Goal: Task Accomplishment & Management: Manage account settings

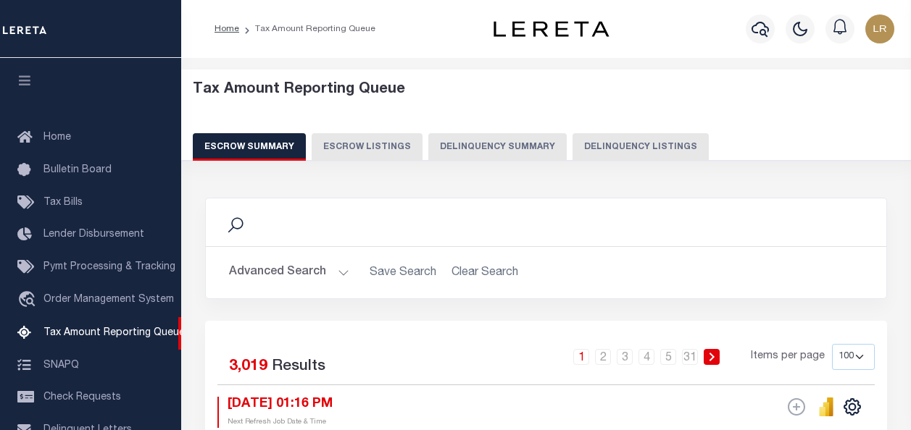
select select "100"
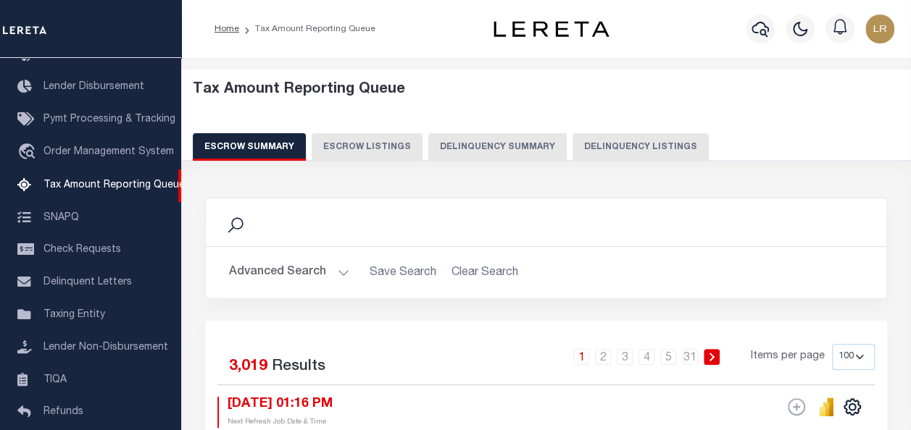
click at [632, 149] on button "Delinquency Listings" at bounding box center [640, 147] width 136 height 28
select select "100"
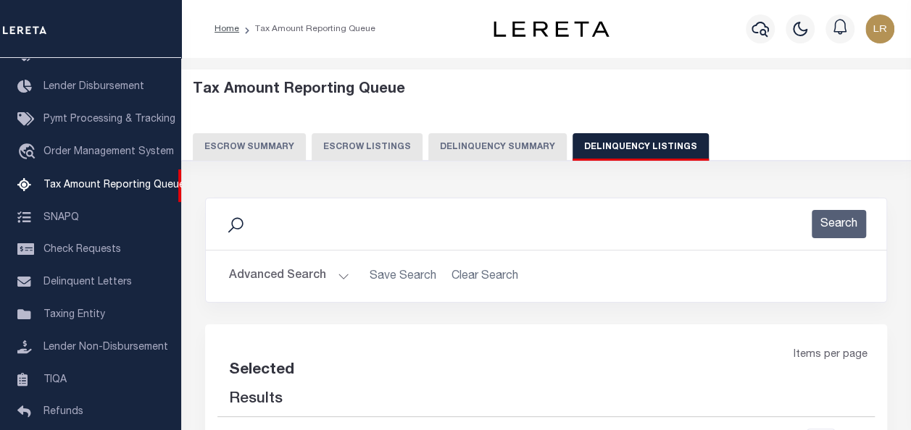
click at [298, 275] on button "Advanced Search" at bounding box center [289, 276] width 120 height 28
select select "100"
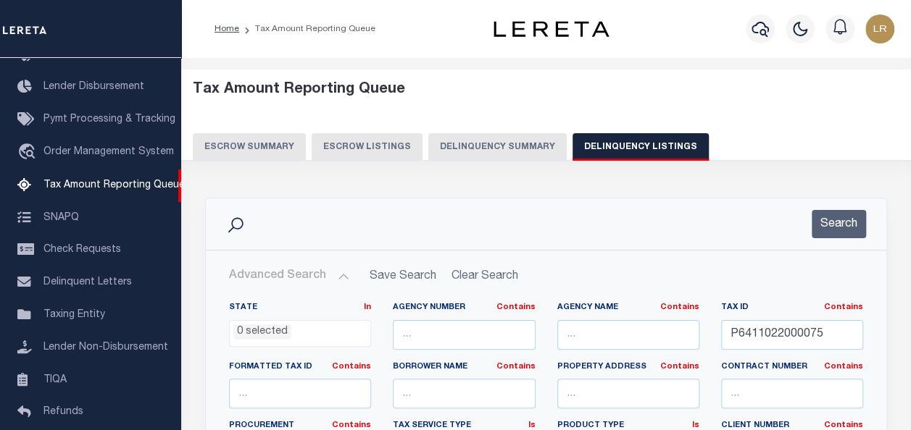
click at [298, 275] on button "Advanced Search" at bounding box center [289, 276] width 120 height 28
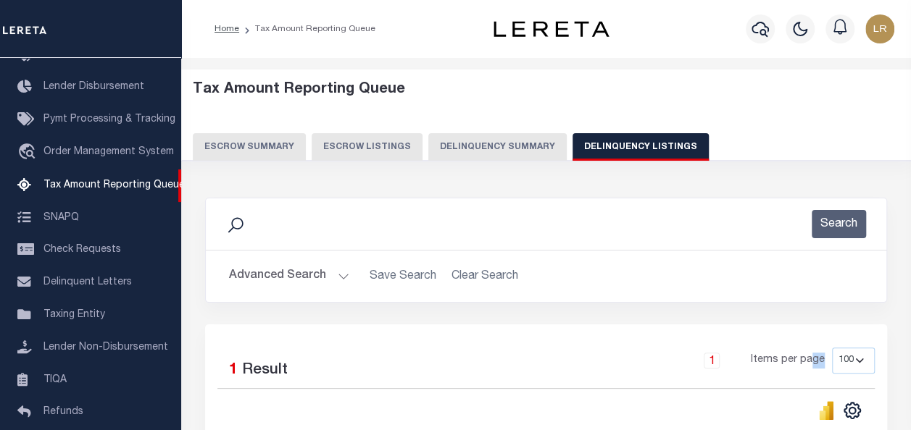
drag, startPoint x: 842, startPoint y: 340, endPoint x: 811, endPoint y: 333, distance: 31.1
click at [811, 333] on div "Selected 1 Result 1 Items per page 10 25 50 100 500" at bounding box center [546, 421] width 682 height 193
click at [298, 275] on button "Advanced Search" at bounding box center [289, 276] width 120 height 28
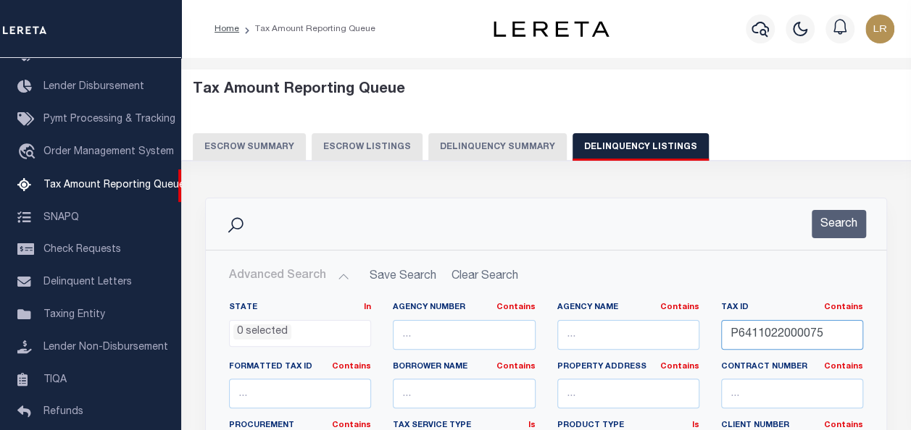
drag, startPoint x: 772, startPoint y: 327, endPoint x: 718, endPoint y: 327, distance: 53.6
click at [718, 327] on div "Tax ID Contains Contains Is P6411022000075" at bounding box center [792, 331] width 164 height 59
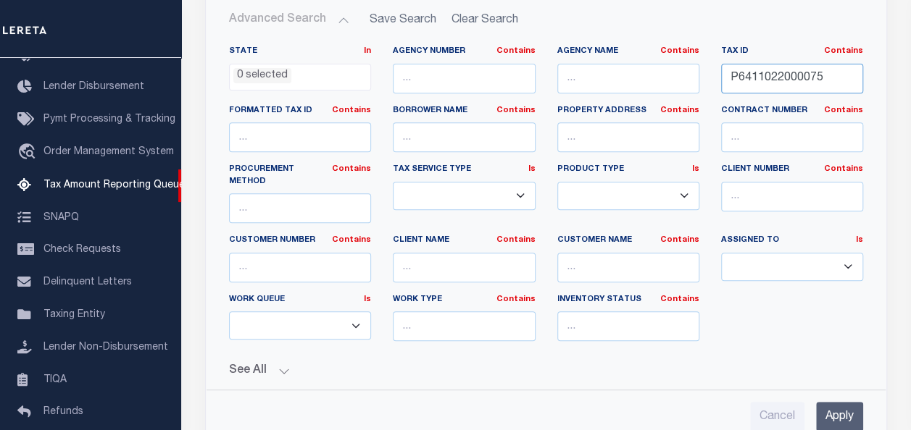
scroll to position [290, 0]
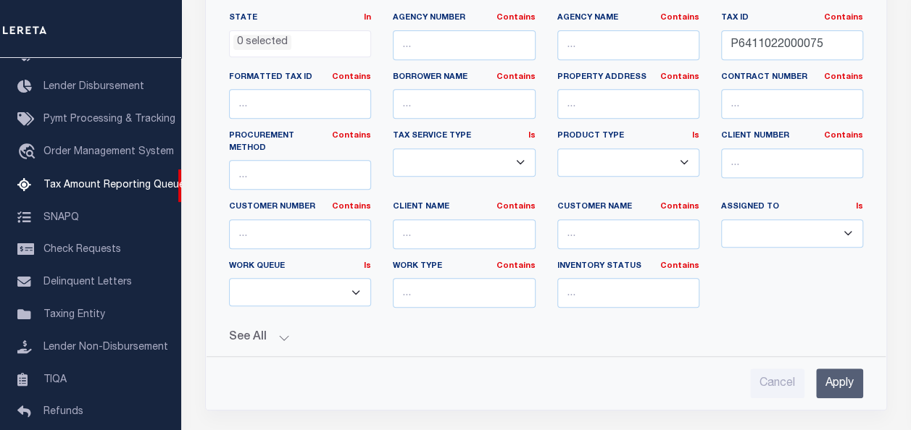
click at [845, 369] on input "Apply" at bounding box center [839, 384] width 47 height 30
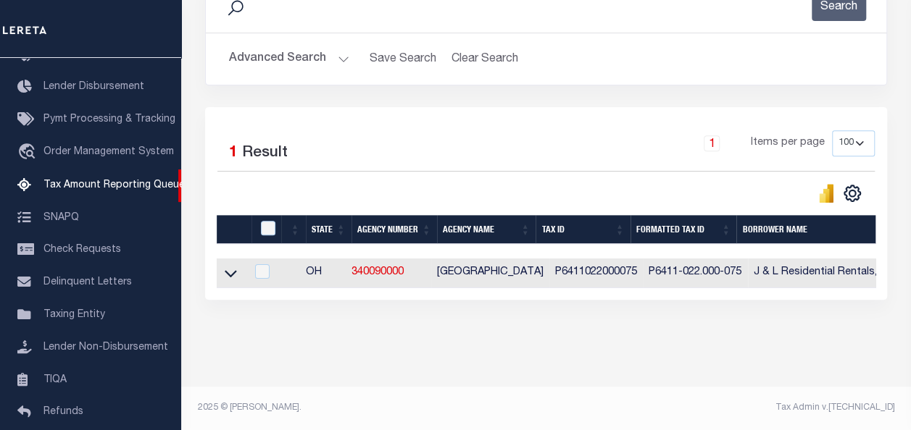
scroll to position [227, 0]
click at [227, 266] on icon at bounding box center [231, 273] width 12 height 15
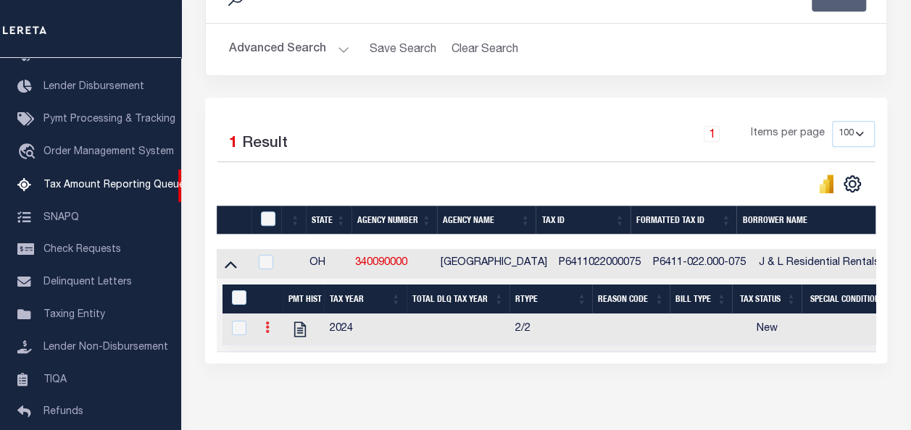
click at [262, 326] on link at bounding box center [267, 330] width 16 height 12
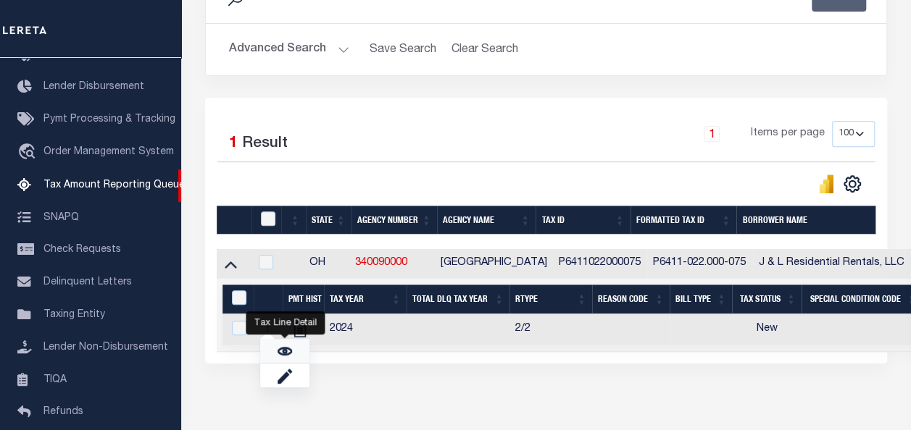
click at [280, 346] on link "" at bounding box center [284, 351] width 49 height 24
checkbox input "true"
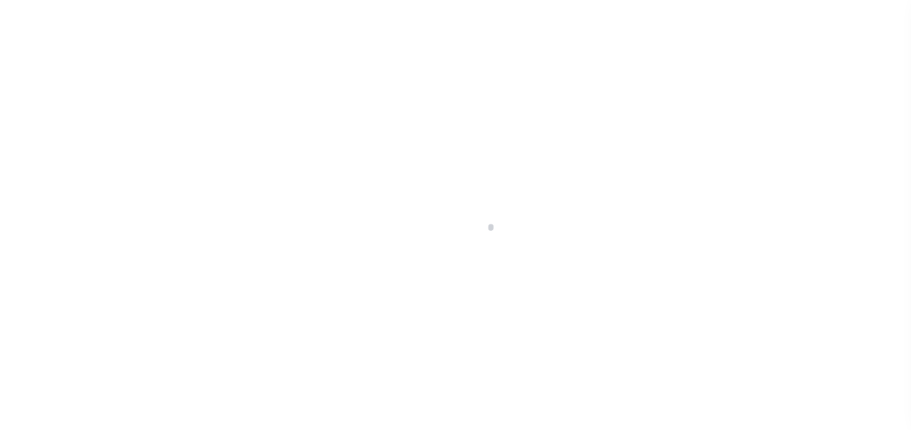
select select "NW2"
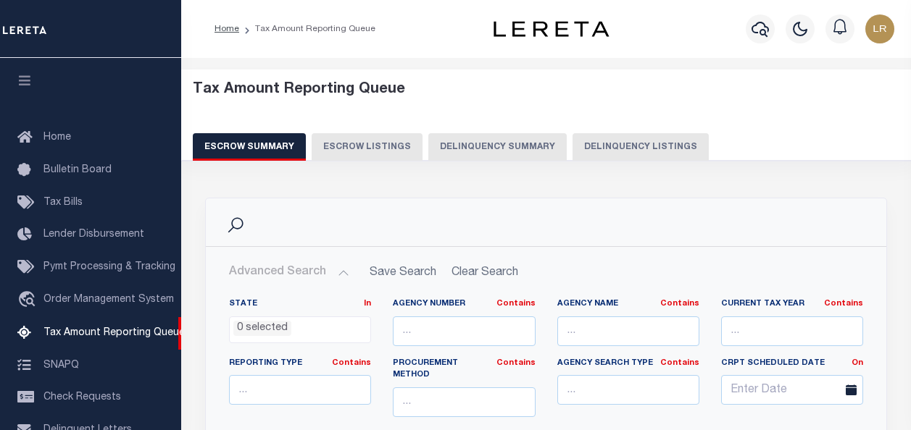
select select
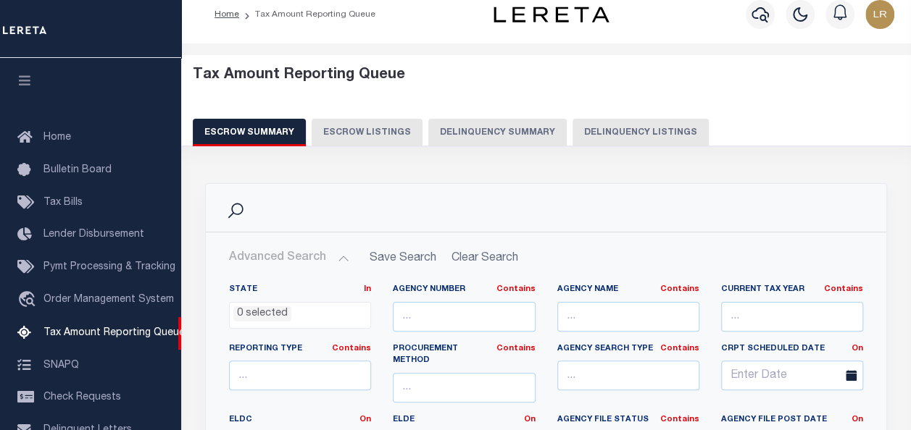
scroll to position [159, 0]
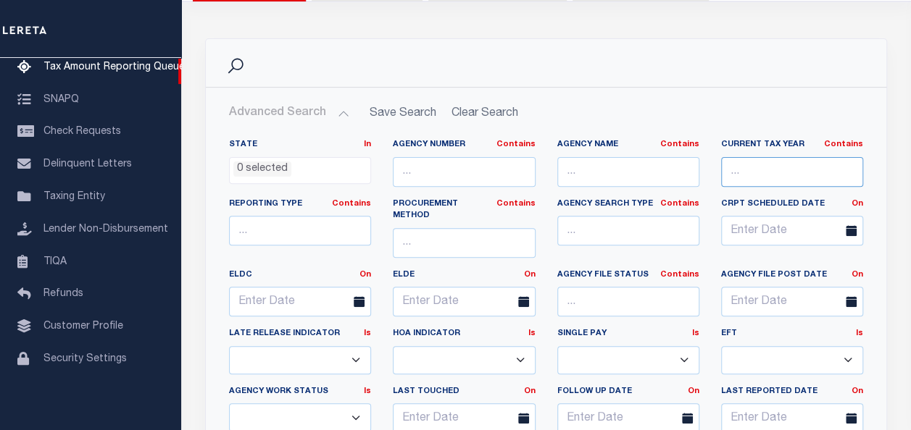
click at [751, 173] on input "text" at bounding box center [792, 172] width 142 height 30
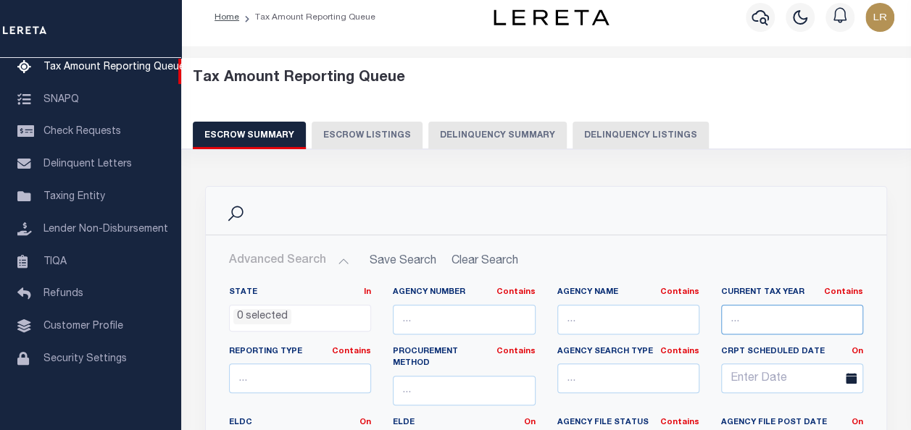
scroll to position [0, 0]
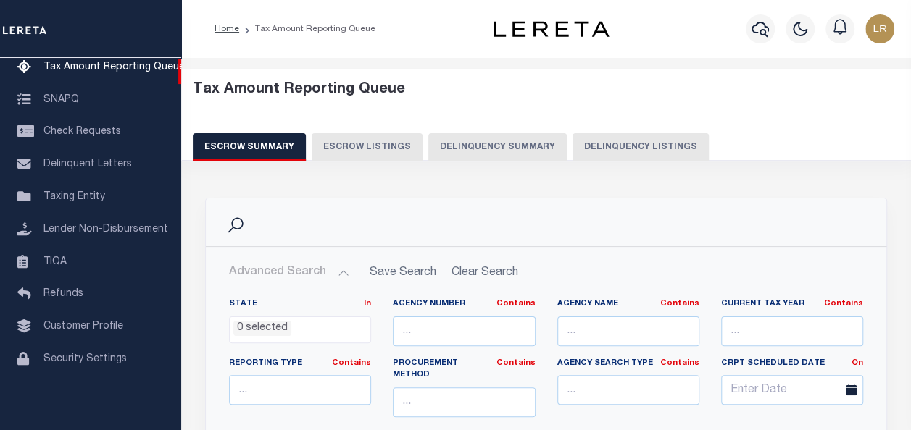
click at [622, 148] on button "Delinquency Listings" at bounding box center [640, 147] width 136 height 28
select select
select select "100"
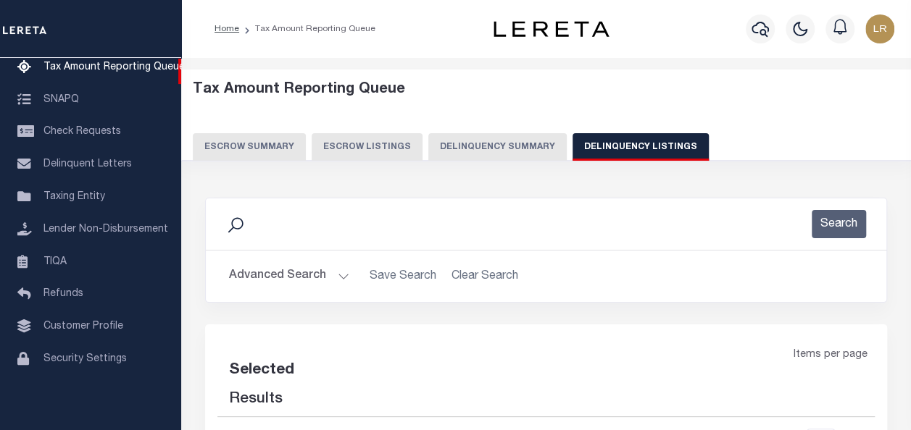
select select "100"
click at [280, 272] on button "Advanced Search" at bounding box center [289, 276] width 120 height 28
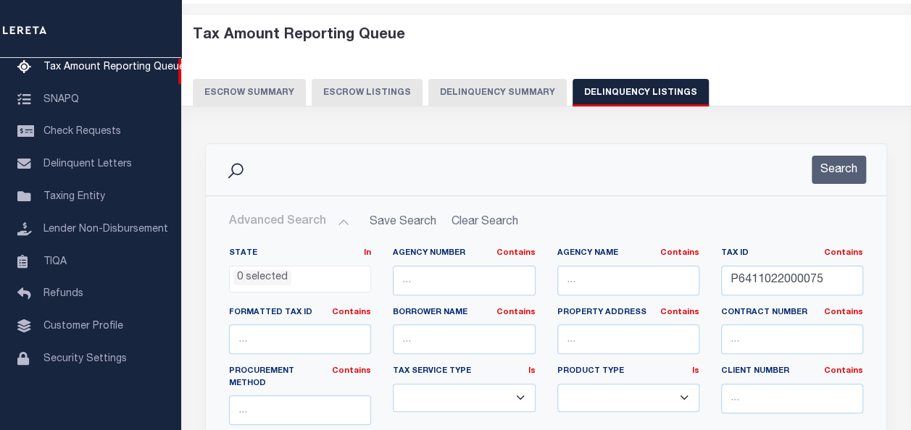
scroll to position [217, 0]
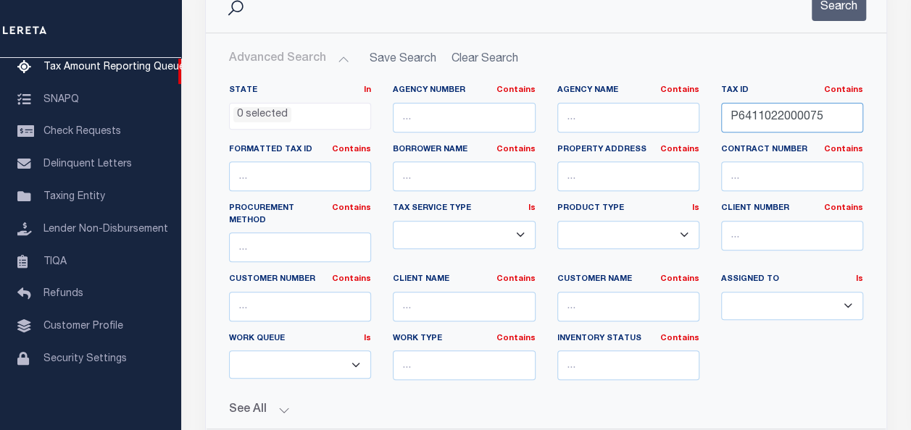
drag, startPoint x: 804, startPoint y: 113, endPoint x: 706, endPoint y: 115, distance: 97.8
click at [706, 115] on div "State In In AK AL AR AZ CA CO CT DC DE FL GA GU HI IA ID IL IN KS KY LA MA MD M…" at bounding box center [546, 238] width 656 height 307
paste input "111000044"
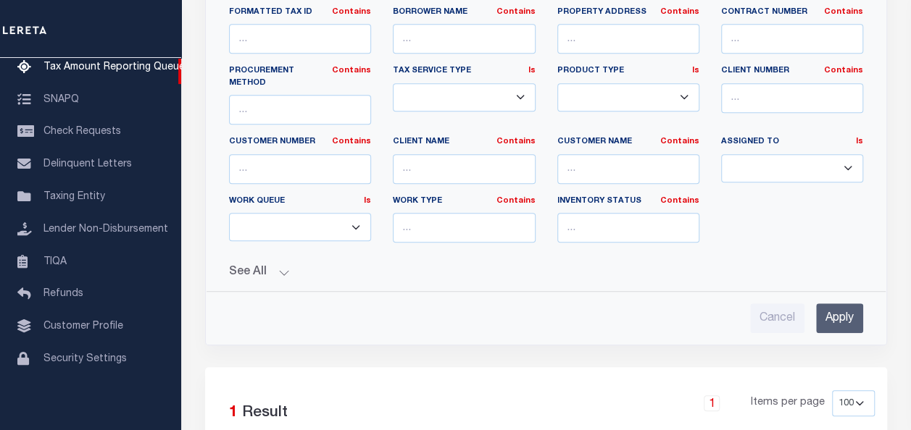
scroll to position [362, 0]
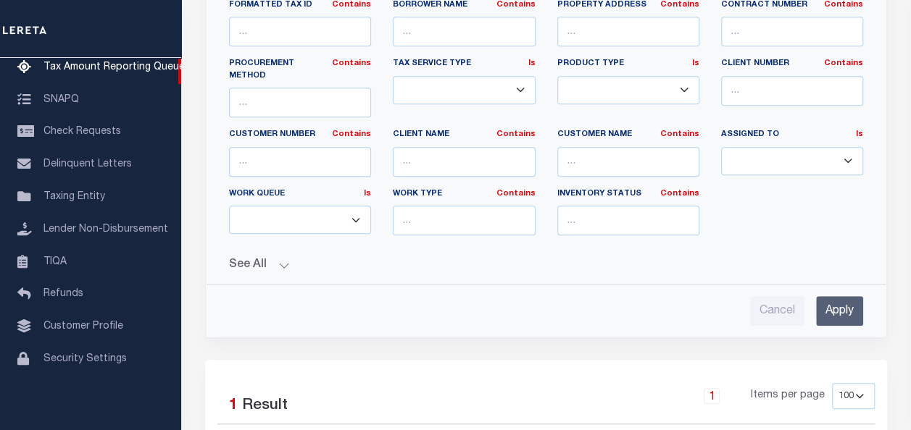
type input "P6411111000044"
click at [835, 296] on input "Apply" at bounding box center [839, 311] width 47 height 30
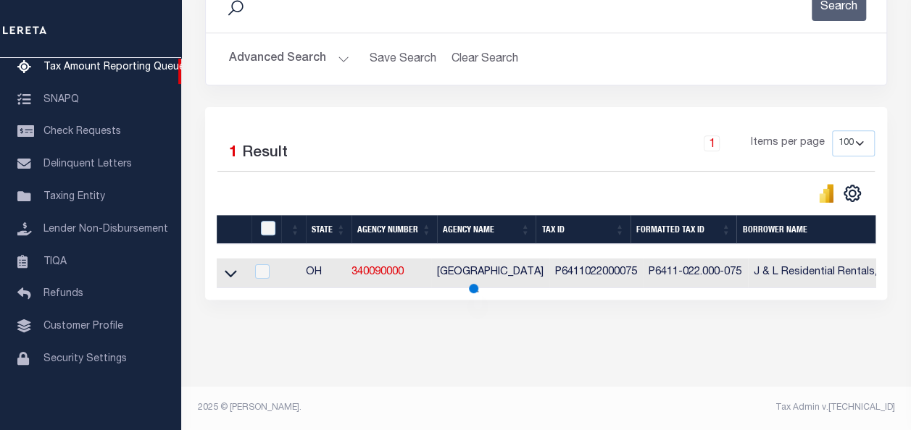
scroll to position [227, 0]
click at [269, 265] on input "checkbox" at bounding box center [261, 271] width 14 height 14
checkbox input "true"
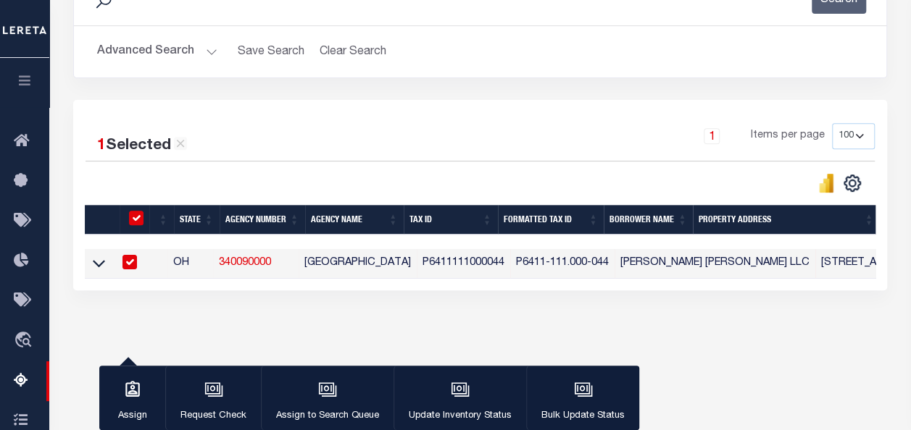
click at [133, 265] on input "checkbox" at bounding box center [129, 262] width 14 height 14
checkbox input "false"
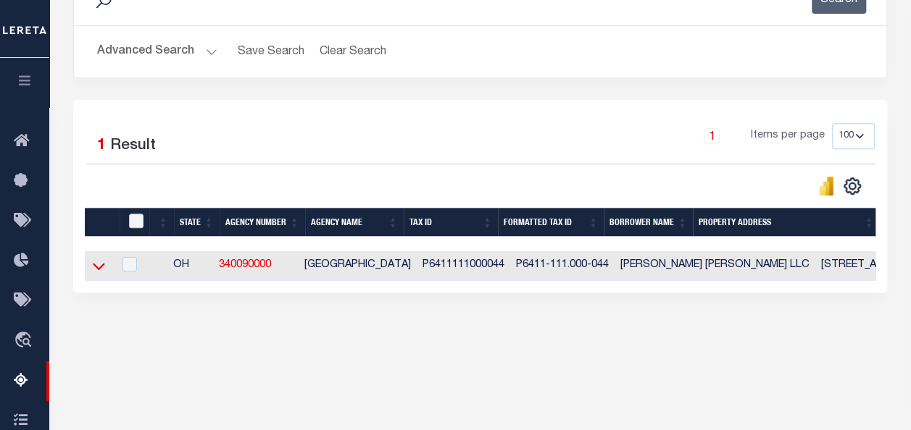
click at [96, 267] on icon at bounding box center [99, 267] width 12 height 7
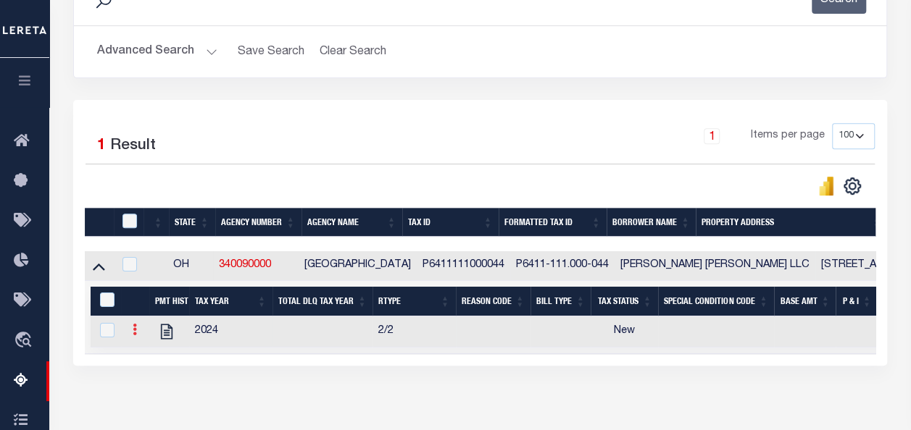
click at [133, 331] on icon at bounding box center [135, 330] width 4 height 12
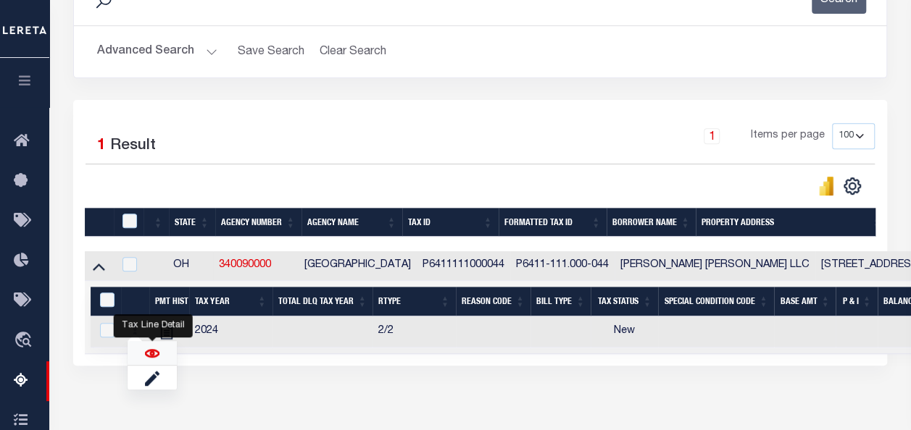
click at [156, 349] on img "" at bounding box center [152, 353] width 14 height 14
checkbox input "true"
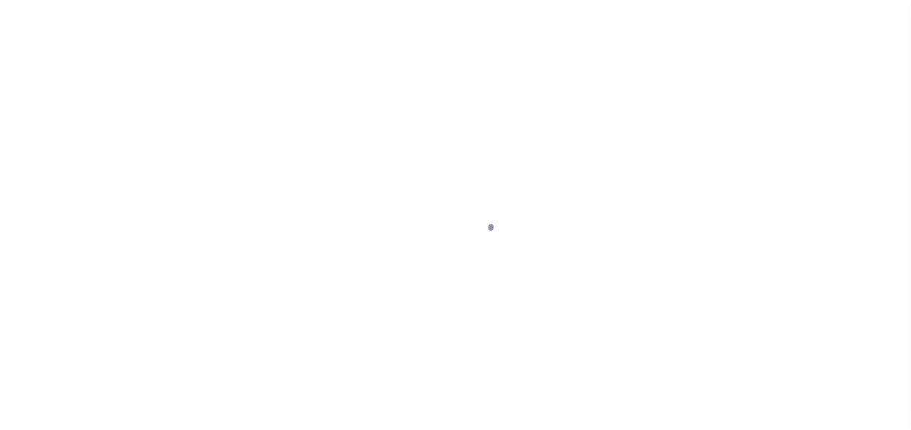
select select "NW2"
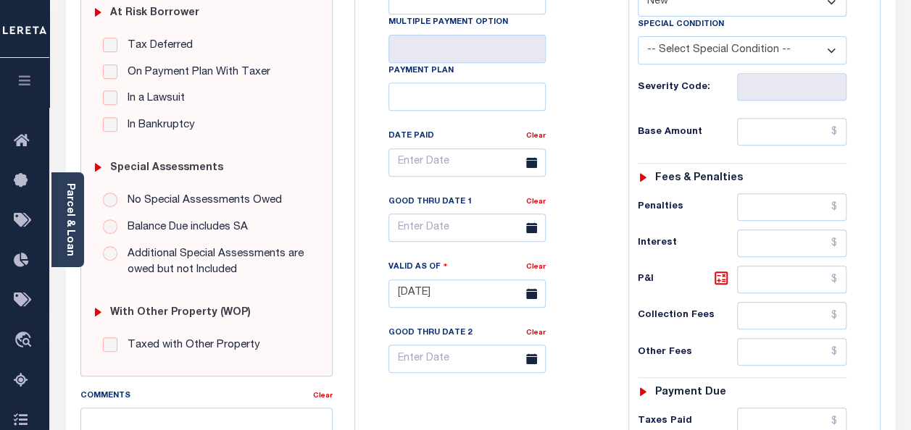
scroll to position [306, 0]
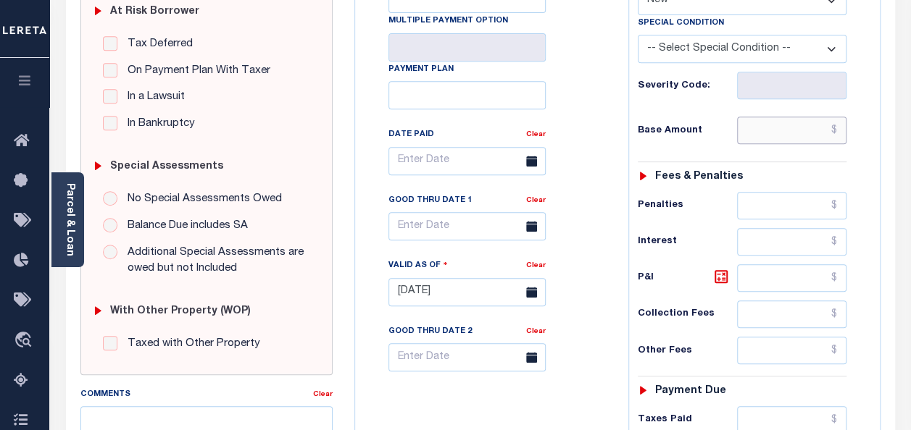
click at [818, 135] on input "text" at bounding box center [791, 131] width 109 height 28
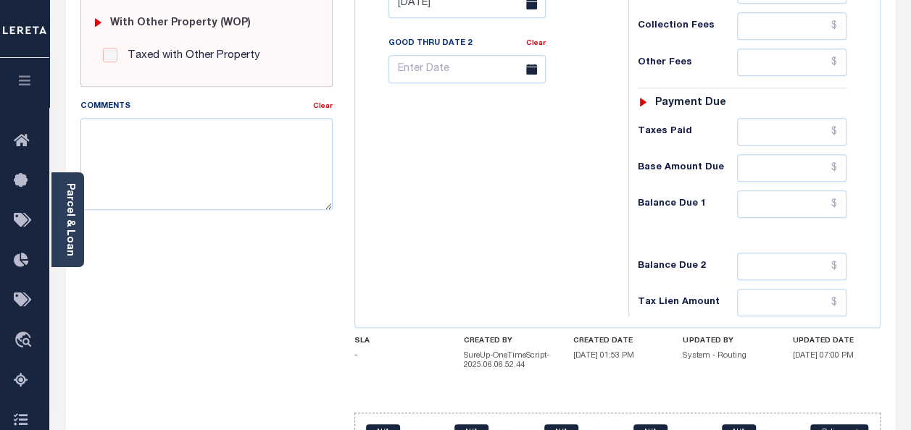
scroll to position [596, 0]
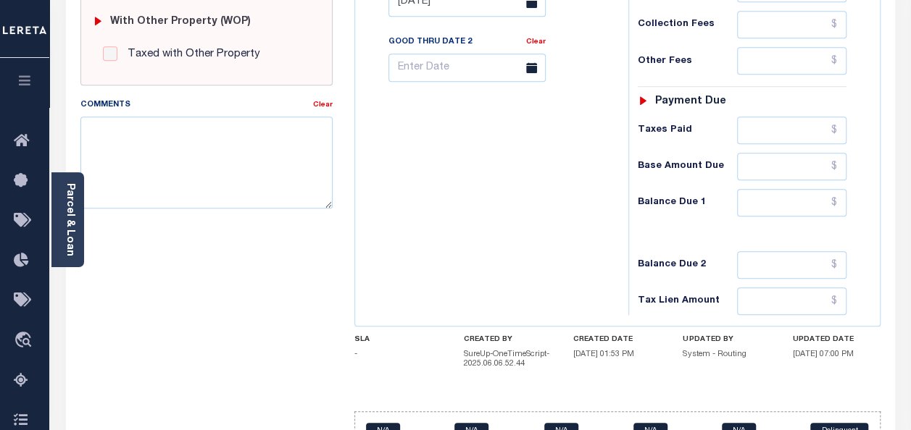
type input "$0.00"
type input "[DATE]"
click at [787, 191] on input "text" at bounding box center [791, 203] width 109 height 28
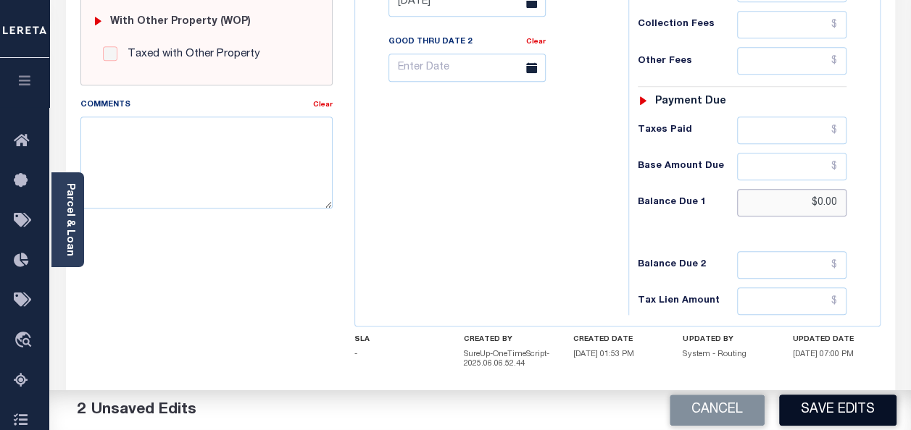
type input "$0.00"
click at [849, 404] on button "Save Edits" at bounding box center [837, 410] width 117 height 31
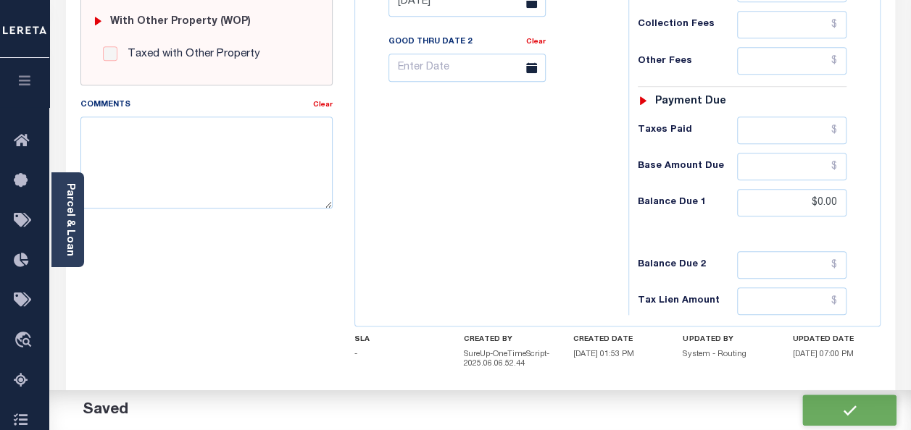
checkbox input "false"
type input "$0"
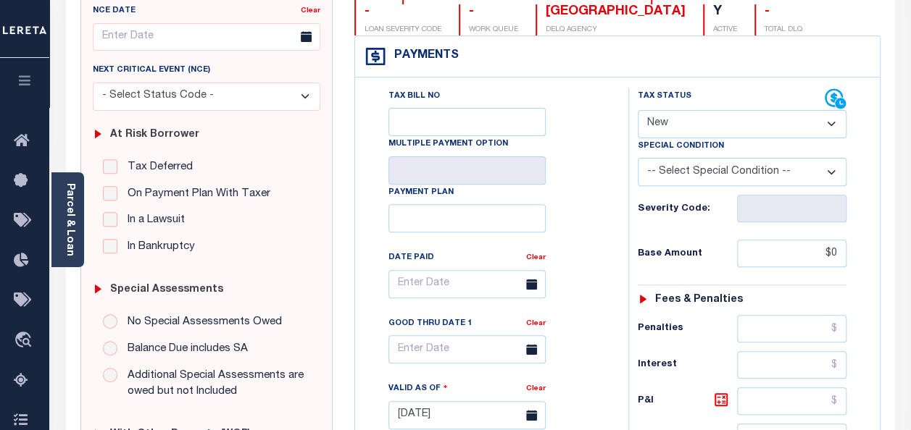
scroll to position [88, 0]
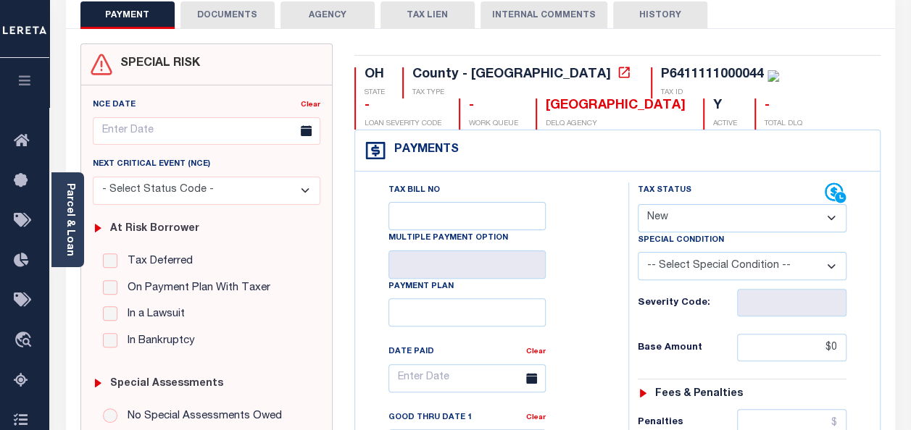
click at [235, 13] on button "DOCUMENTS" at bounding box center [227, 15] width 94 height 28
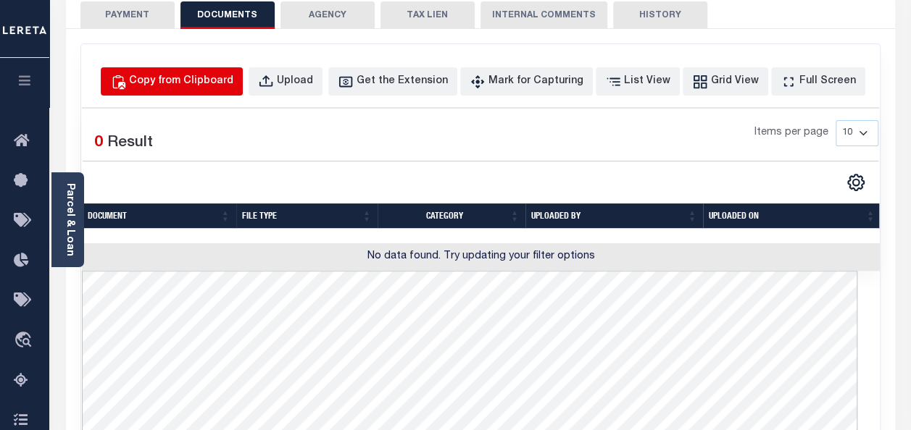
click at [203, 75] on div "Copy from Clipboard" at bounding box center [181, 82] width 104 height 16
select select "POP"
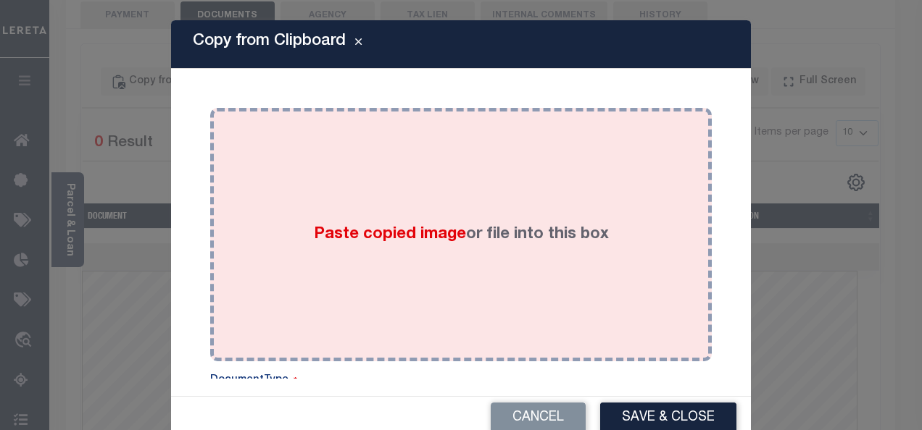
click at [342, 214] on div "Paste copied image or file into this box" at bounding box center [461, 235] width 480 height 232
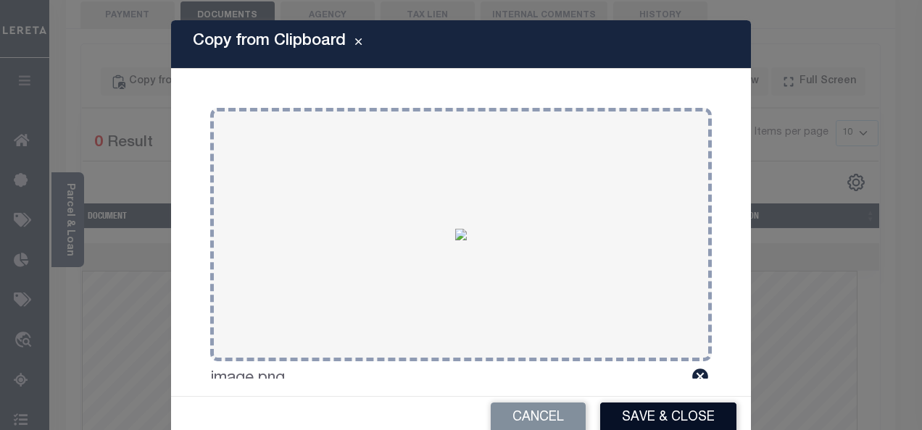
click at [680, 415] on button "Save & Close" at bounding box center [668, 418] width 136 height 31
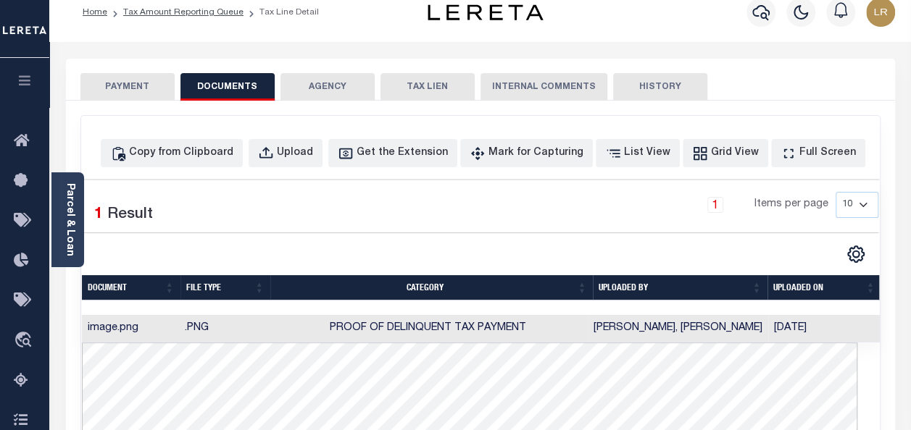
scroll to position [0, 0]
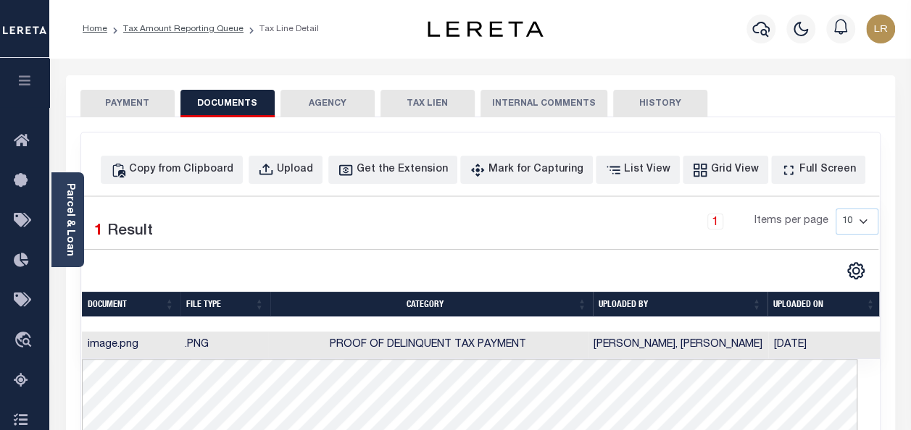
click at [139, 107] on button "PAYMENT" at bounding box center [127, 104] width 94 height 28
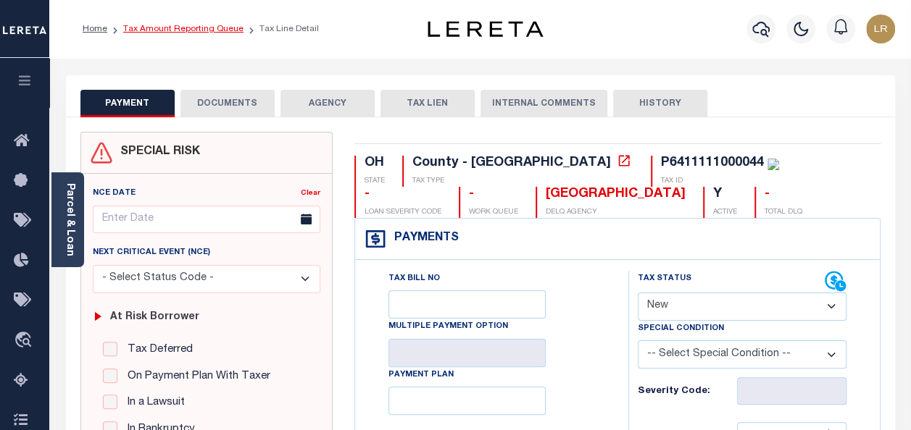
click at [183, 30] on link "Tax Amount Reporting Queue" at bounding box center [183, 29] width 120 height 9
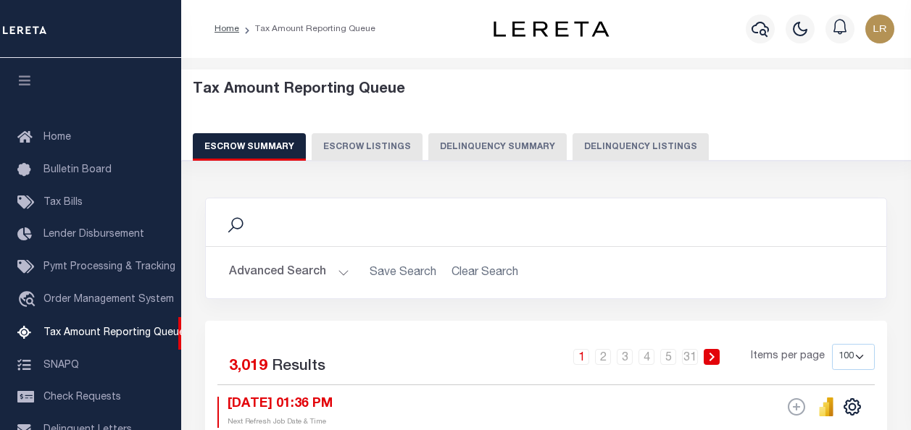
select select "100"
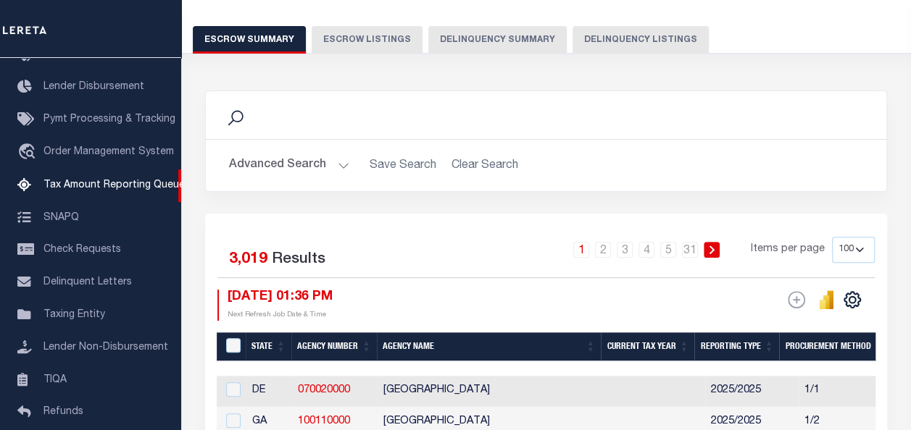
scroll to position [72, 0]
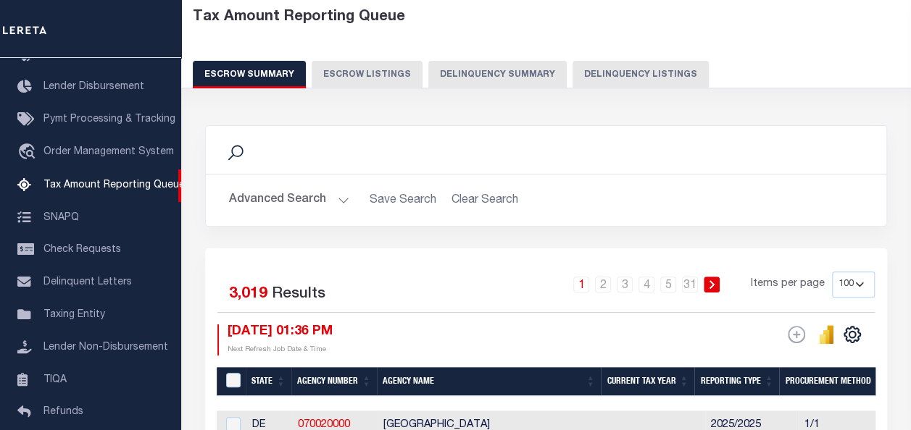
click at [630, 74] on button "Delinquency Listings" at bounding box center [640, 75] width 136 height 28
select select "100"
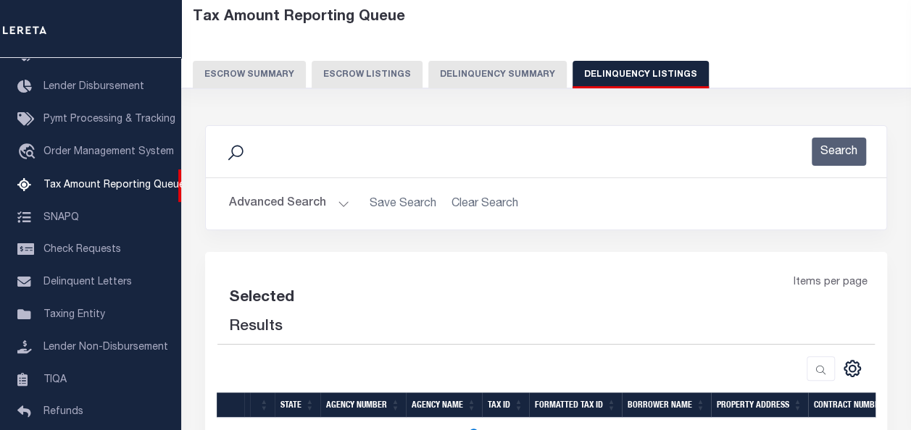
select select "100"
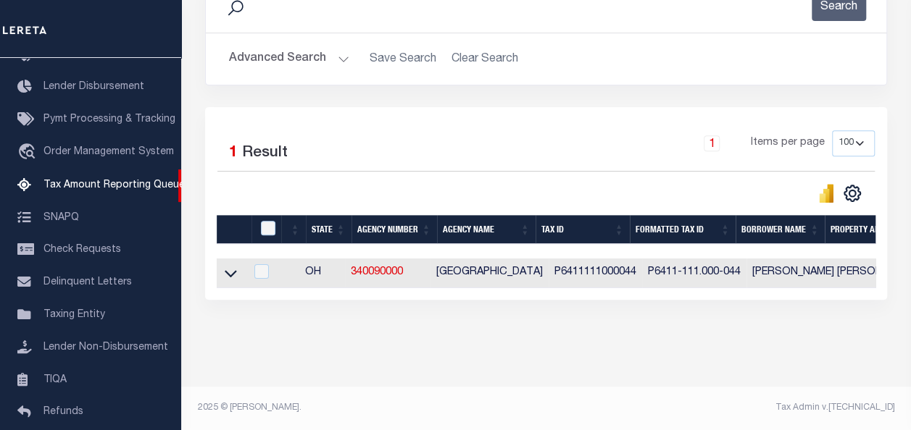
scroll to position [227, 0]
click at [265, 264] on input "checkbox" at bounding box center [261, 271] width 14 height 14
checkbox input "true"
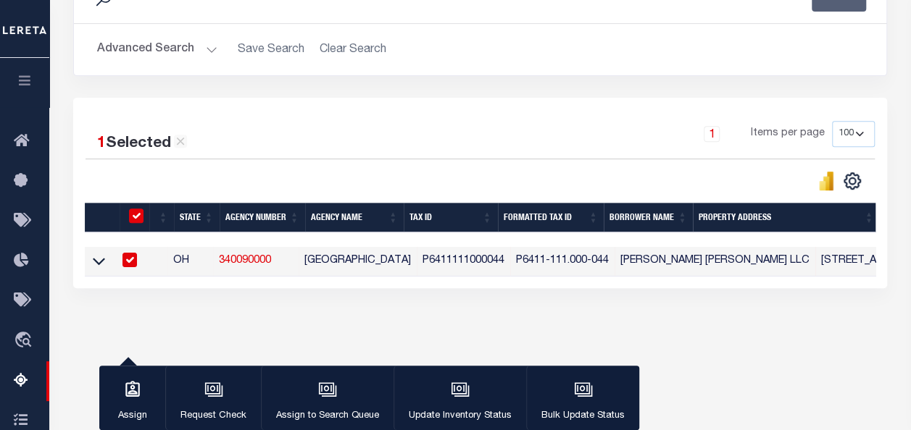
scroll to position [225, 0]
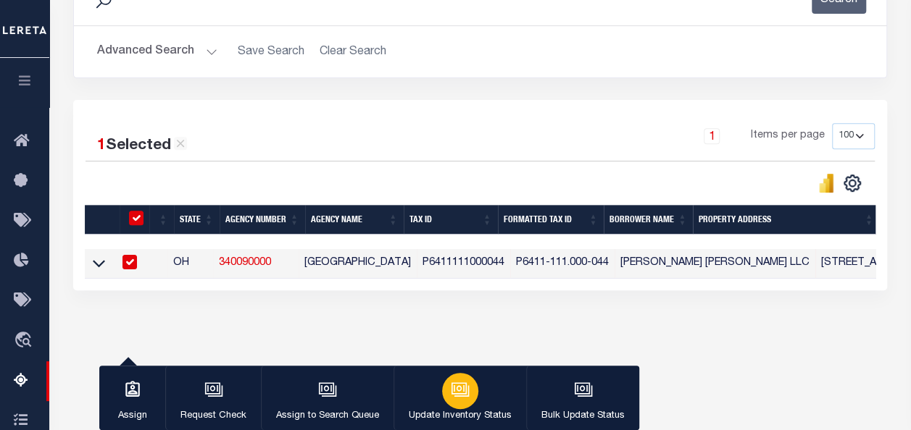
click at [443, 392] on div "button" at bounding box center [460, 391] width 36 height 36
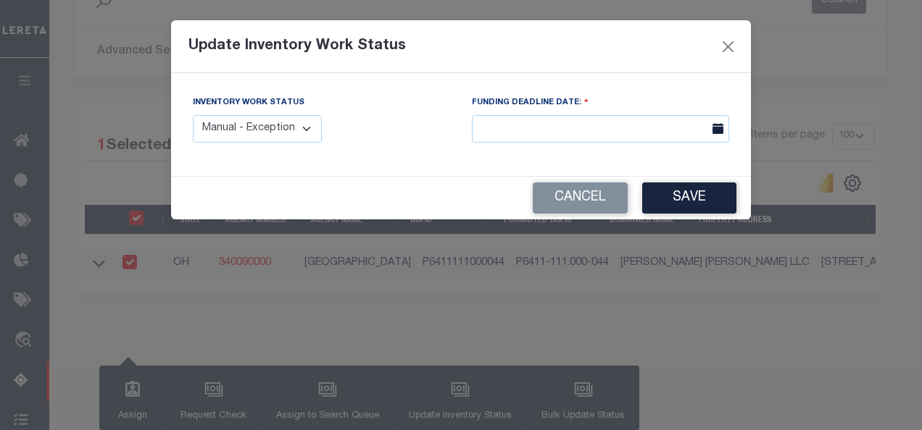
click at [262, 132] on select "Manual - Exception Pended - Awaiting Search Late Add Exception Completed" at bounding box center [257, 129] width 129 height 28
select select "4"
click at [193, 115] on select "Manual - Exception Pended - Awaiting Search Late Add Exception Completed" at bounding box center [257, 129] width 129 height 28
click at [719, 197] on button "Save" at bounding box center [689, 198] width 94 height 31
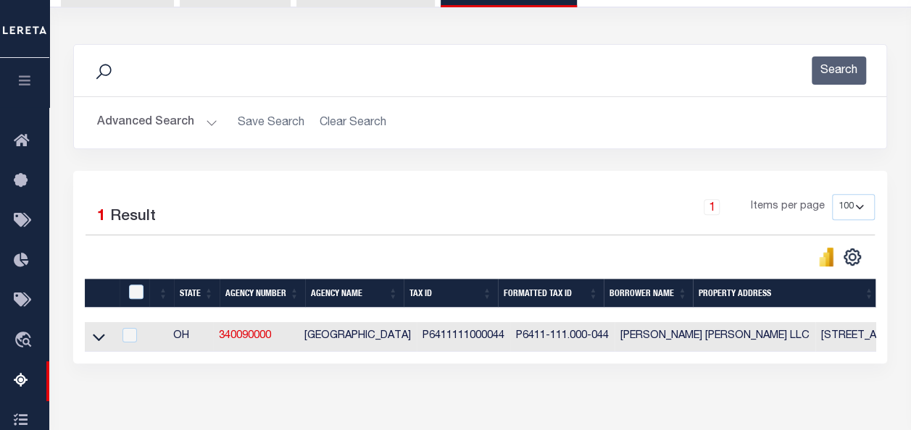
scroll to position [290, 0]
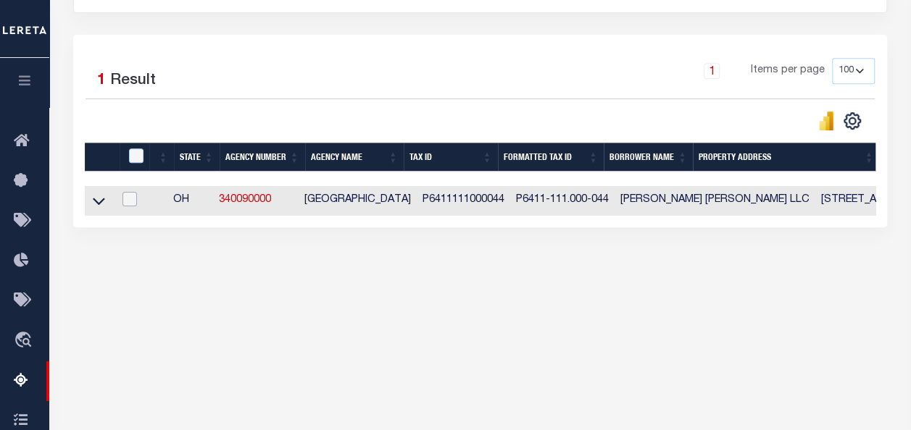
click at [137, 196] on input "checkbox" at bounding box center [129, 199] width 14 height 14
checkbox input "true"
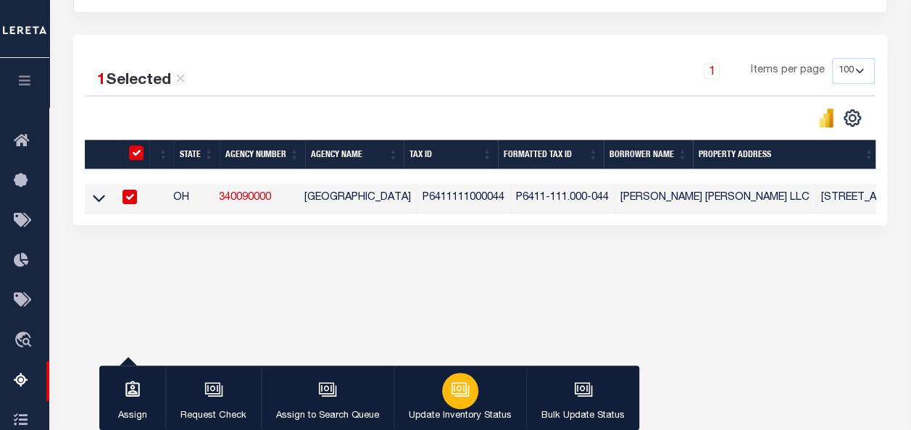
click at [464, 396] on icon "button" at bounding box center [461, 390] width 14 height 11
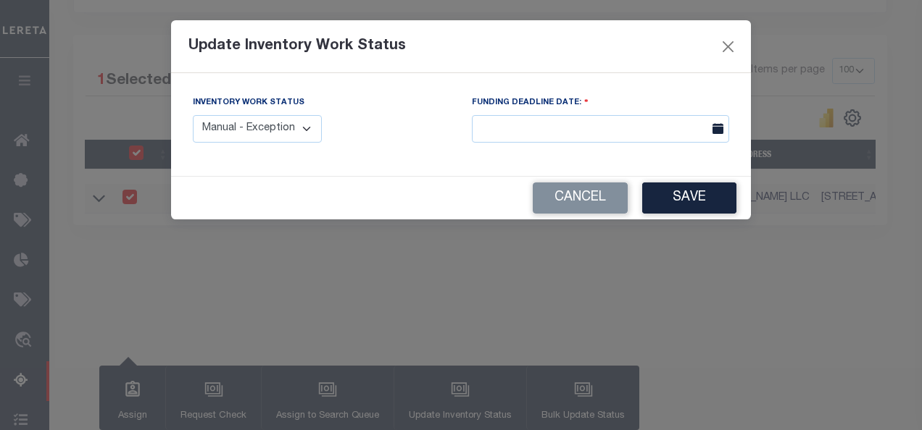
click at [255, 126] on select "Manual - Exception Pended - Awaiting Search Late Add Exception Completed" at bounding box center [257, 129] width 129 height 28
click at [272, 142] on select "Manual - Exception Pended - Awaiting Search Late Add Exception Completed" at bounding box center [257, 129] width 129 height 28
click at [237, 214] on div "Cancel Save" at bounding box center [461, 198] width 580 height 43
click at [265, 133] on select "Manual - Exception Pended - Awaiting Search Late Add Exception Completed" at bounding box center [257, 129] width 129 height 28
select select "4"
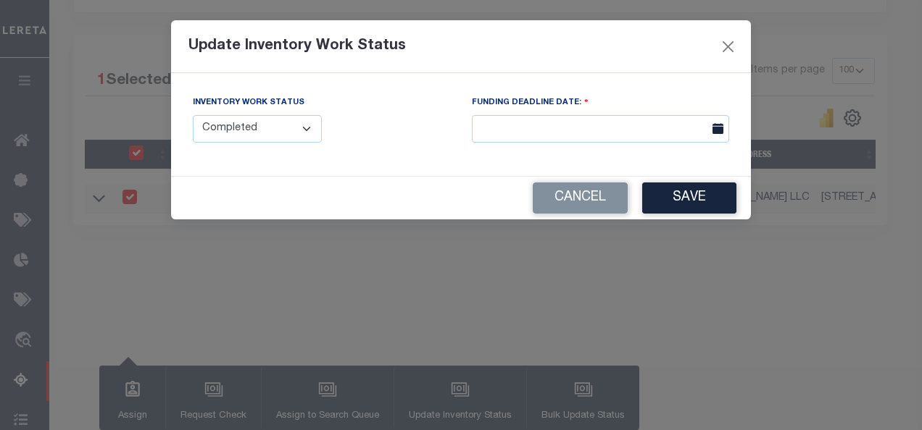
click at [193, 115] on select "Manual - Exception Pended - Awaiting Search Late Add Exception Completed" at bounding box center [257, 129] width 129 height 28
click at [681, 202] on button "Save" at bounding box center [689, 198] width 94 height 31
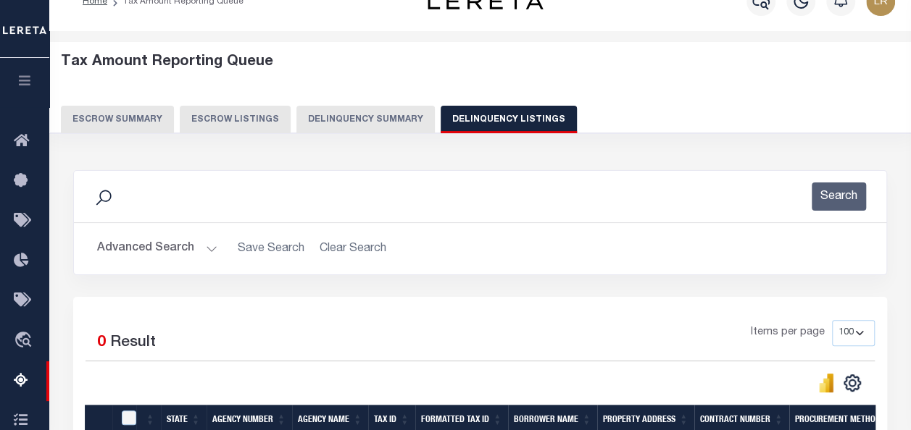
scroll to position [0, 0]
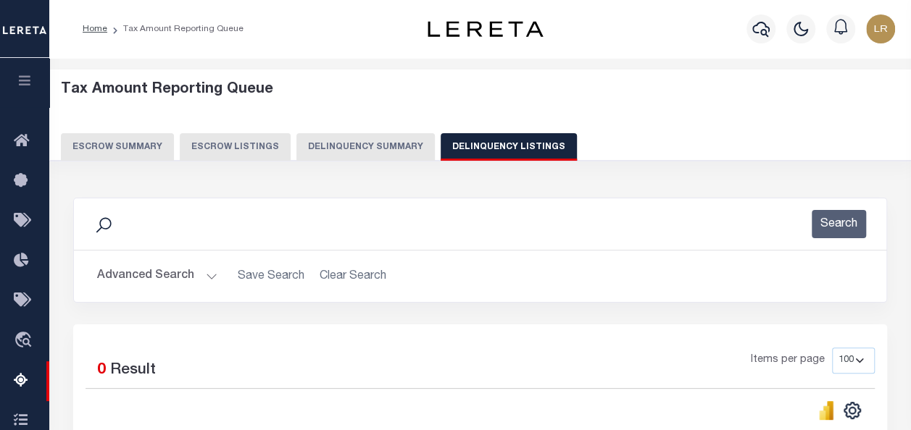
click at [161, 268] on button "Advanced Search" at bounding box center [157, 276] width 120 height 28
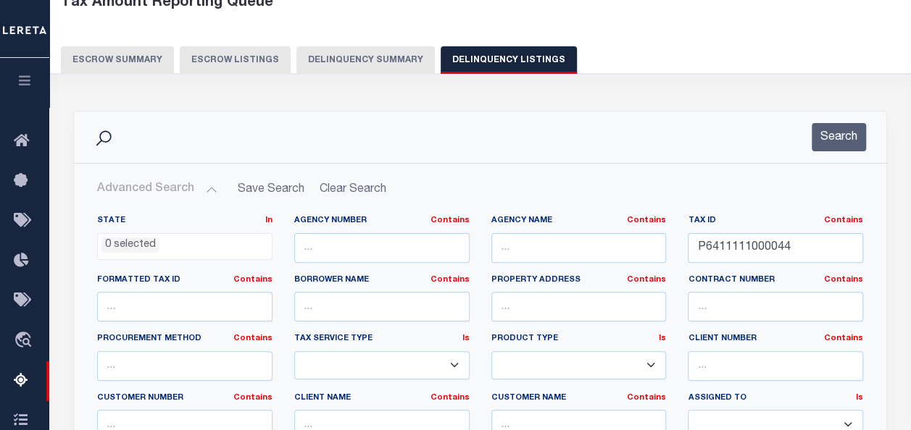
scroll to position [217, 0]
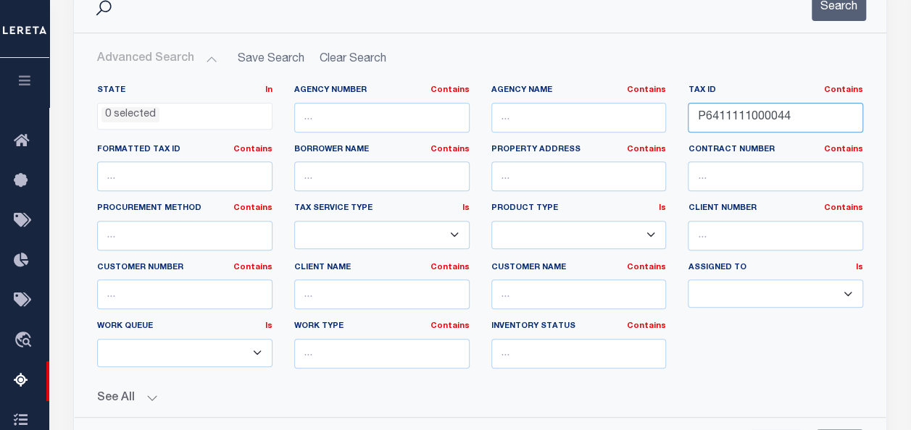
drag, startPoint x: 792, startPoint y: 119, endPoint x: 653, endPoint y: 114, distance: 138.5
click at [653, 114] on div "State In In AK AL AR AZ CA CO CT DC DE FL GA GU HI IA ID IL IN KS KY LA MA MD M…" at bounding box center [479, 233] width 787 height 296
paste input "2202000023"
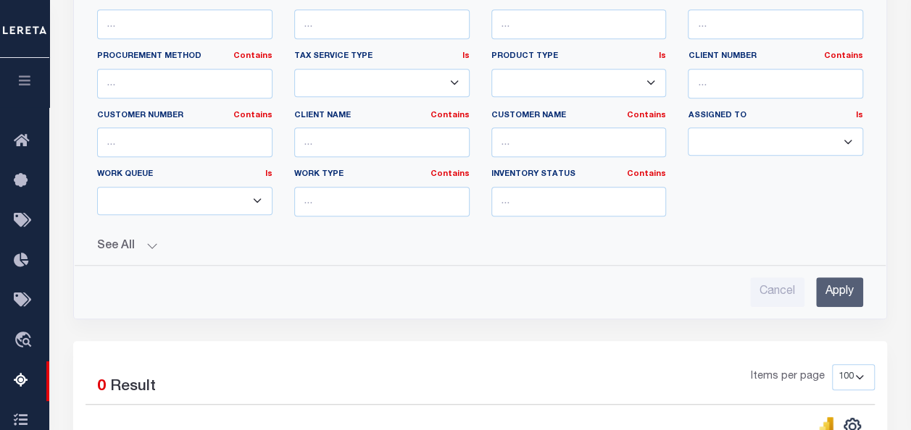
scroll to position [362, 0]
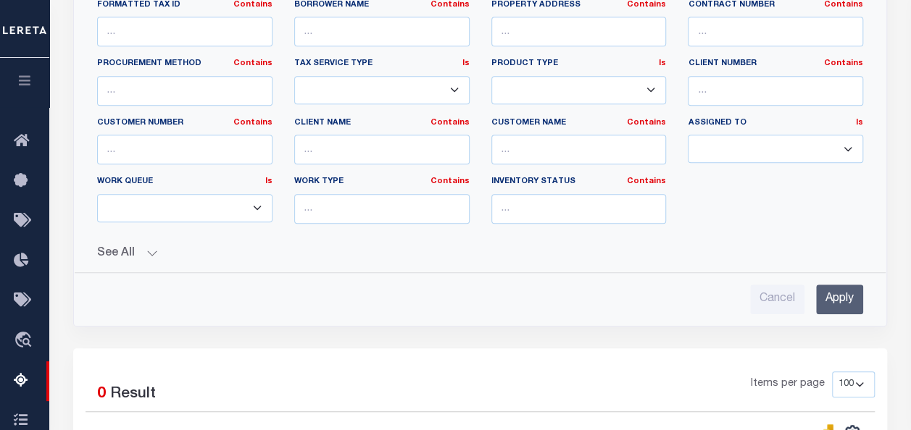
type input "P6412202000023"
click at [837, 296] on input "Apply" at bounding box center [839, 300] width 47 height 30
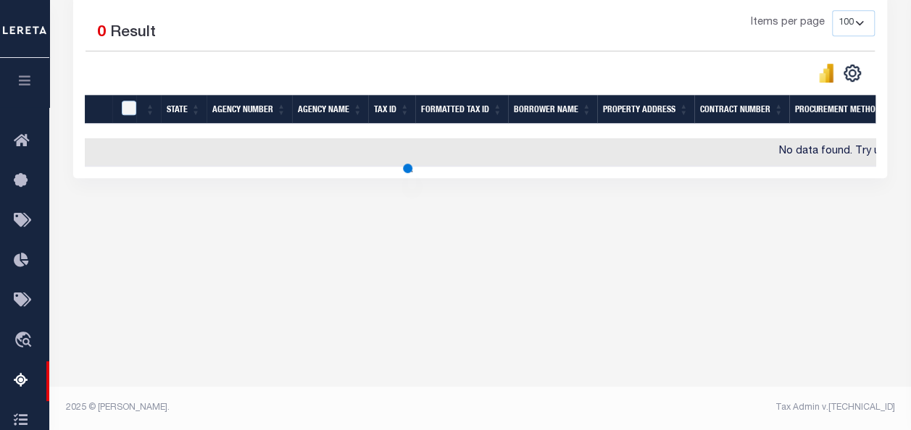
scroll to position [338, 0]
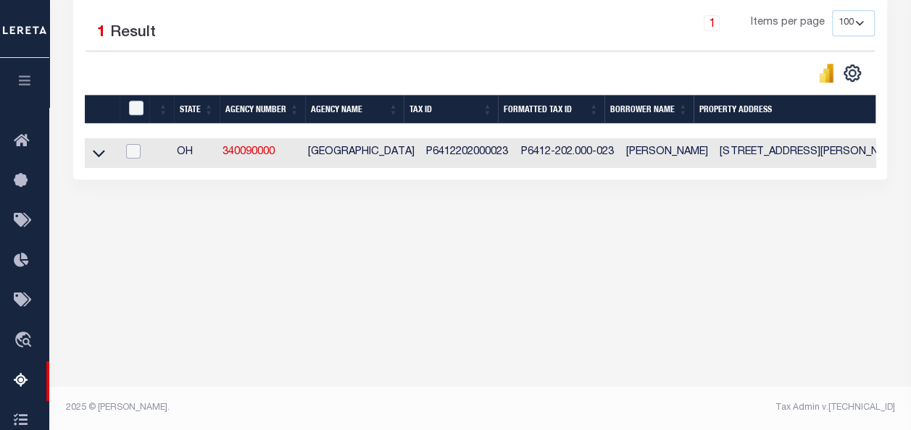
click at [131, 151] on input "checkbox" at bounding box center [133, 151] width 14 height 14
checkbox input "true"
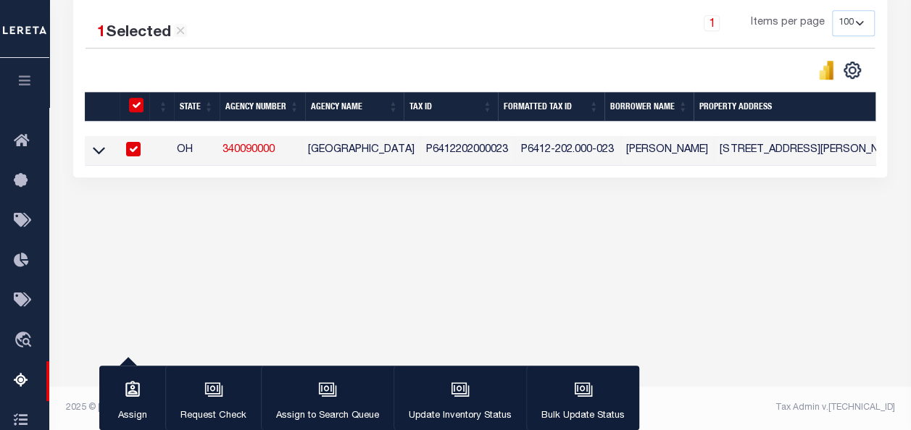
click at [133, 152] on input "checkbox" at bounding box center [133, 149] width 14 height 14
checkbox input "false"
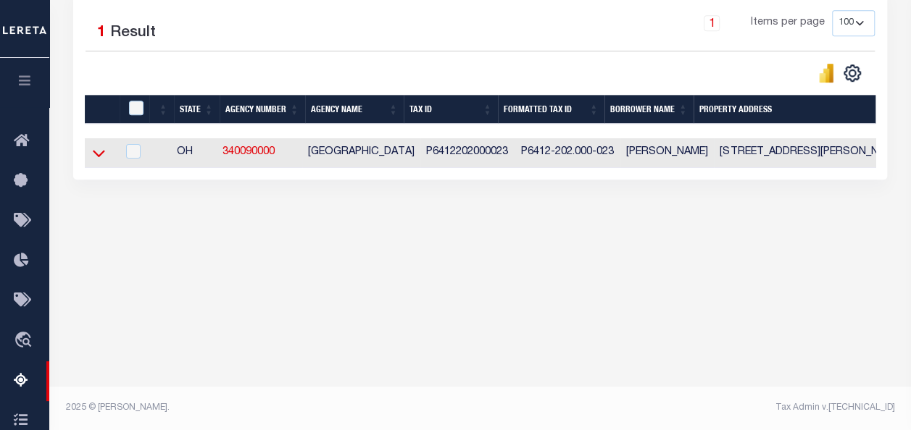
click at [98, 154] on icon at bounding box center [99, 153] width 12 height 15
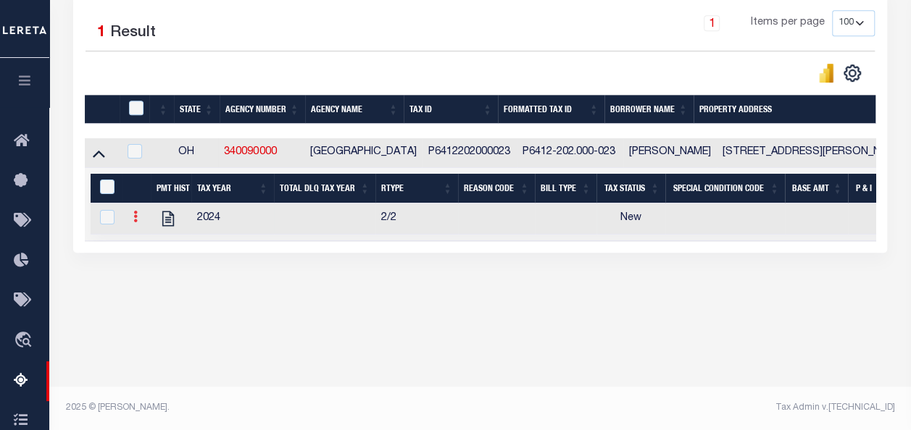
click at [136, 217] on icon at bounding box center [135, 217] width 4 height 12
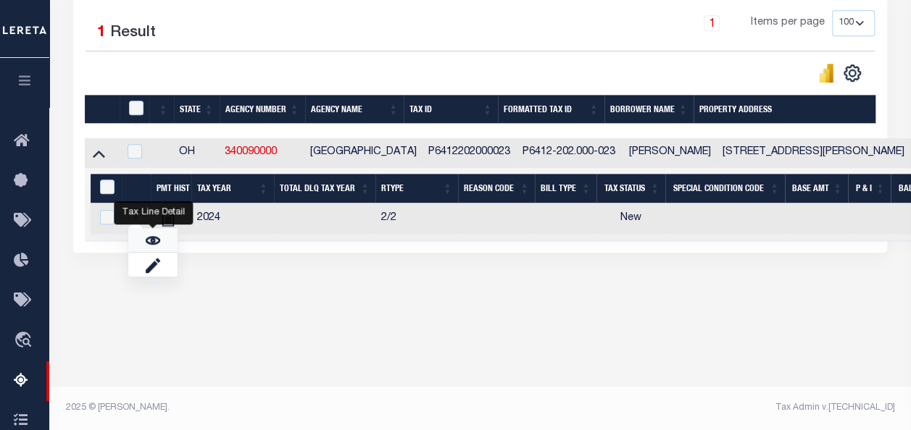
click at [145, 242] on link "" at bounding box center [152, 240] width 49 height 24
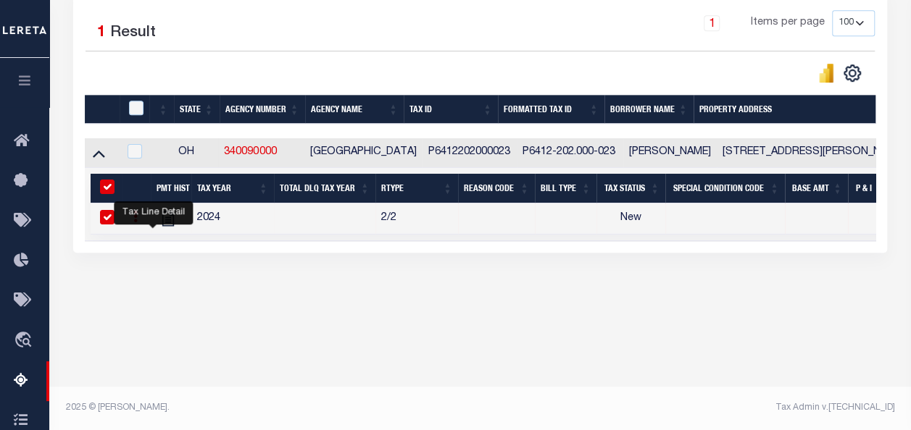
checkbox input "true"
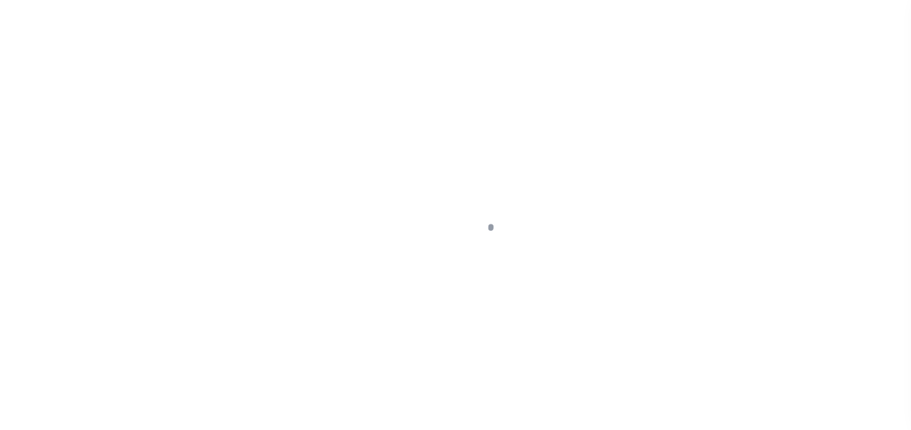
select select "NW2"
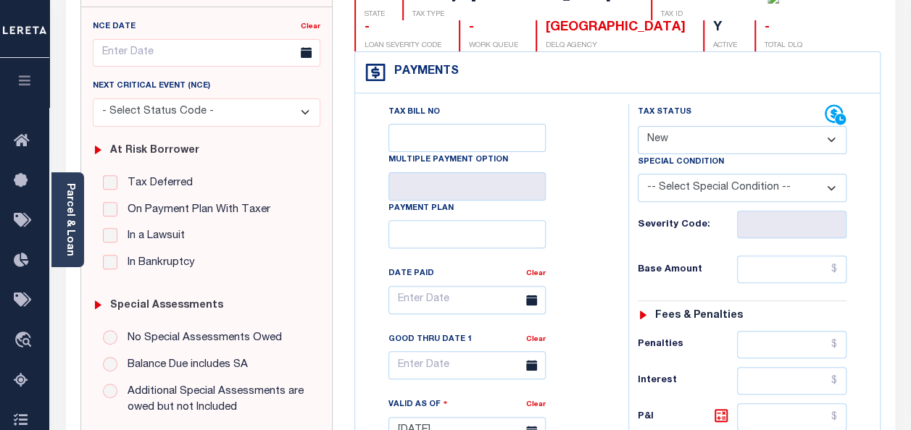
scroll to position [72, 0]
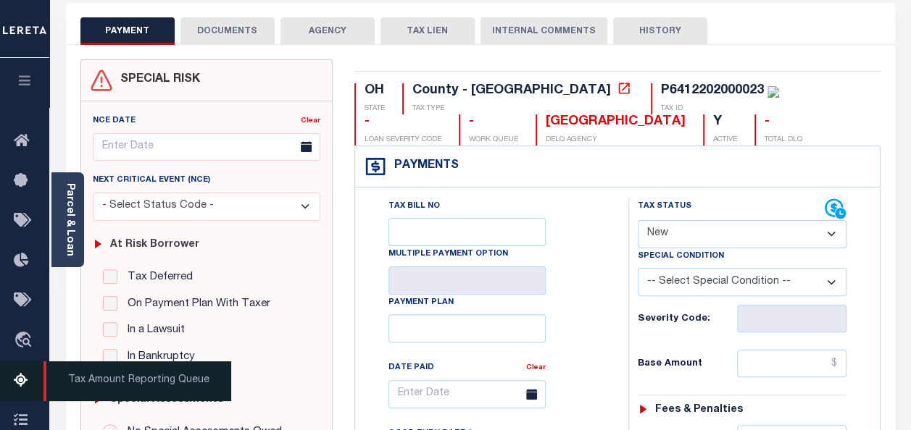
click at [19, 385] on icon at bounding box center [25, 381] width 23 height 18
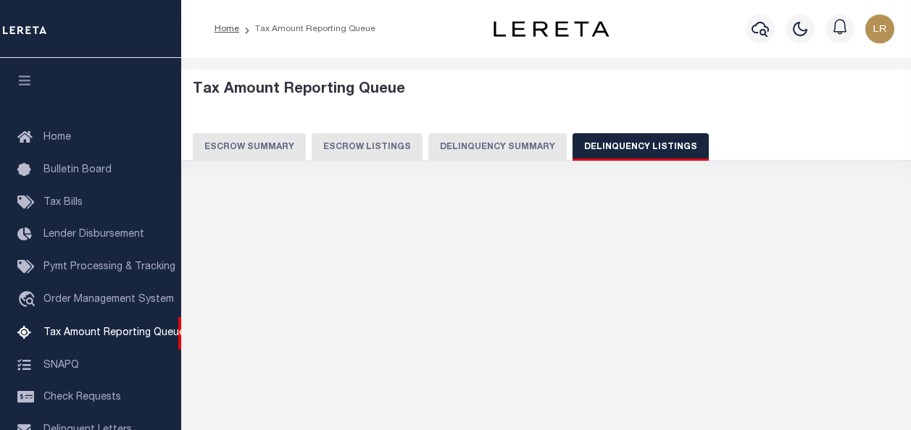
select select
select select "100"
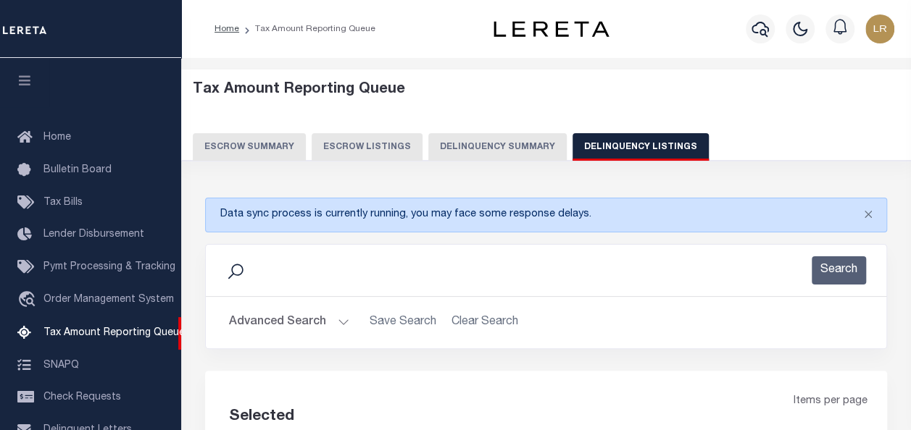
scroll to position [148, 0]
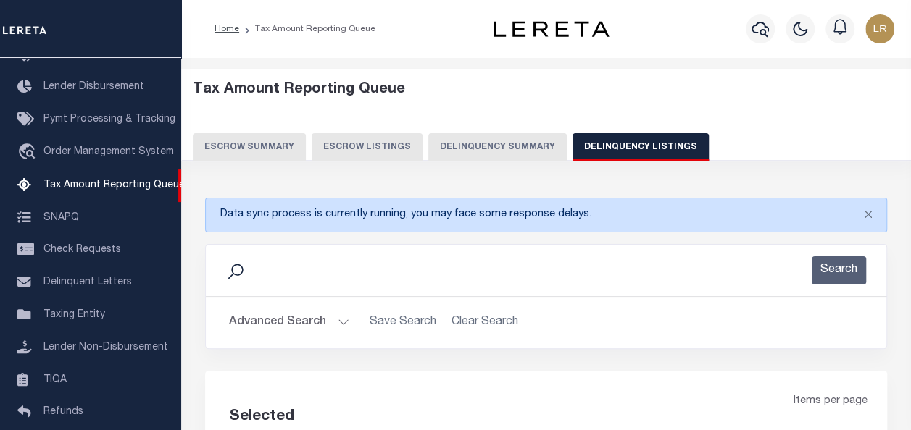
click at [309, 274] on div "Search" at bounding box center [545, 270] width 657 height 28
select select "100"
click at [306, 316] on button "Advanced Search" at bounding box center [289, 323] width 120 height 28
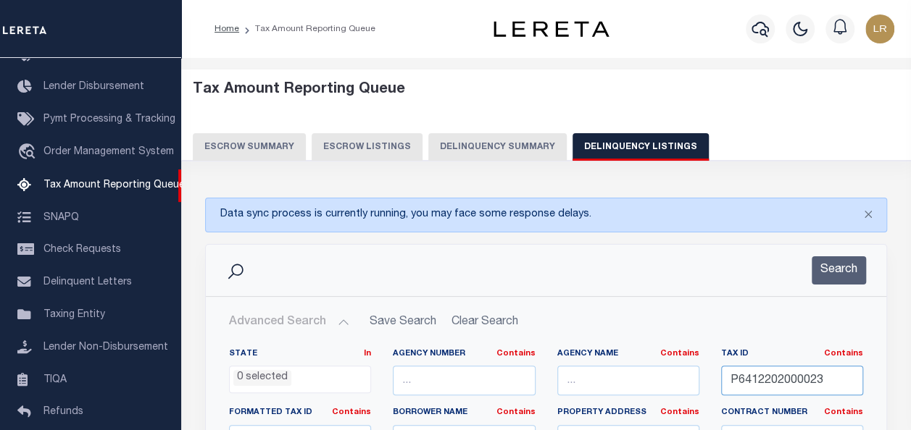
drag, startPoint x: 835, startPoint y: 383, endPoint x: 713, endPoint y: 380, distance: 121.8
click at [713, 380] on div "Tax ID Contains Contains Is P6412202000023" at bounding box center [792, 377] width 164 height 59
paste input "31043000029"
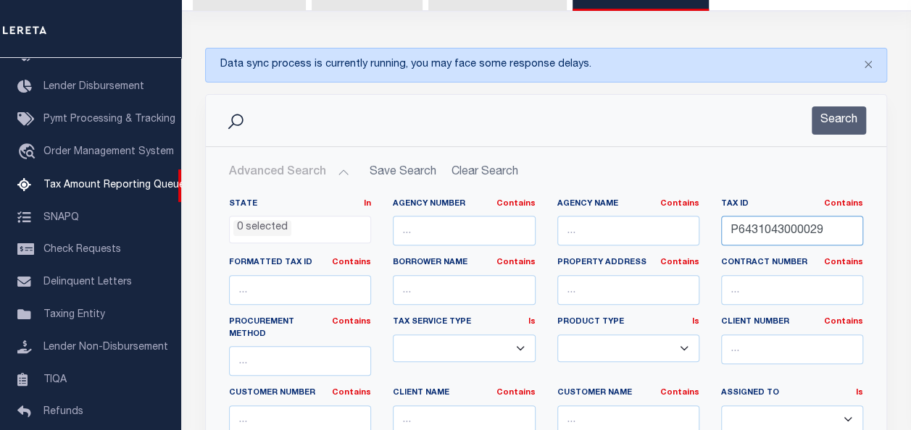
scroll to position [217, 0]
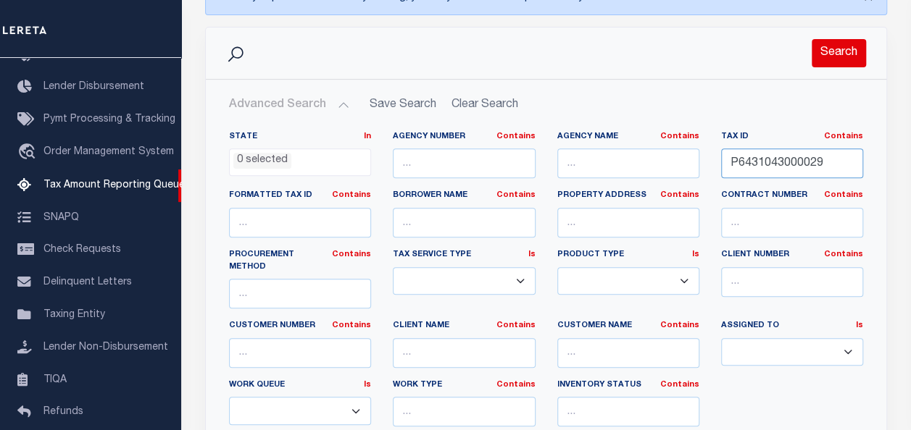
type input "P6431043000029"
click at [837, 58] on button "Search" at bounding box center [838, 53] width 54 height 28
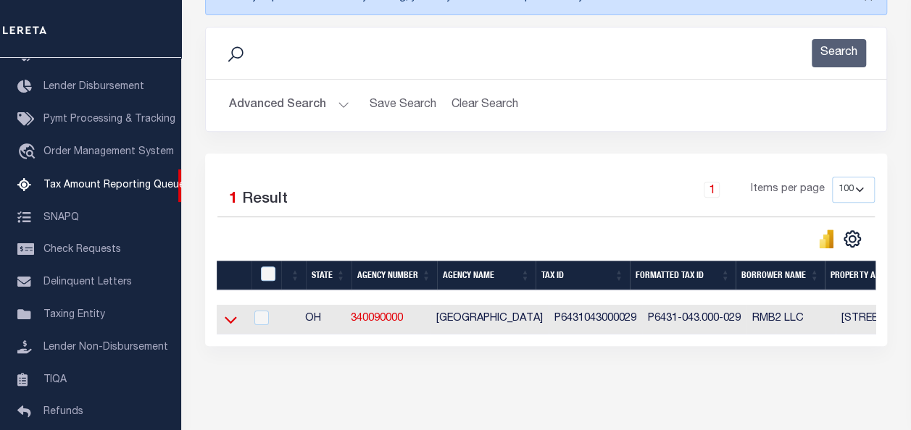
click at [229, 314] on icon at bounding box center [231, 319] width 12 height 15
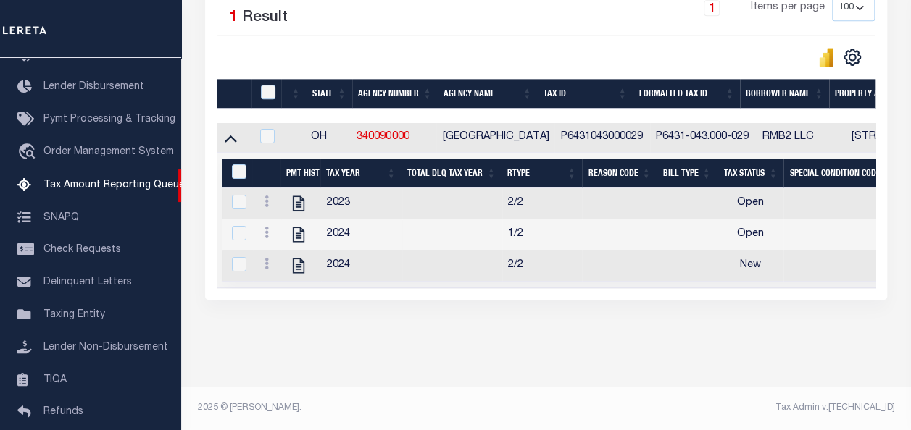
scroll to position [409, 0]
click at [302, 196] on icon "" at bounding box center [299, 203] width 12 height 15
checkbox input "true"
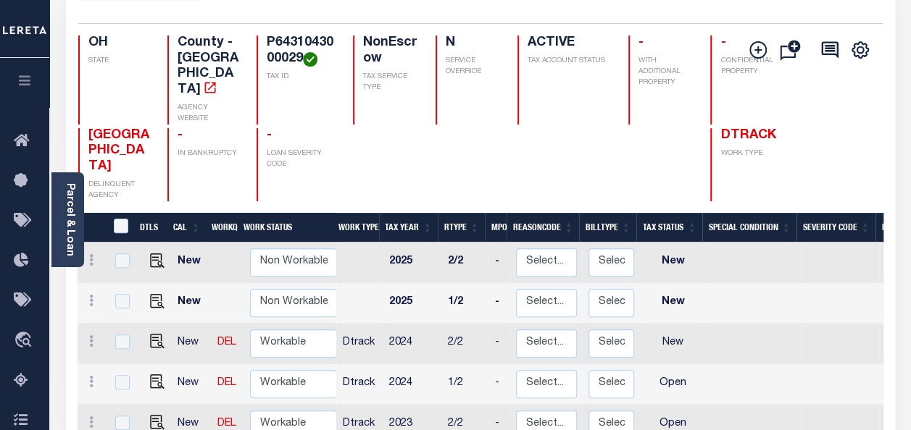
scroll to position [145, 0]
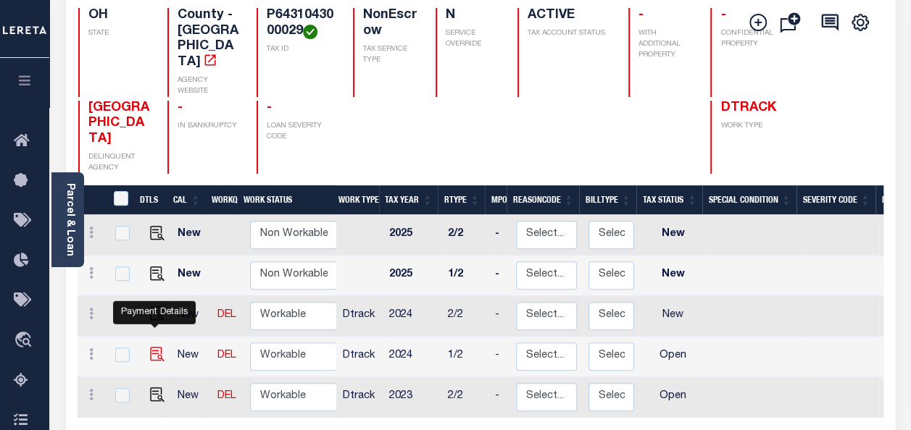
click at [156, 347] on img "" at bounding box center [157, 354] width 14 height 14
checkbox input "true"
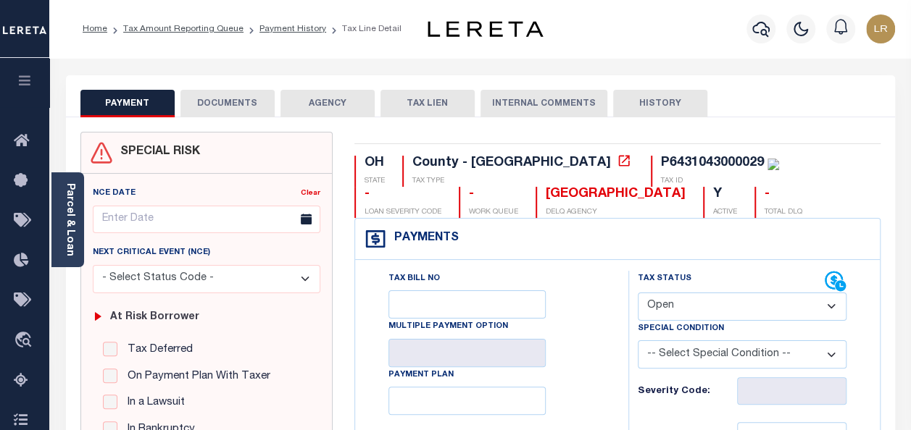
click at [655, 311] on select "- Select Status Code - Open Due/Unpaid Paid Incomplete No Tax Due Internal Refu…" at bounding box center [742, 307] width 209 height 28
select select "PYD"
click at [638, 293] on select "- Select Status Code - Open Due/Unpaid Paid Incomplete No Tax Due Internal Refu…" at bounding box center [742, 307] width 209 height 28
type input "[DATE]"
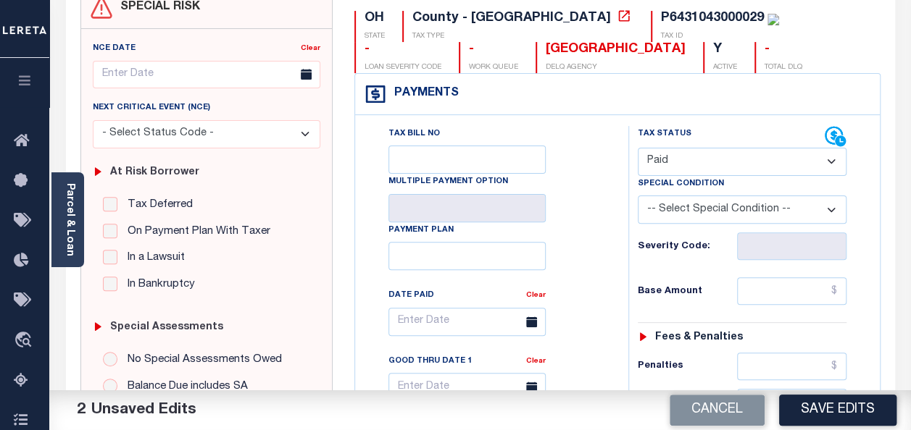
scroll to position [217, 0]
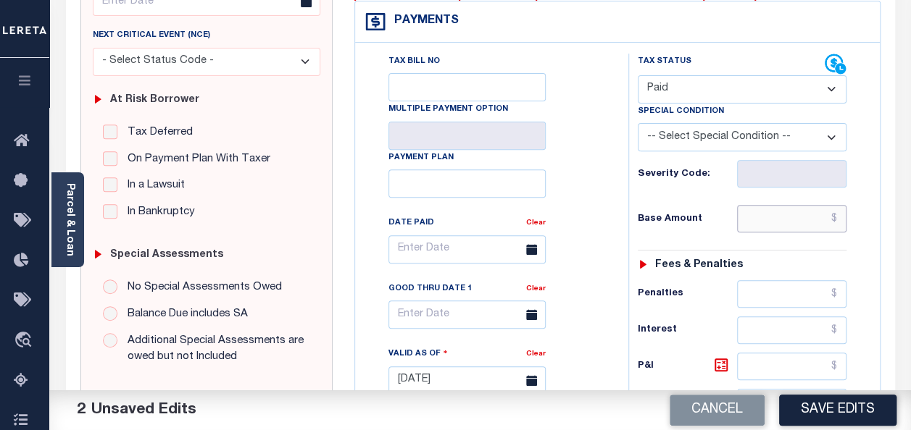
click at [774, 225] on input "text" at bounding box center [791, 219] width 109 height 28
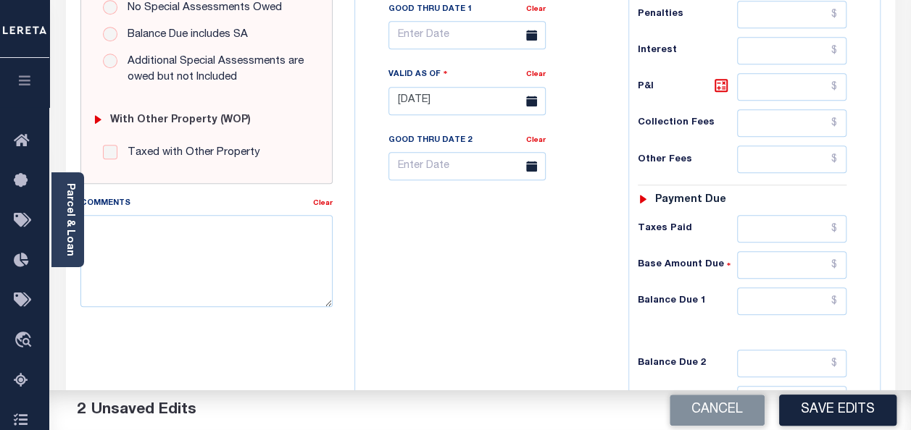
scroll to position [507, 0]
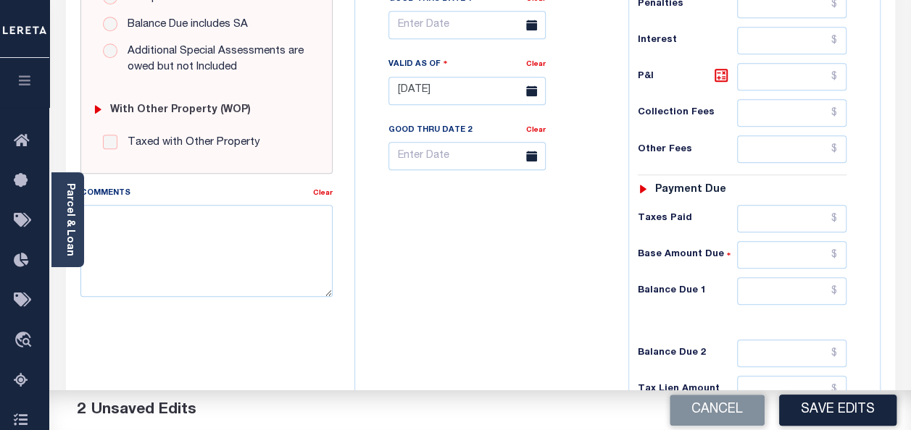
type input "$0.00"
click at [766, 287] on input "text" at bounding box center [791, 291] width 109 height 28
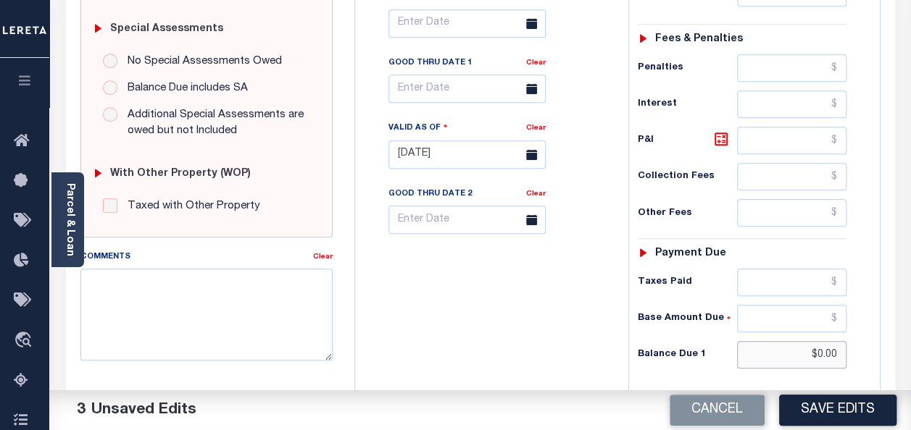
scroll to position [441, 0]
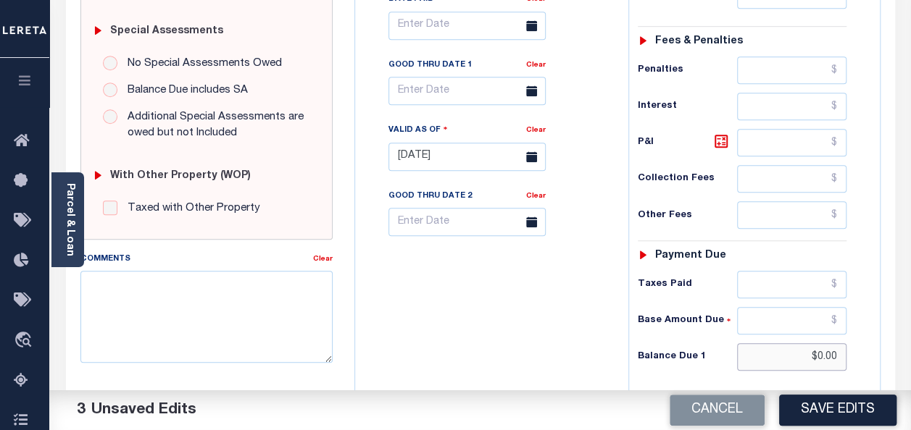
type input "$0.00"
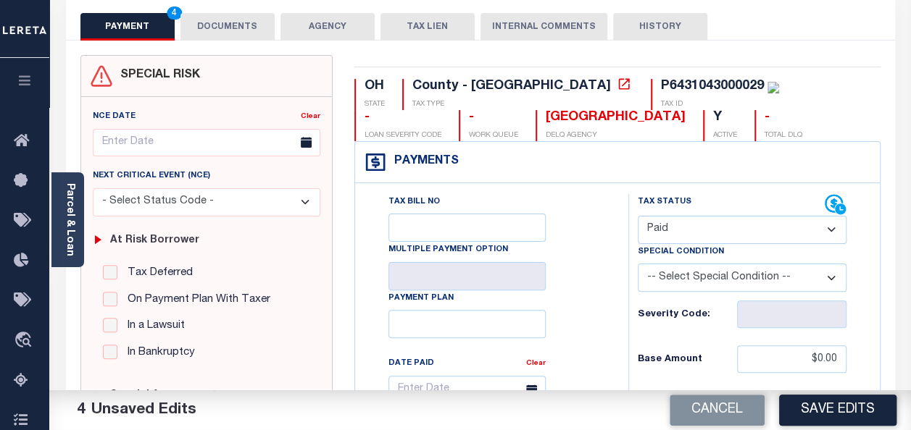
scroll to position [0, 0]
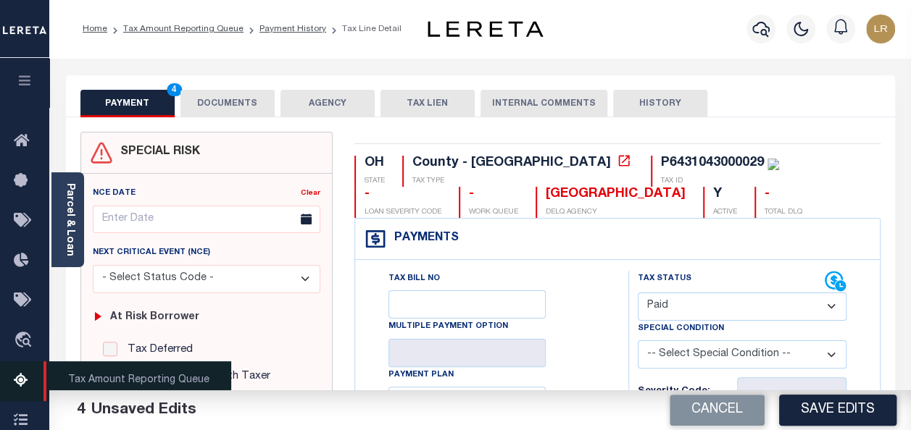
drag, startPoint x: 19, startPoint y: 380, endPoint x: 42, endPoint y: 380, distance: 23.2
click at [19, 380] on icon at bounding box center [25, 381] width 23 height 18
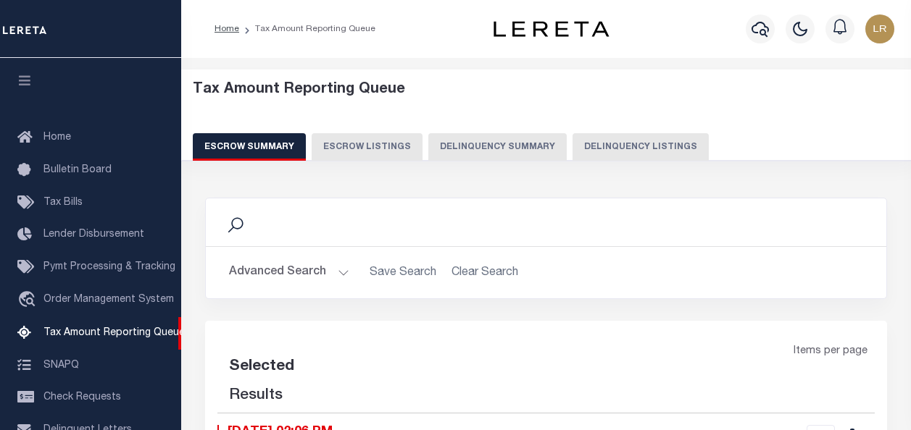
select select "100"
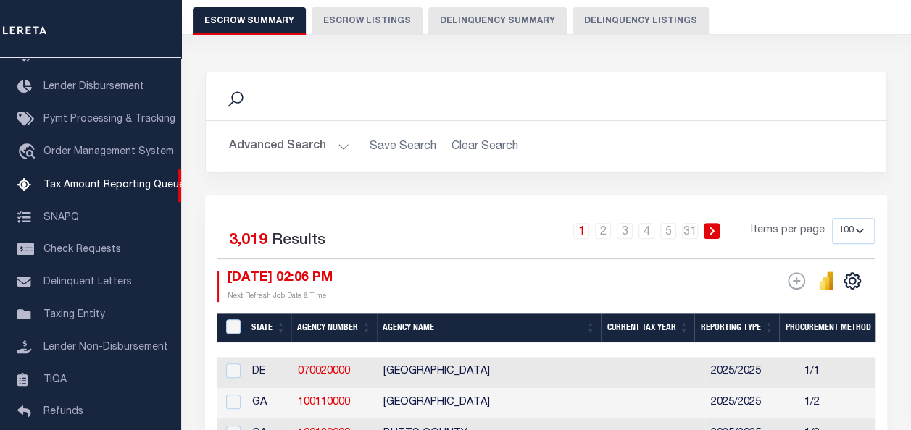
scroll to position [145, 0]
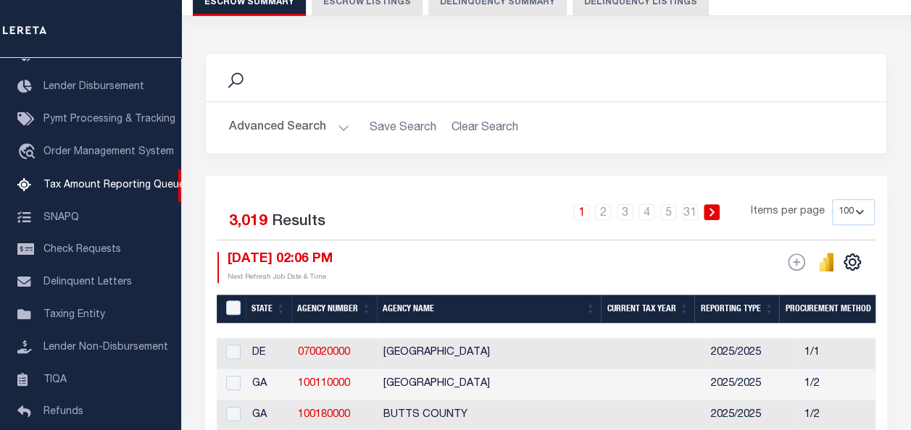
click at [637, 7] on button "Delinquency Listings" at bounding box center [640, 2] width 136 height 28
select select "100"
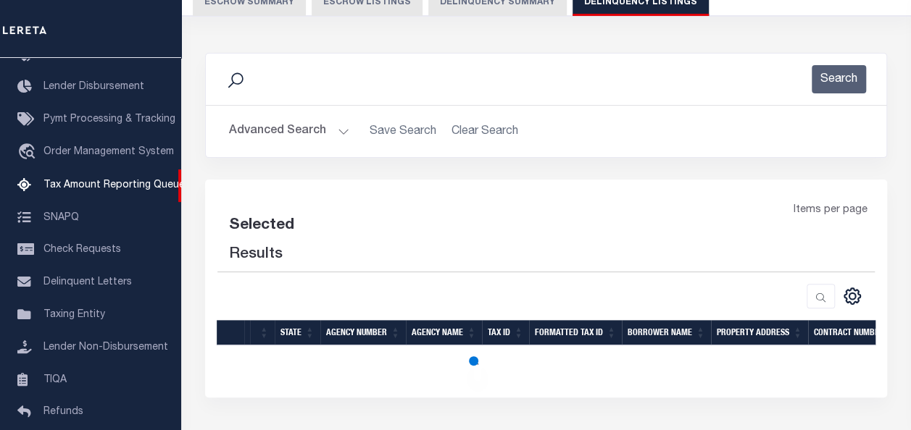
select select "100"
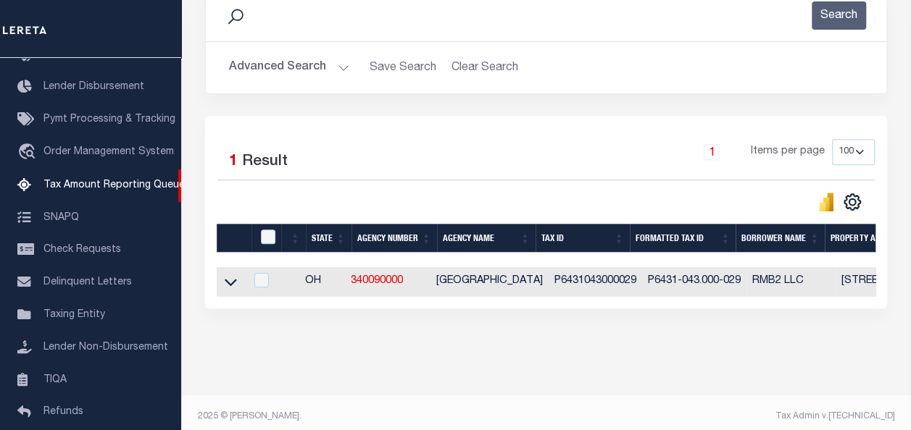
scroll to position [217, 0]
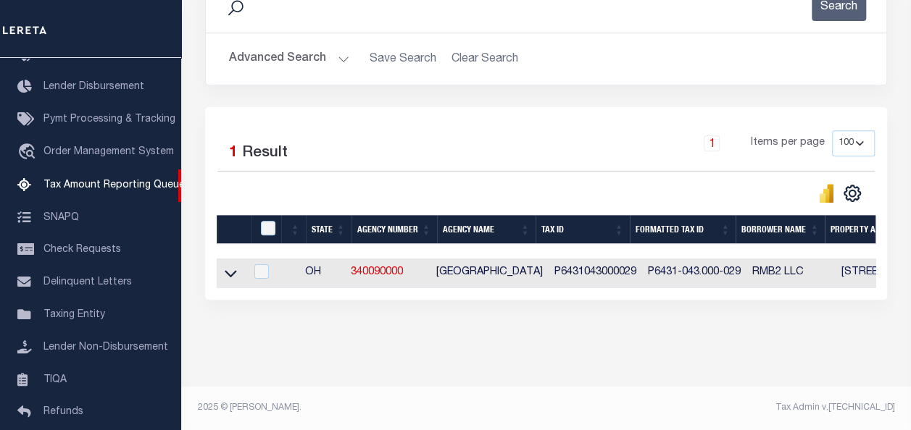
click at [224, 274] on link at bounding box center [230, 272] width 17 height 10
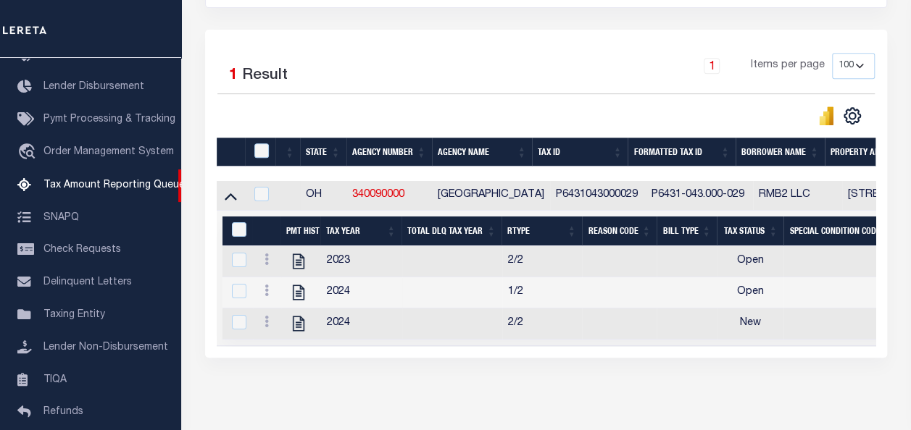
scroll to position [362, 0]
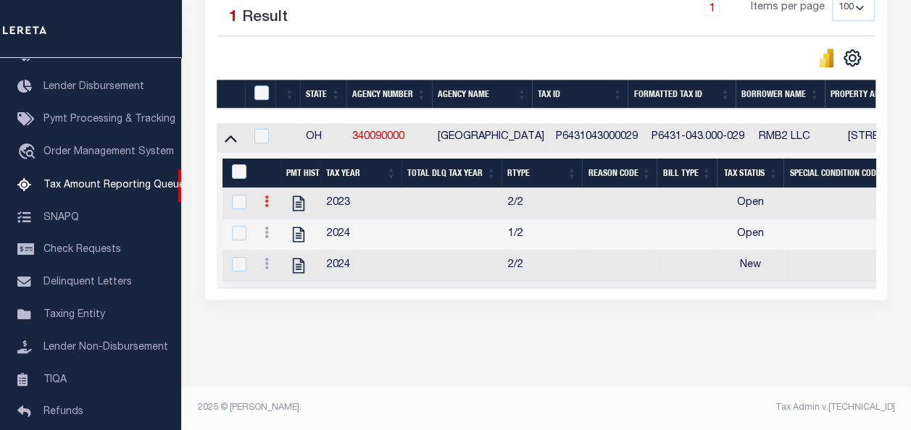
click at [267, 196] on icon at bounding box center [266, 202] width 4 height 12
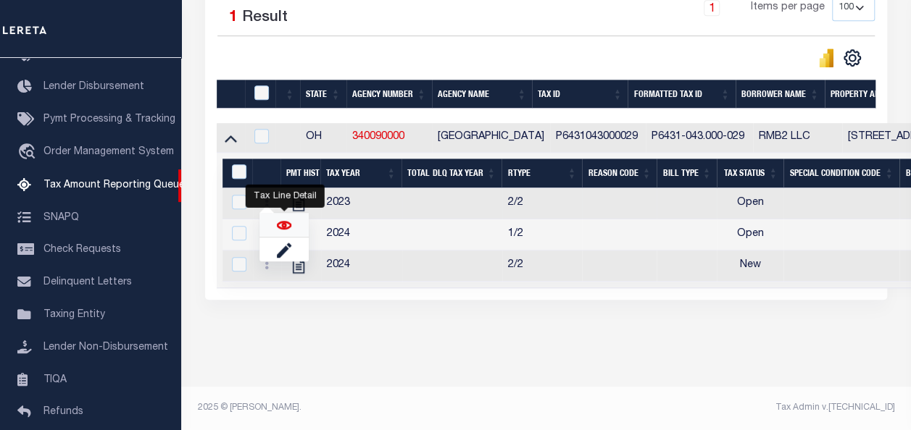
click at [279, 227] on img "" at bounding box center [284, 225] width 14 height 14
checkbox input "true"
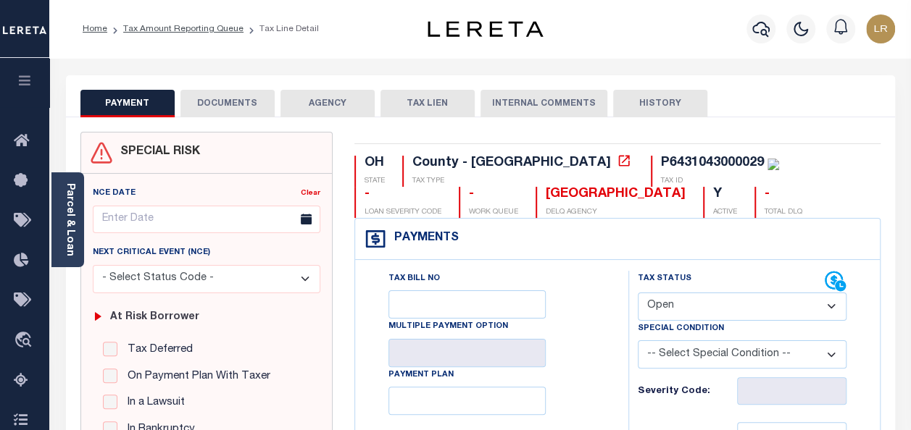
click at [699, 301] on select "- Select Status Code - Open Due/Unpaid Paid Incomplete No Tax Due Internal Refu…" at bounding box center [742, 307] width 209 height 28
select select "PYD"
click at [638, 293] on select "- Select Status Code - Open Due/Unpaid Paid Incomplete No Tax Due Internal Refu…" at bounding box center [742, 307] width 209 height 28
type input "[DATE]"
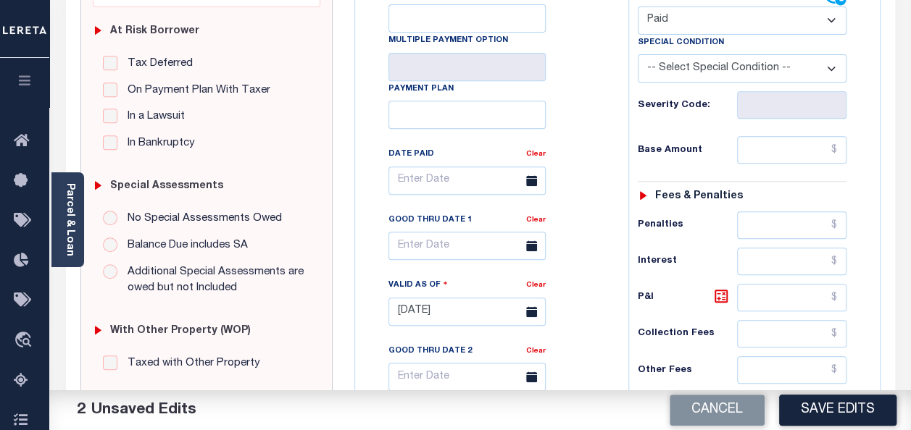
scroll to position [290, 0]
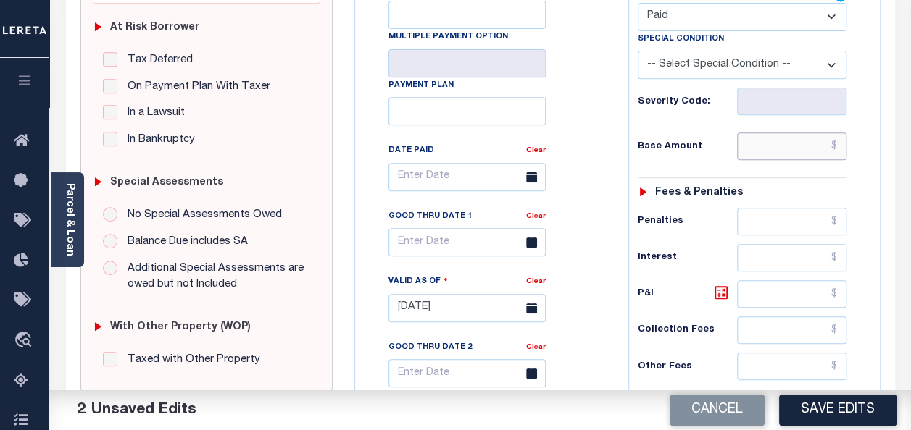
click at [785, 140] on input "text" at bounding box center [791, 147] width 109 height 28
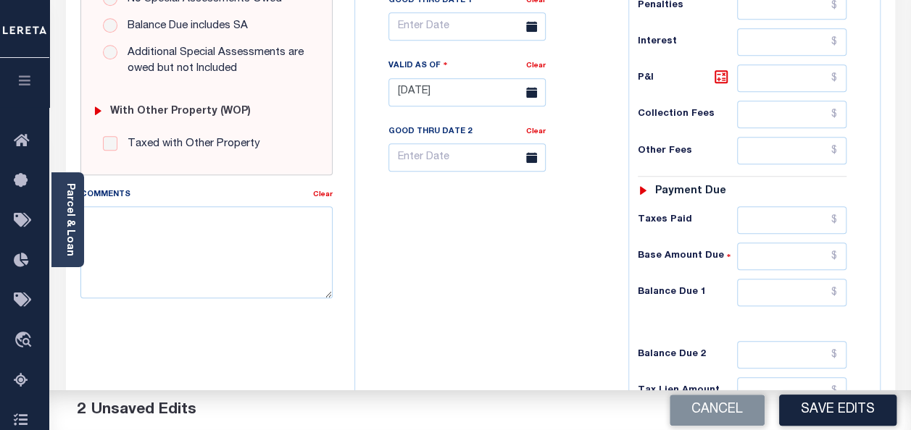
scroll to position [507, 0]
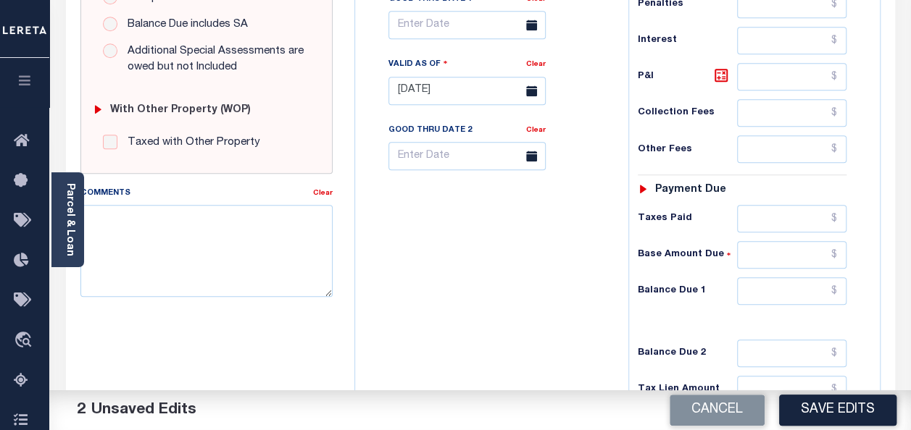
type input "$0.00"
click at [759, 285] on input "text" at bounding box center [791, 291] width 109 height 28
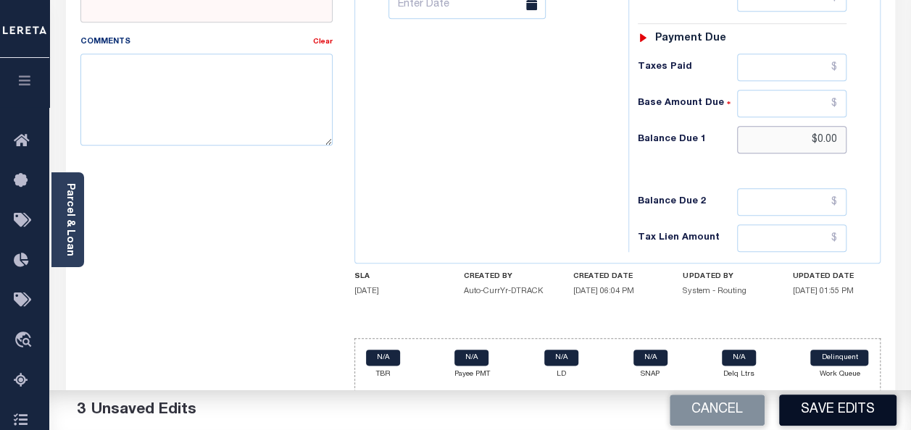
type input "$0.00"
click at [815, 404] on button "Save Edits" at bounding box center [837, 410] width 117 height 31
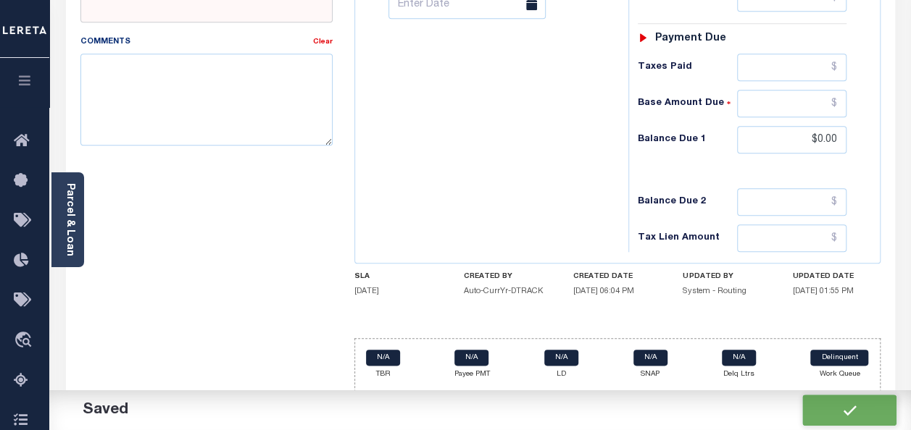
checkbox input "false"
type input "$0"
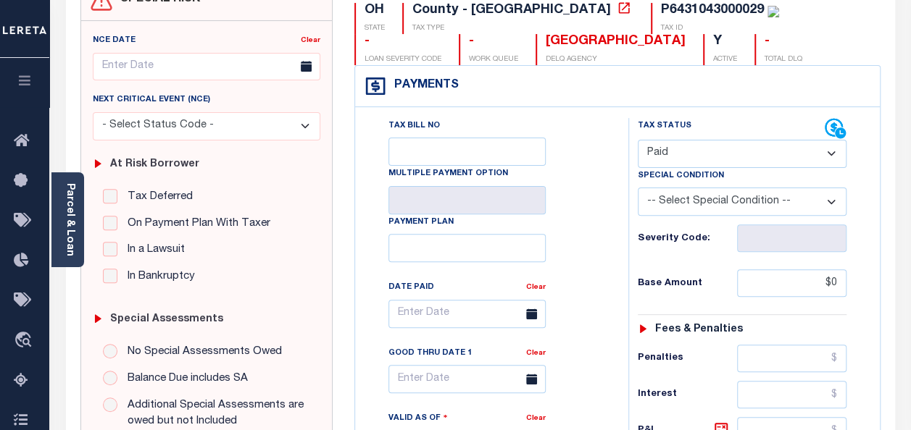
scroll to position [0, 0]
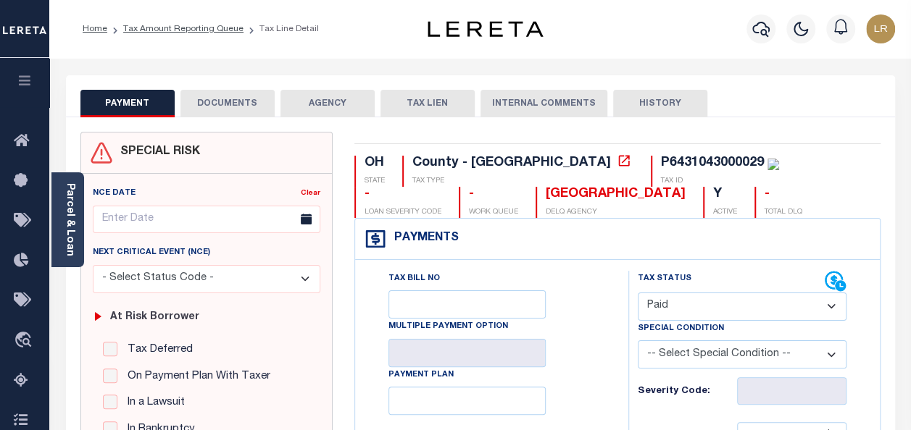
click at [232, 113] on button "DOCUMENTS" at bounding box center [227, 104] width 94 height 28
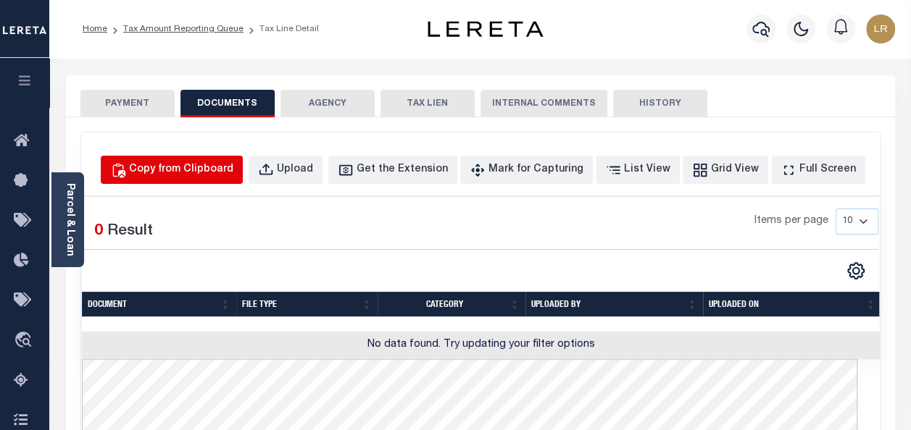
click at [208, 170] on div "Copy from Clipboard" at bounding box center [181, 170] width 104 height 16
select select "POP"
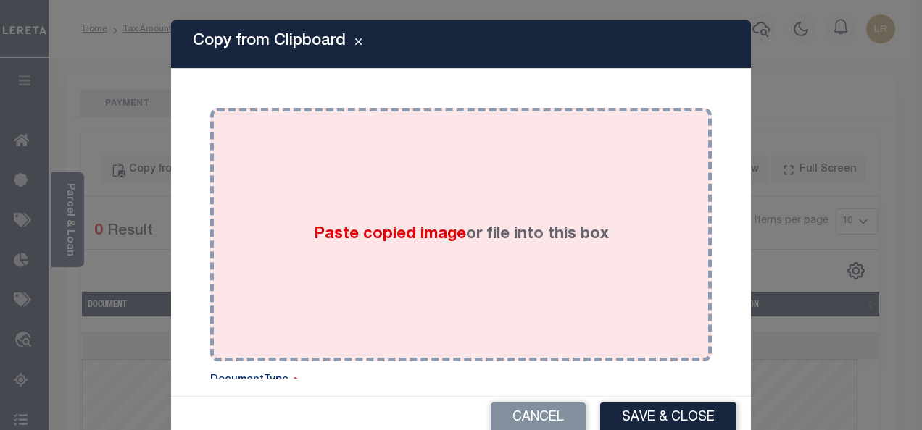
click at [435, 204] on div "Paste copied image or file into this box" at bounding box center [461, 235] width 480 height 232
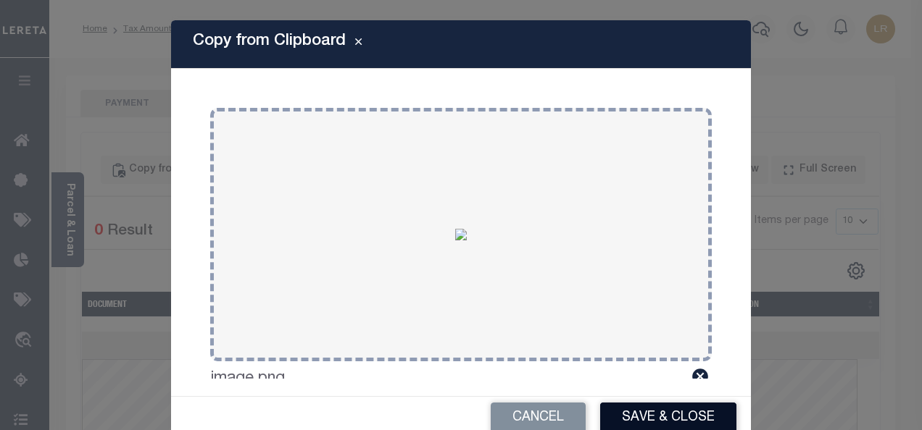
click at [666, 408] on button "Save & Close" at bounding box center [668, 418] width 136 height 31
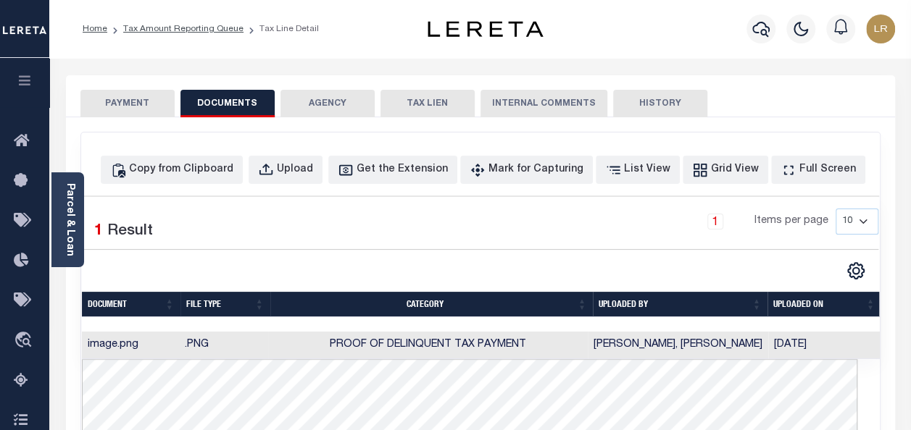
click at [139, 94] on button "PAYMENT" at bounding box center [127, 104] width 94 height 28
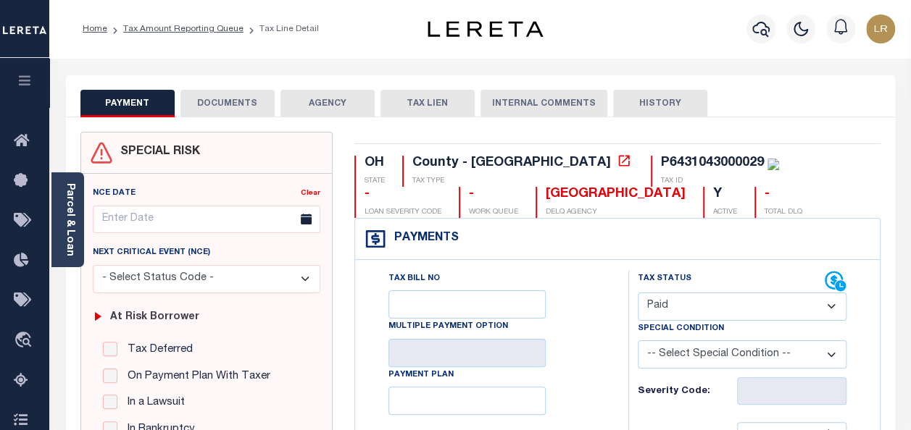
click at [230, 104] on button "DOCUMENTS" at bounding box center [227, 104] width 94 height 28
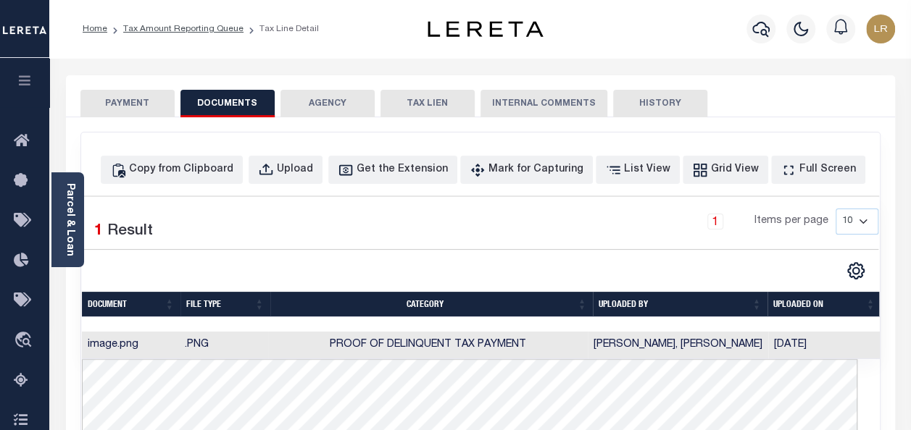
drag, startPoint x: 121, startPoint y: 99, endPoint x: 135, endPoint y: 100, distance: 14.6
click at [121, 99] on button "PAYMENT" at bounding box center [127, 104] width 94 height 28
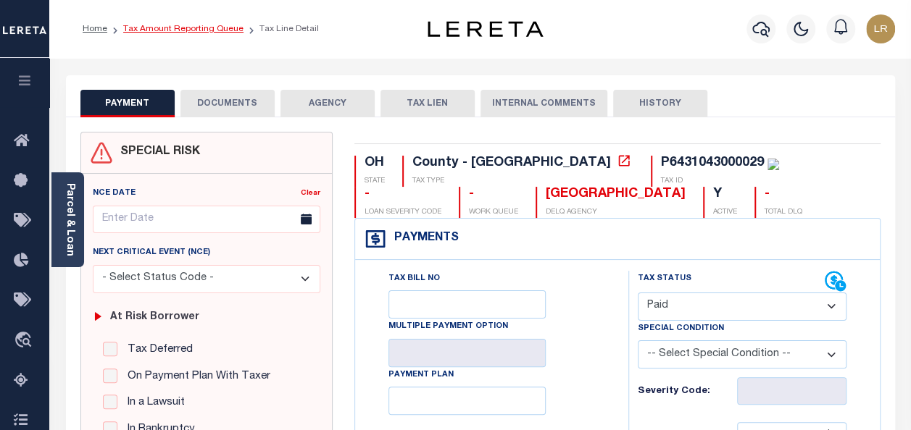
click at [207, 29] on link "Tax Amount Reporting Queue" at bounding box center [183, 29] width 120 height 9
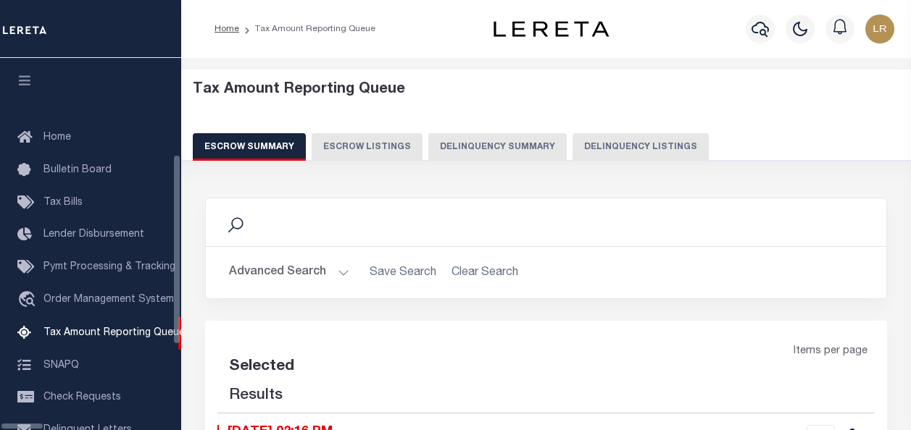
select select "100"
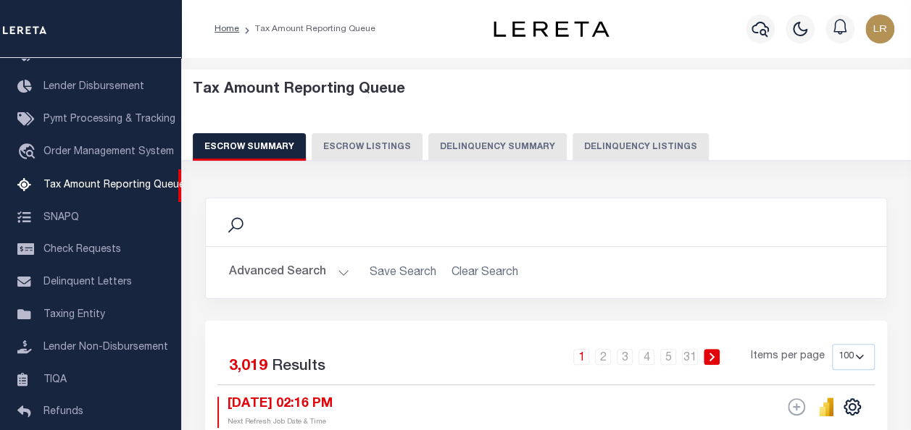
click at [624, 148] on button "Delinquency Listings" at bounding box center [640, 147] width 136 height 28
select select "100"
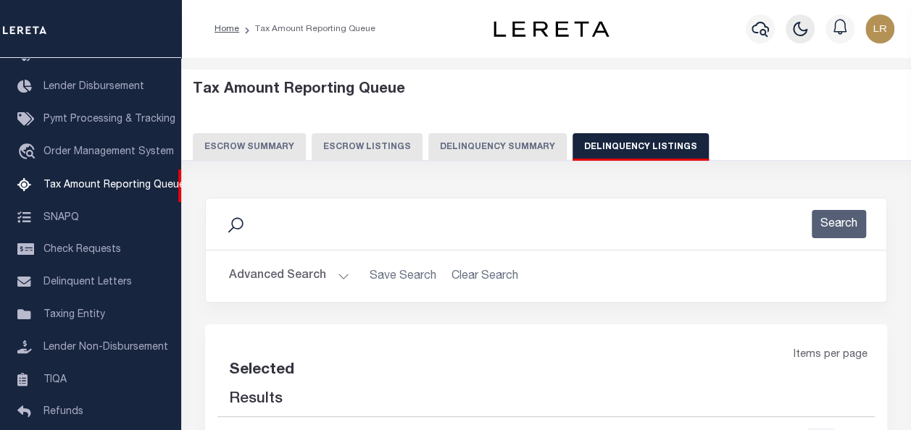
select select "100"
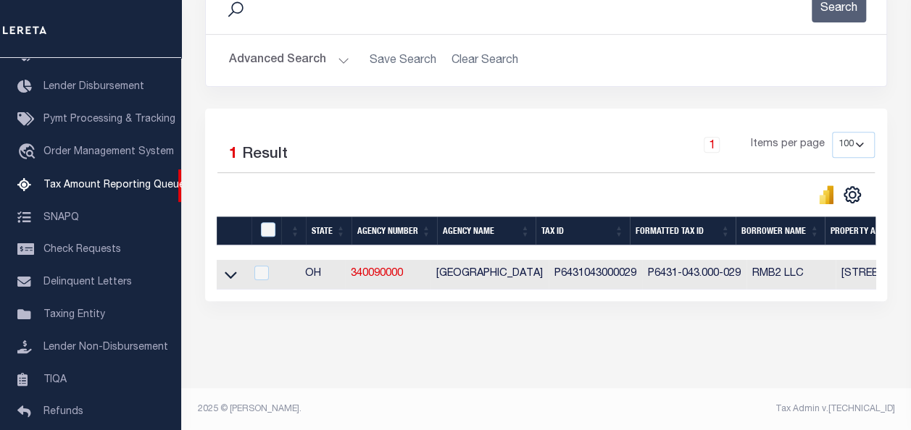
scroll to position [217, 0]
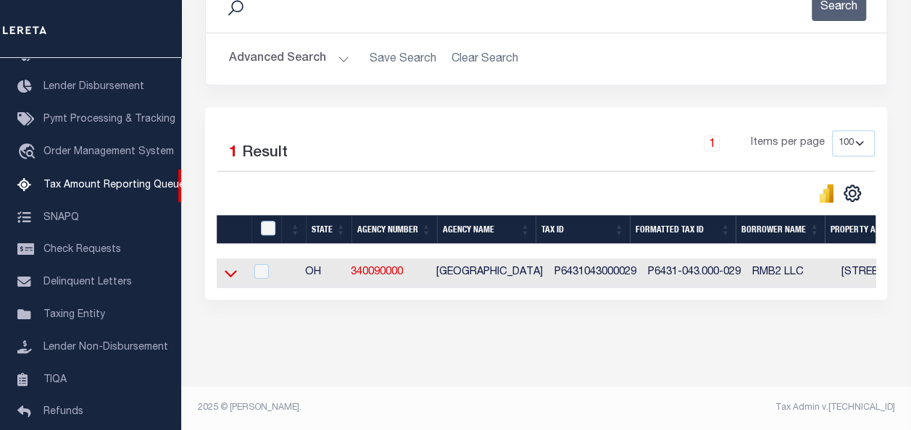
click at [230, 276] on icon at bounding box center [231, 274] width 12 height 7
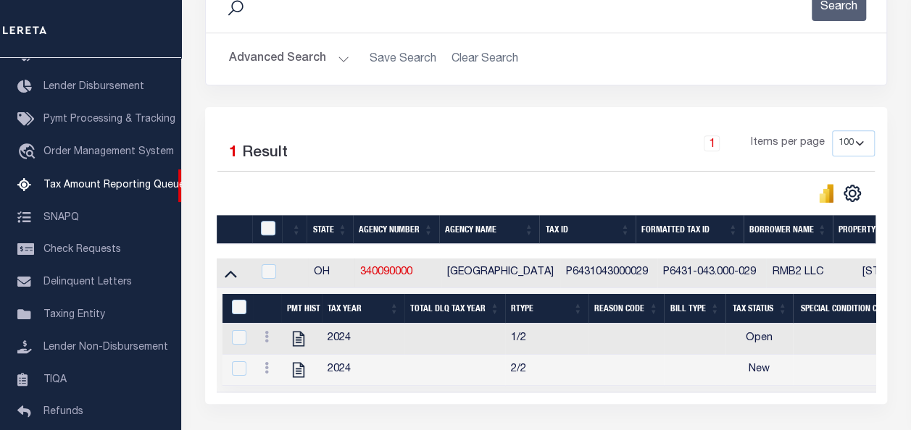
scroll to position [332, 0]
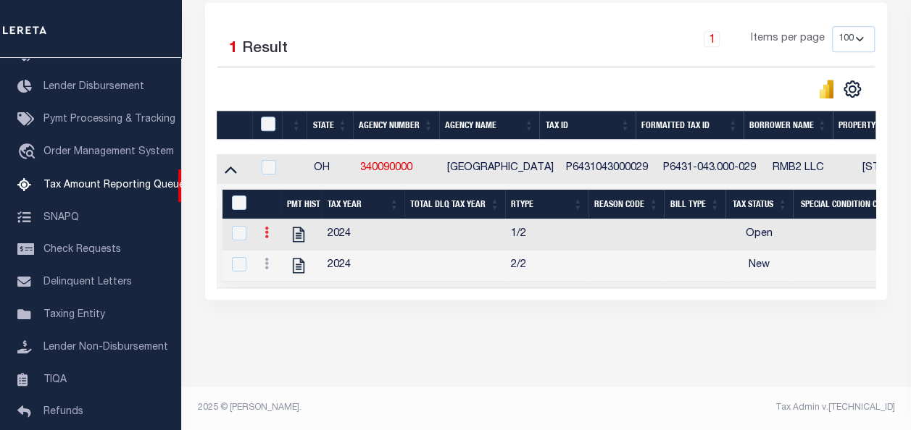
click at [267, 227] on icon at bounding box center [266, 233] width 4 height 12
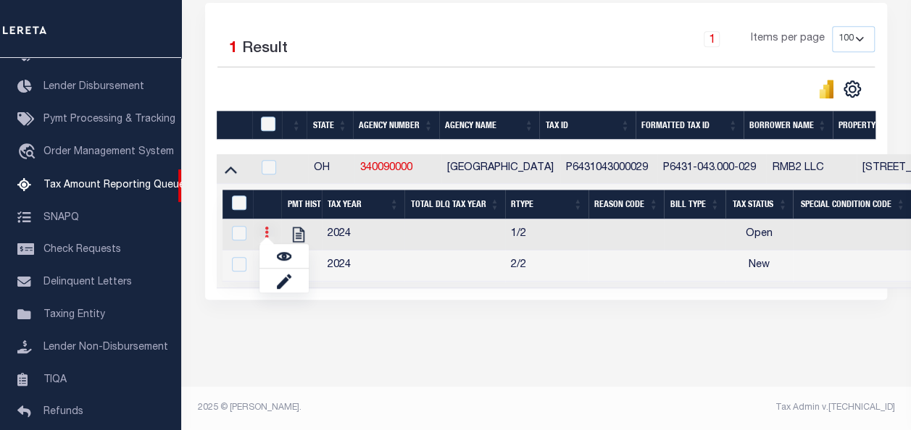
scroll to position [323, 0]
click at [284, 256] on img "" at bounding box center [284, 256] width 14 height 14
checkbox input "true"
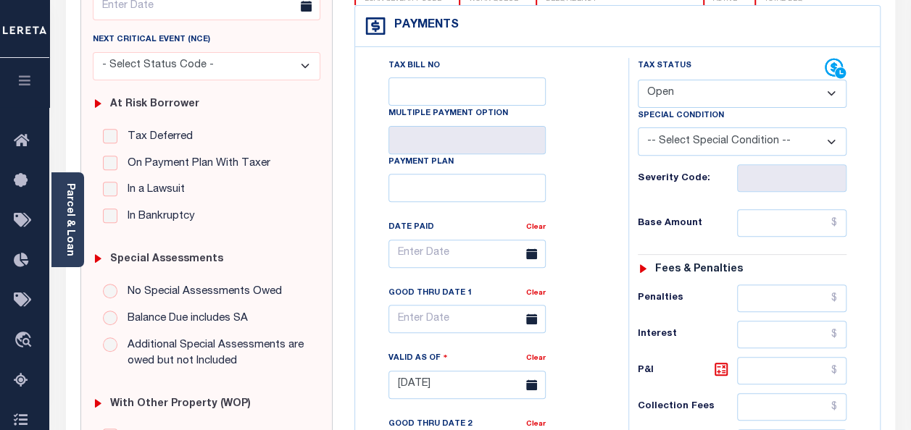
scroll to position [217, 0]
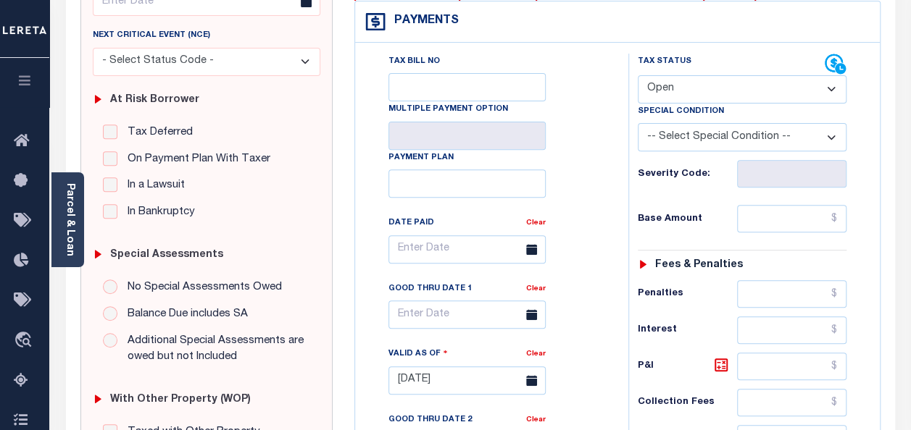
click at [698, 84] on select "- Select Status Code - Open Due/Unpaid Paid Incomplete No Tax Due Internal Refu…" at bounding box center [742, 89] width 209 height 28
select select "PYD"
click at [638, 75] on select "- Select Status Code - Open Due/Unpaid Paid Incomplete No Tax Due Internal Refu…" at bounding box center [742, 89] width 209 height 28
type input "[DATE]"
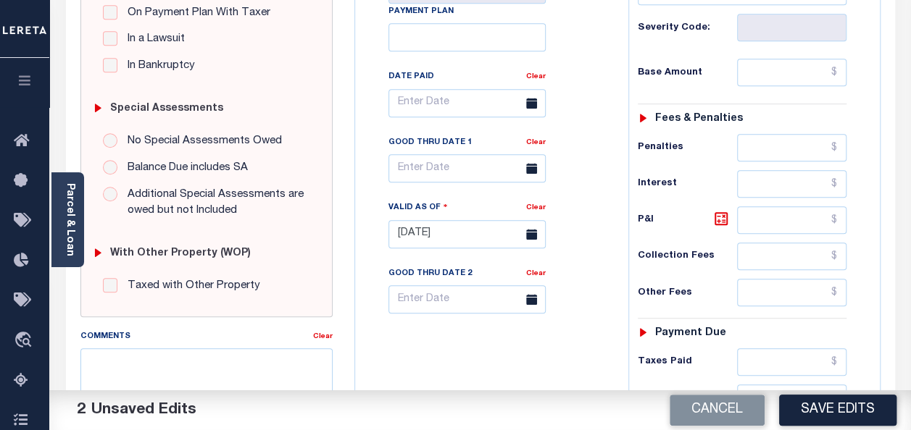
scroll to position [362, 0]
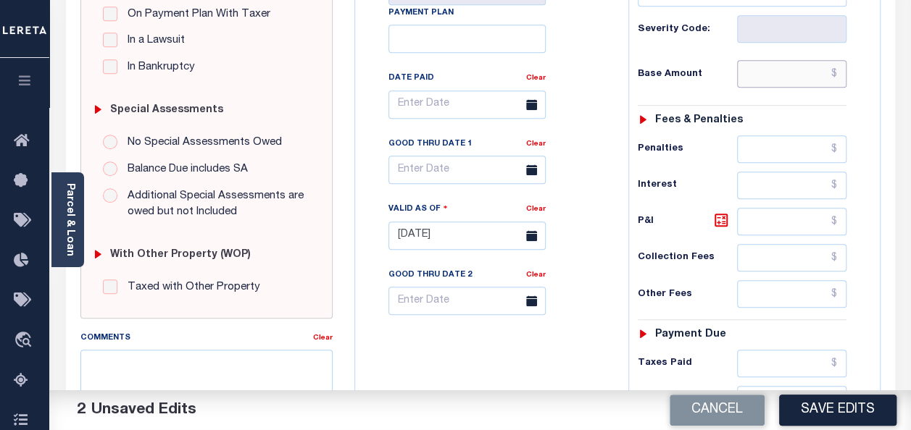
click at [782, 80] on input "text" at bounding box center [791, 74] width 109 height 28
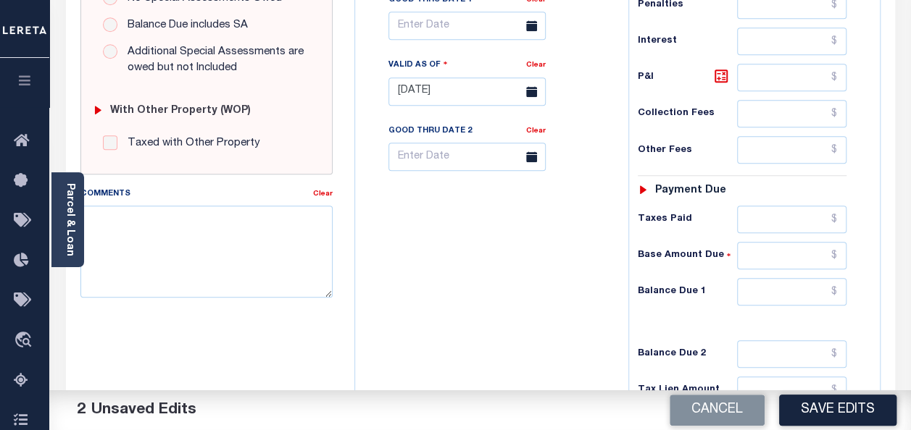
scroll to position [507, 0]
type input "$0.00"
click at [771, 284] on input "text" at bounding box center [791, 291] width 109 height 28
type input "$0.00"
click at [810, 405] on button "Save Edits" at bounding box center [837, 410] width 117 height 31
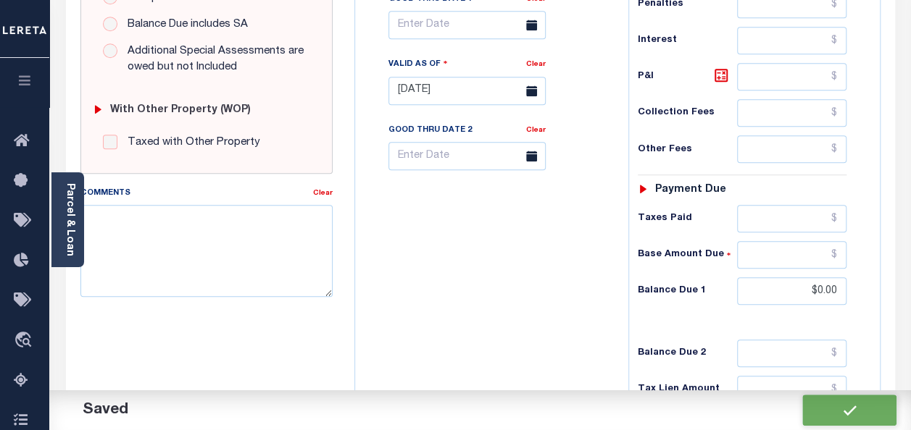
checkbox input "false"
type input "$0"
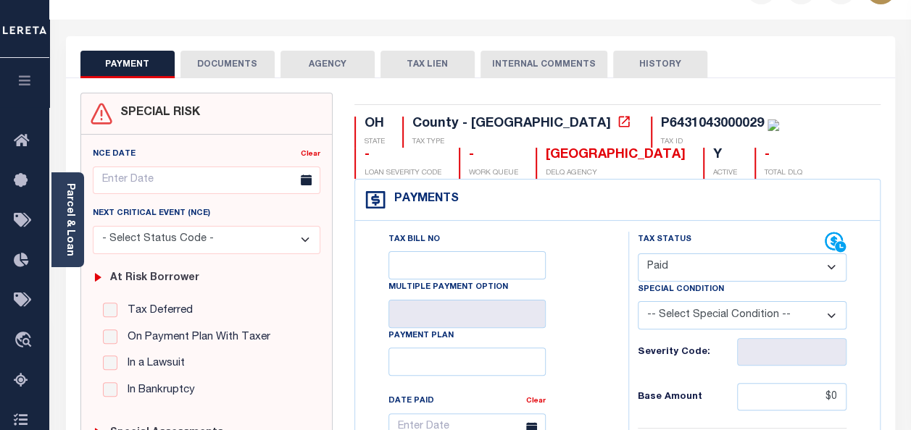
scroll to position [0, 0]
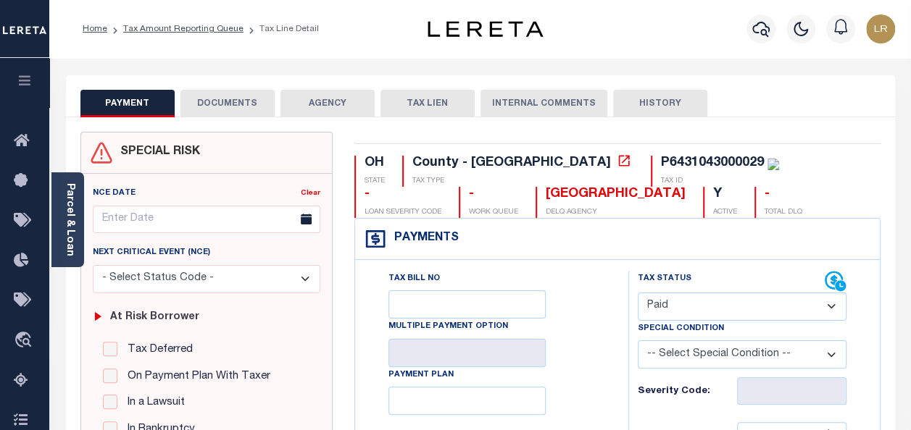
click at [222, 107] on button "DOCUMENTS" at bounding box center [227, 104] width 94 height 28
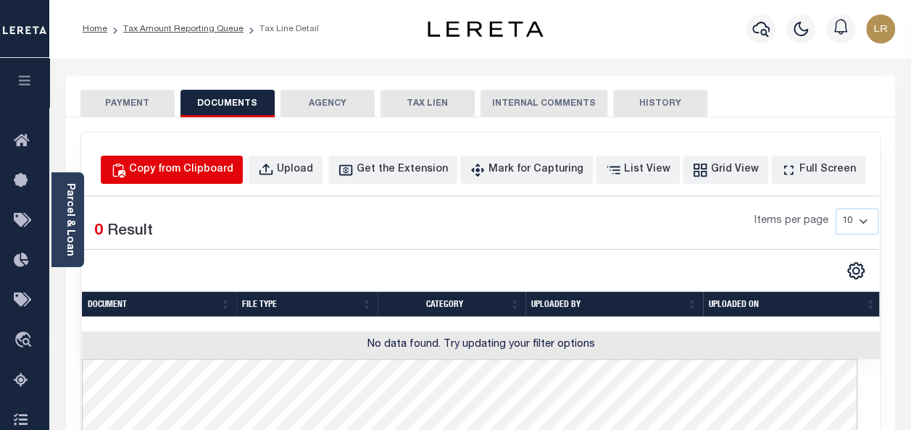
click at [233, 168] on div "Copy from Clipboard" at bounding box center [181, 170] width 104 height 16
select select "POP"
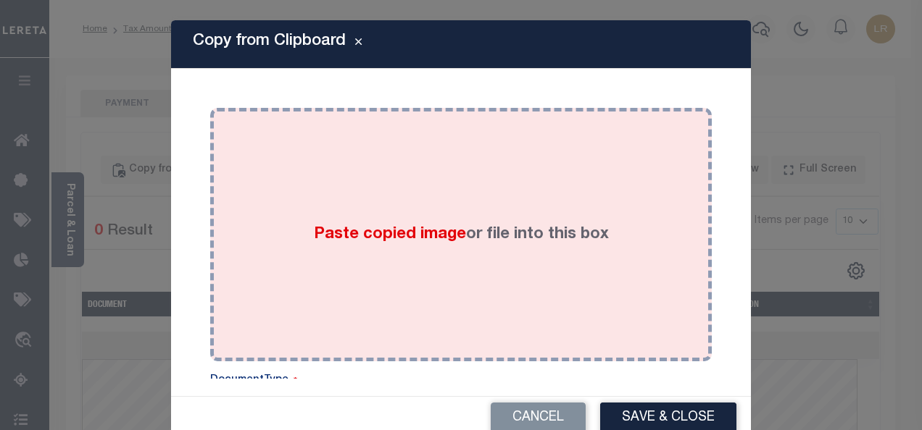
click at [380, 204] on div "Paste copied image or file into this box" at bounding box center [461, 235] width 480 height 232
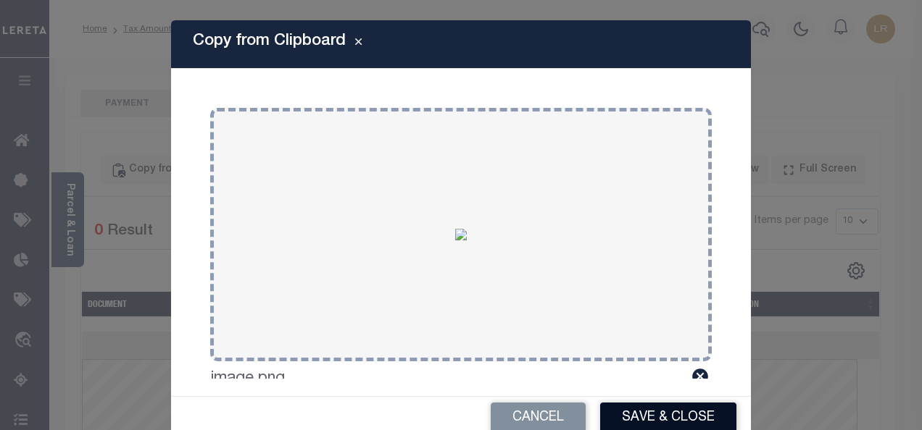
click at [639, 413] on button "Save & Close" at bounding box center [668, 418] width 136 height 31
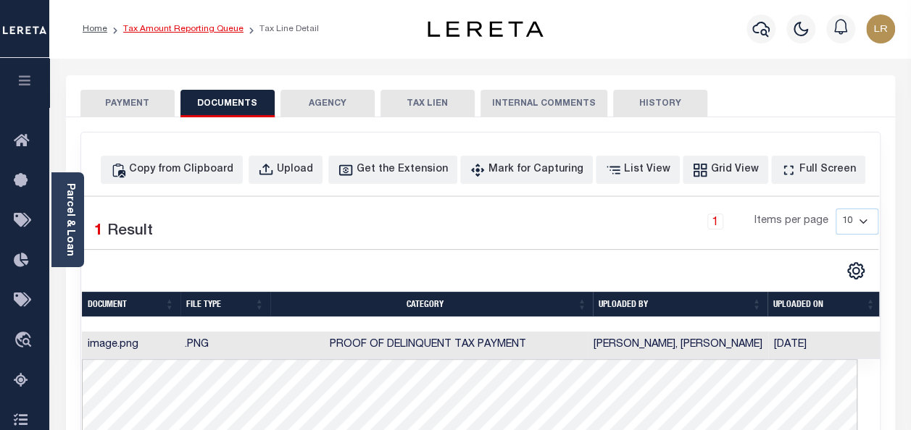
click at [152, 28] on link "Tax Amount Reporting Queue" at bounding box center [183, 29] width 120 height 9
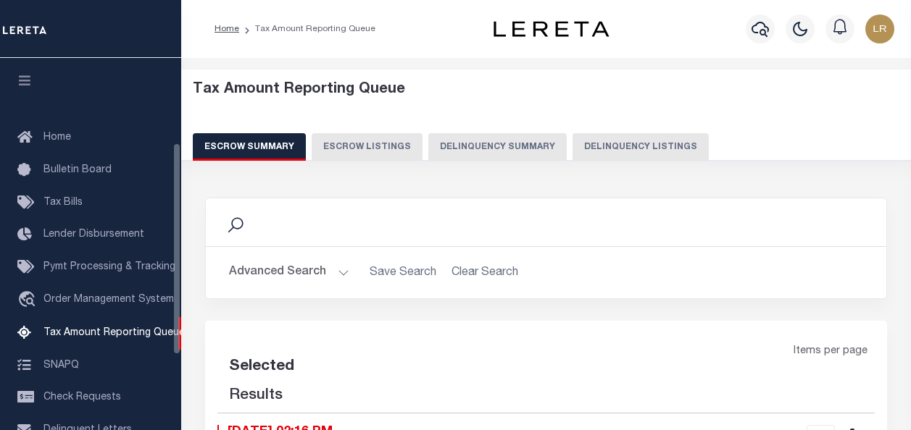
select select "100"
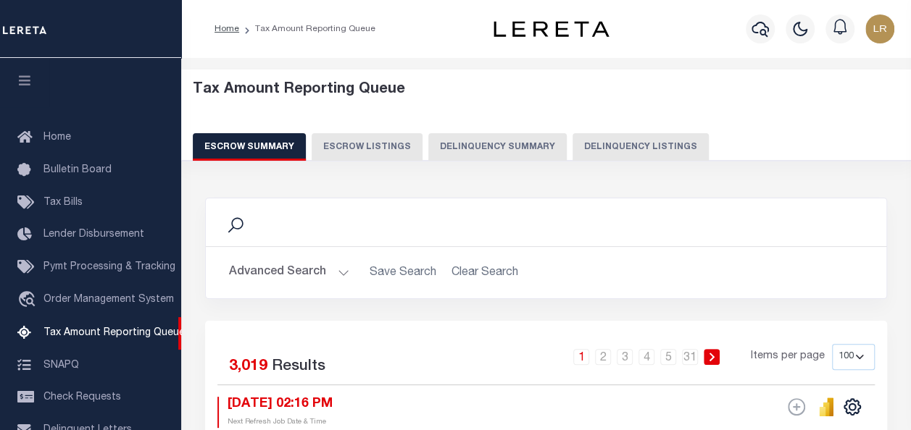
scroll to position [148, 0]
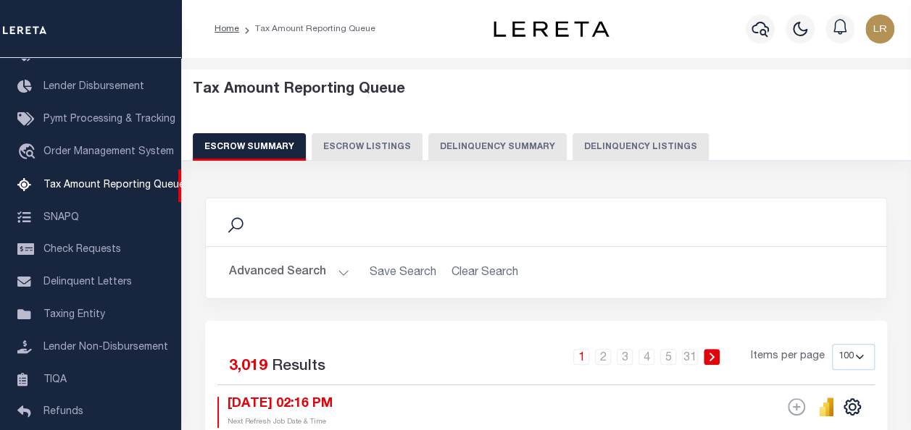
click at [582, 149] on button "Delinquency Listings" at bounding box center [640, 147] width 136 height 28
select select "100"
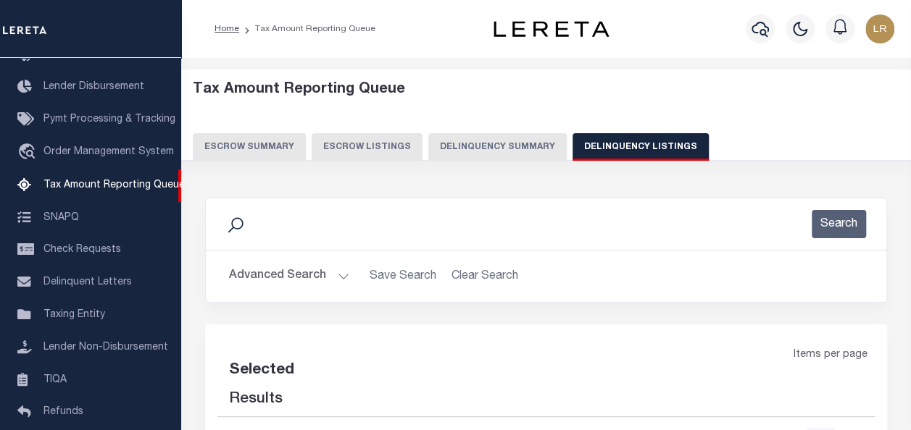
select select "100"
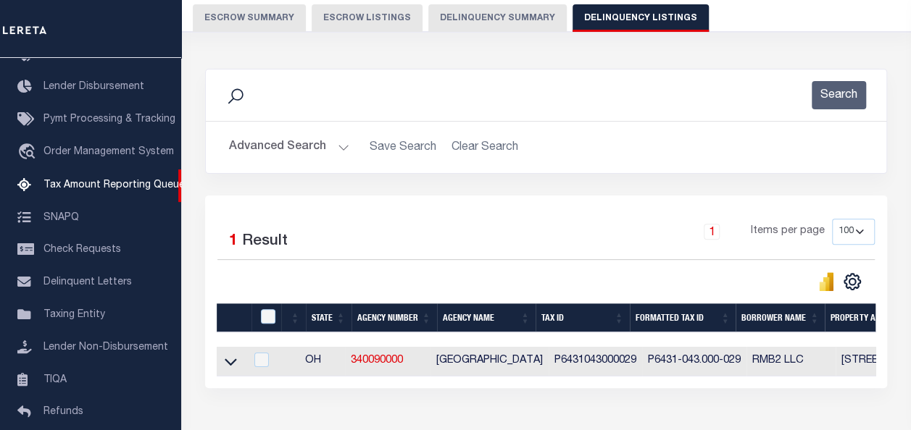
scroll to position [217, 0]
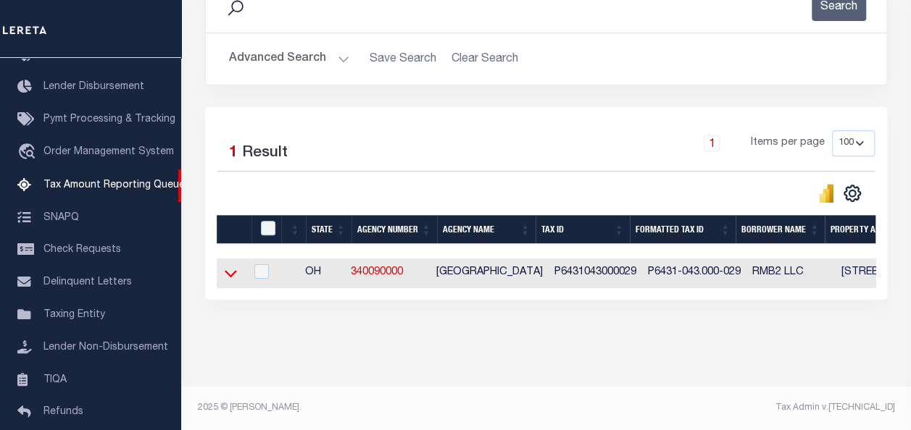
click at [233, 276] on icon at bounding box center [231, 274] width 12 height 7
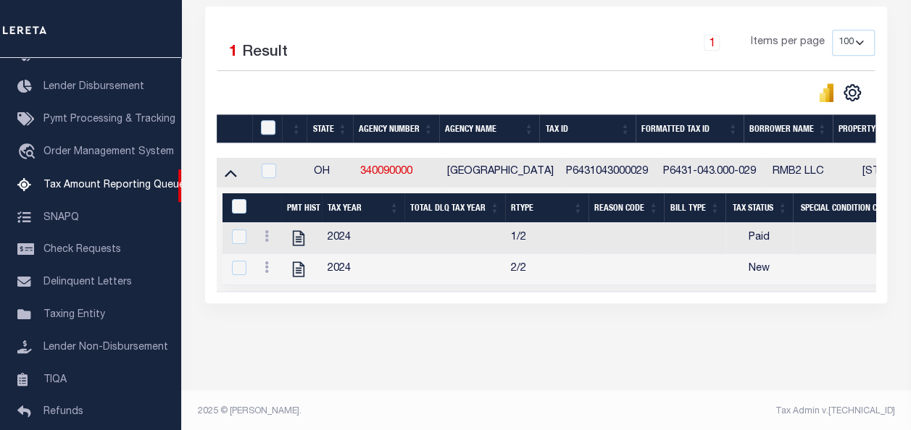
scroll to position [332, 0]
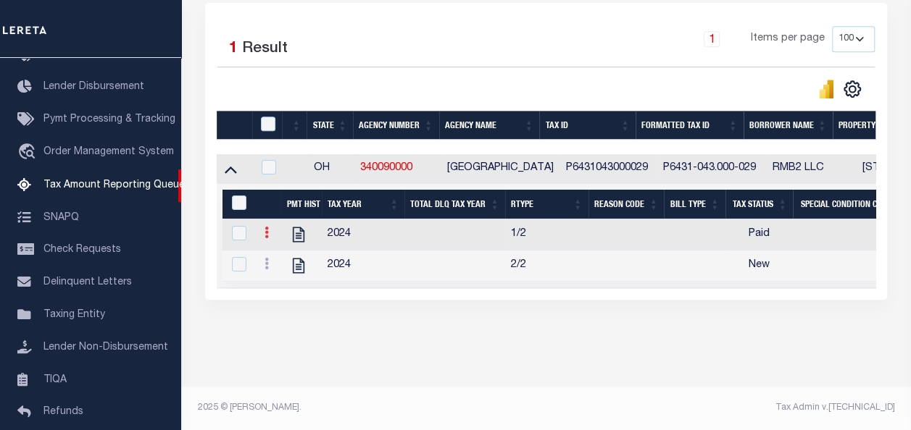
click at [268, 230] on icon at bounding box center [266, 233] width 4 height 12
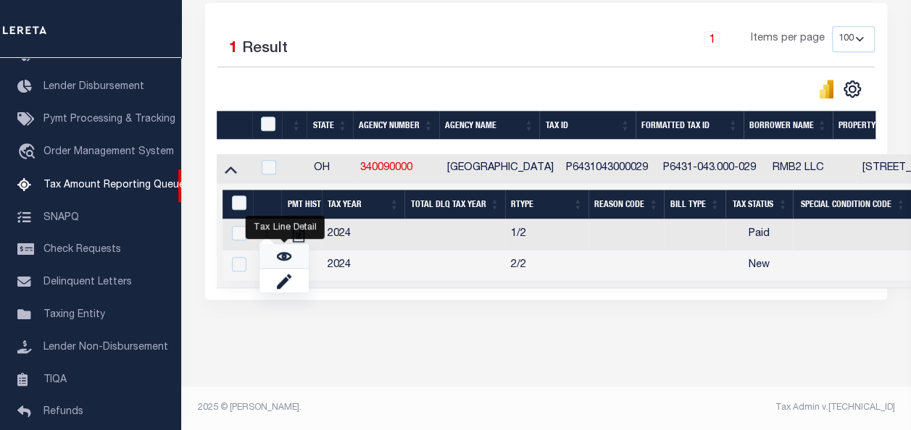
drag, startPoint x: 289, startPoint y: 259, endPoint x: 313, endPoint y: 259, distance: 23.9
click at [288, 259] on img "" at bounding box center [284, 256] width 14 height 14
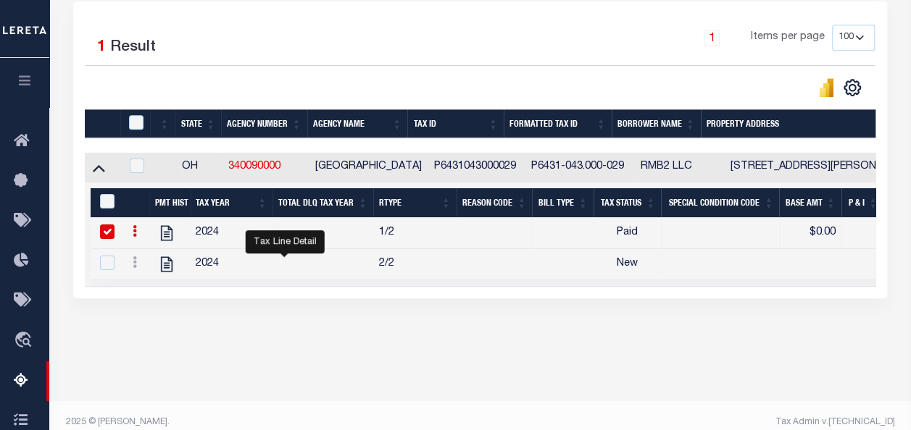
checkbox input "true"
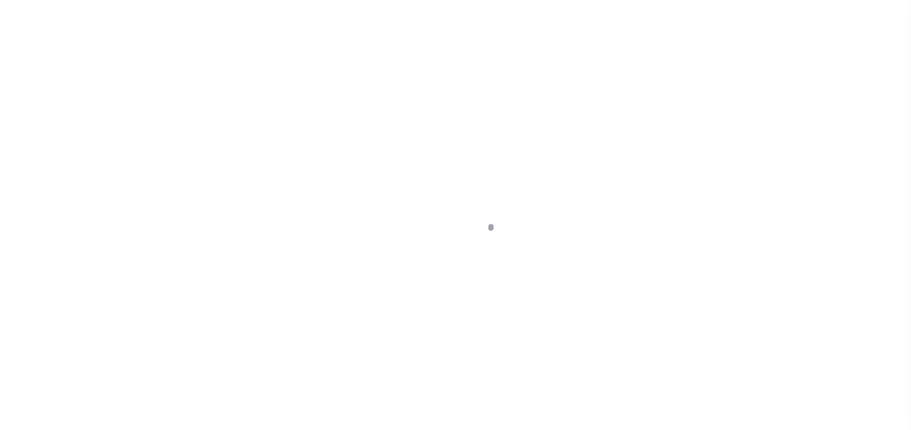
select select "PYD"
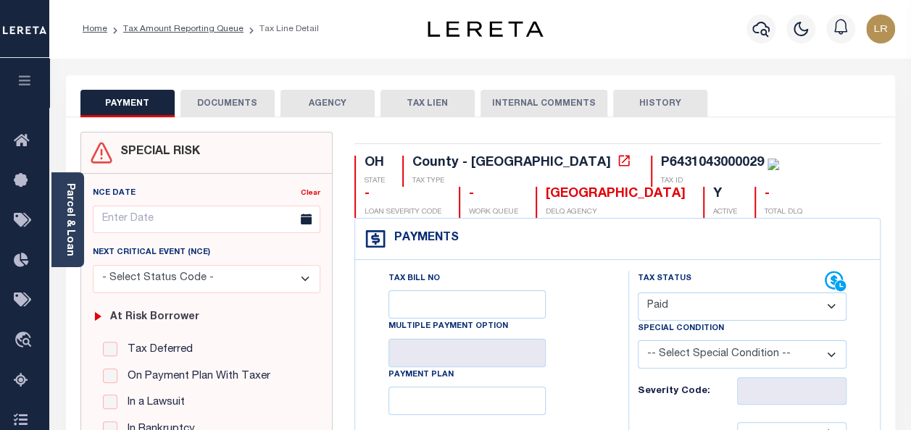
click at [243, 106] on button "DOCUMENTS" at bounding box center [227, 104] width 94 height 28
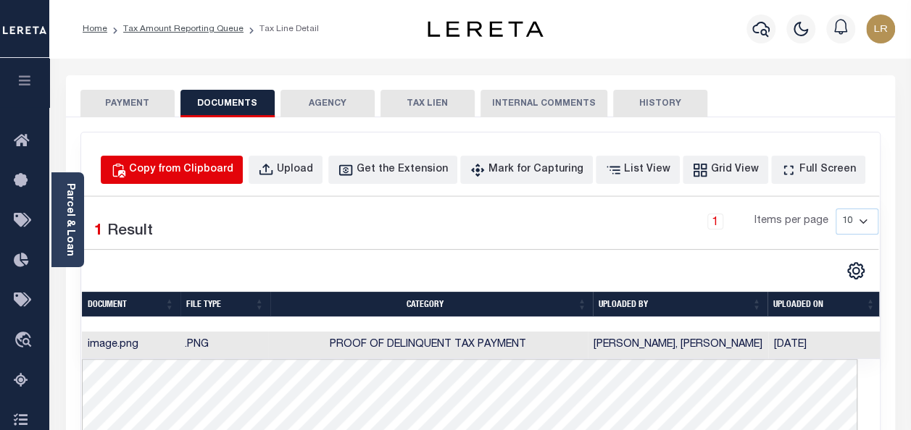
click at [200, 172] on div "Copy from Clipboard" at bounding box center [181, 170] width 104 height 16
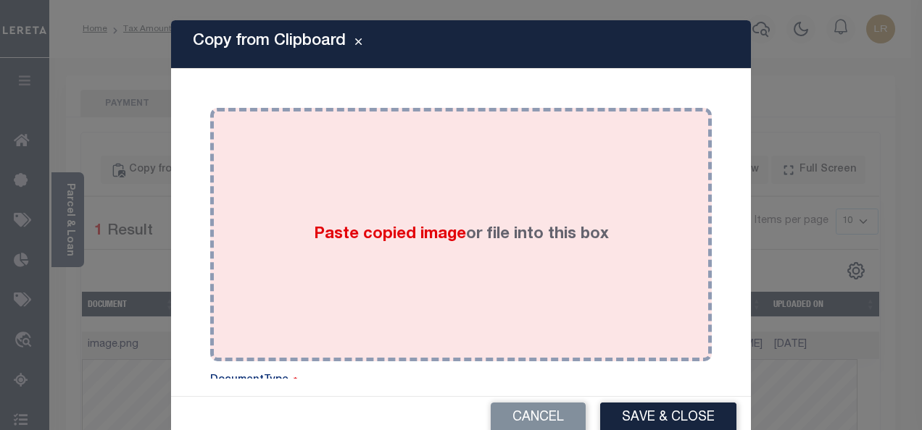
click at [389, 203] on div "Paste copied image or file into this box" at bounding box center [461, 235] width 480 height 232
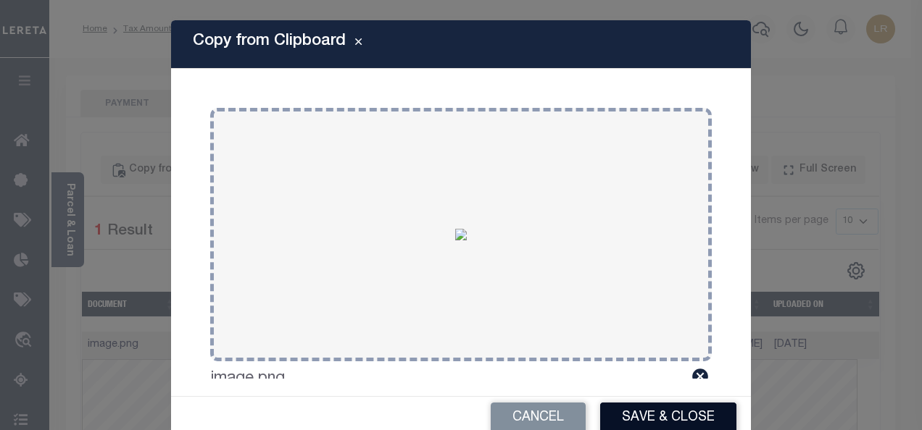
click at [635, 414] on button "Save & Close" at bounding box center [668, 418] width 136 height 31
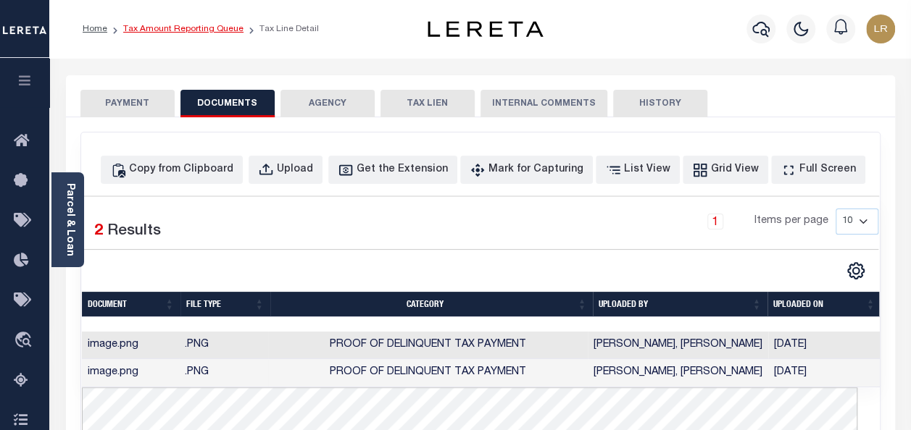
click at [177, 30] on link "Tax Amount Reporting Queue" at bounding box center [183, 29] width 120 height 9
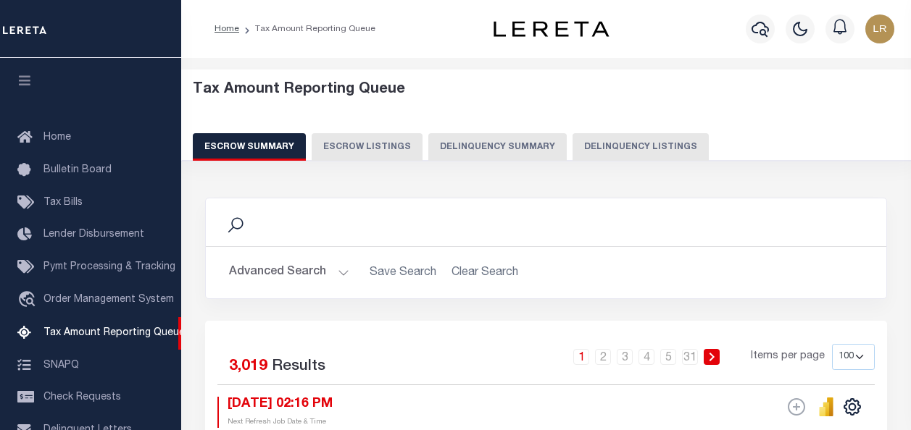
select select "100"
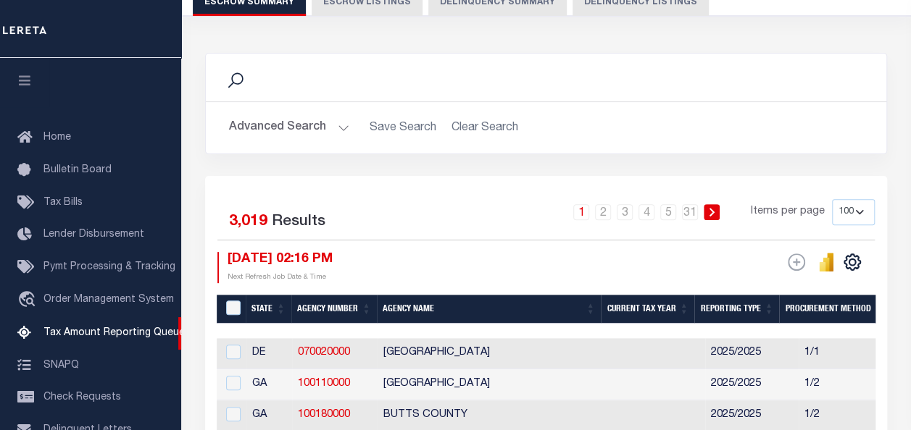
scroll to position [148, 0]
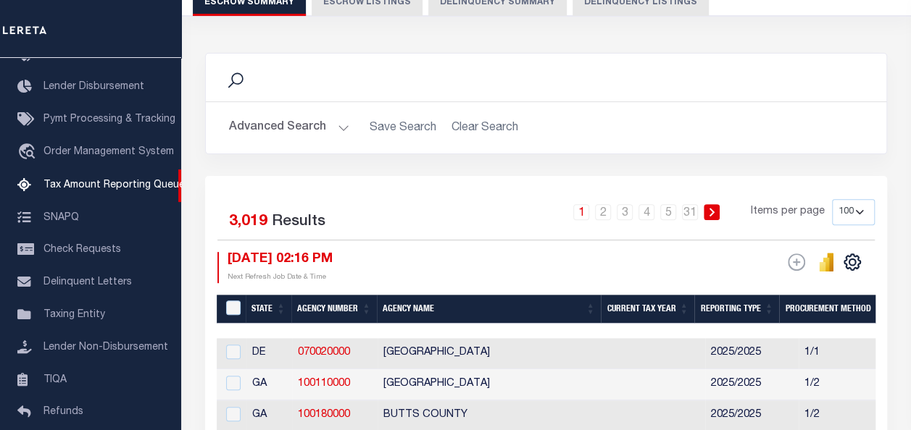
click at [619, 4] on button "Delinquency Listings" at bounding box center [640, 2] width 136 height 28
select select "100"
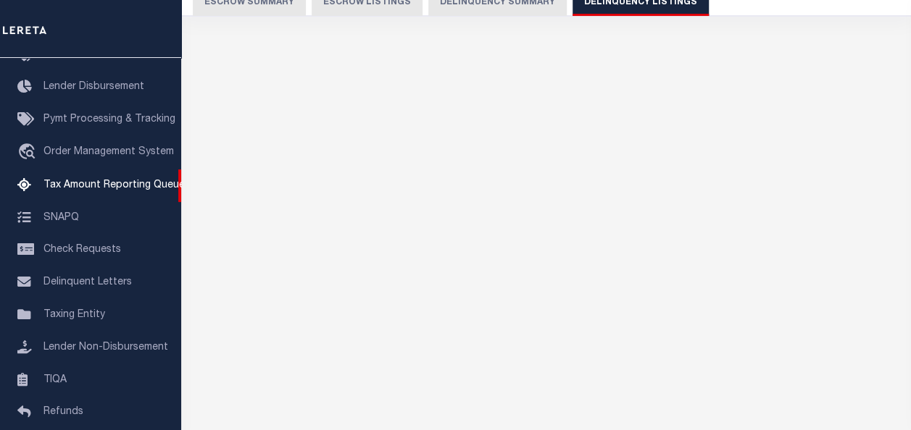
select select "100"
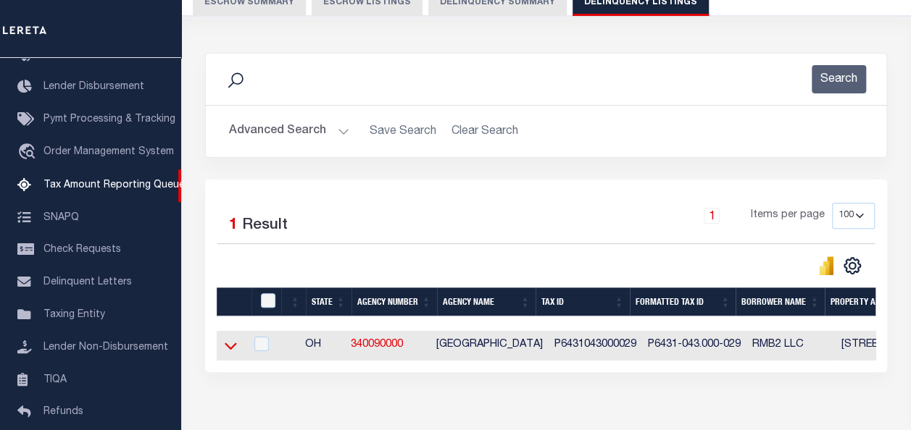
click at [230, 348] on icon at bounding box center [231, 345] width 12 height 15
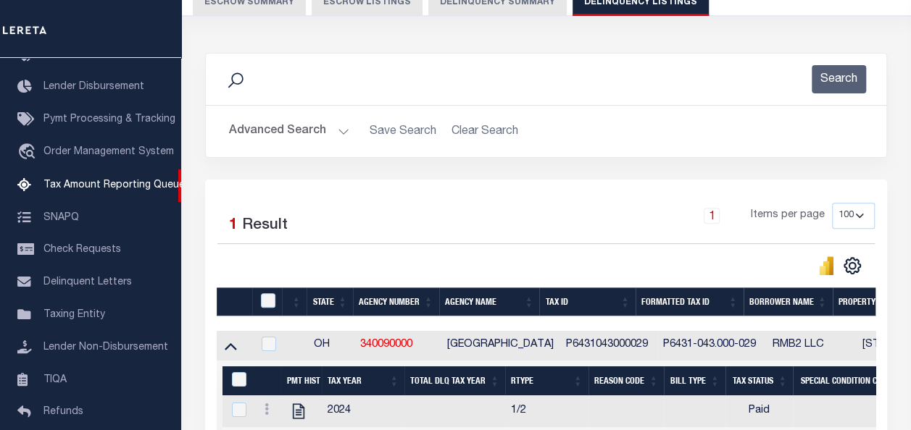
scroll to position [290, 0]
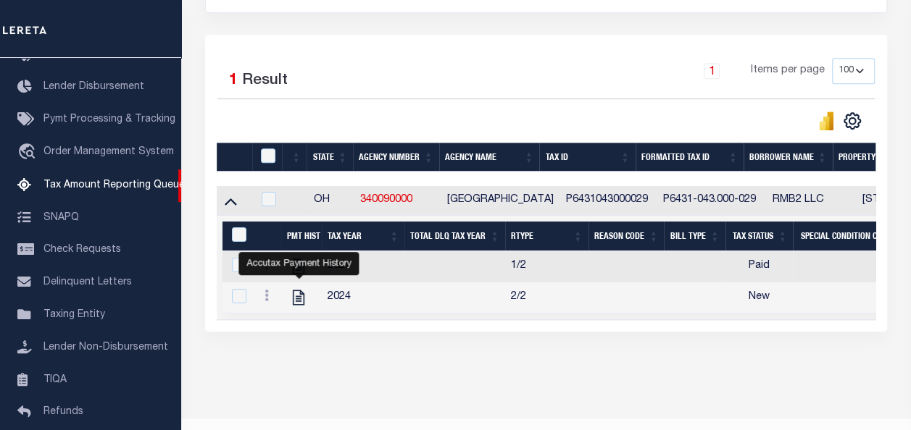
click at [414, 375] on div "Data sync process is currently running, you may face some response delays. Sear…" at bounding box center [546, 135] width 701 height 482
click at [268, 301] on icon at bounding box center [266, 296] width 4 height 12
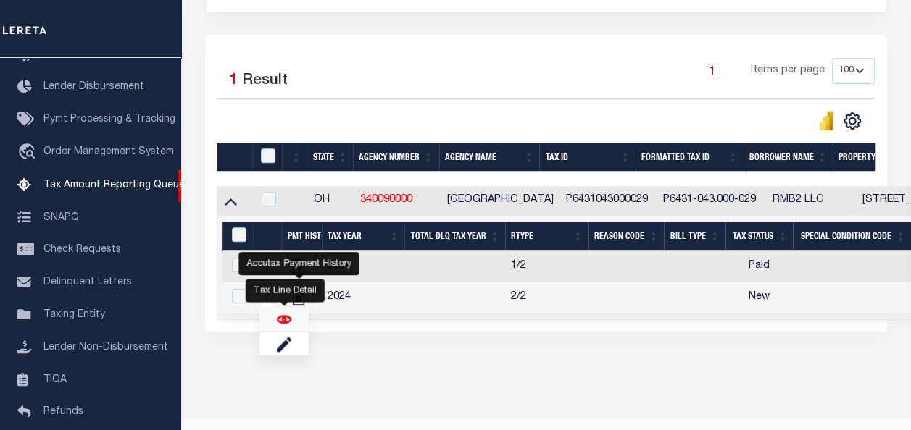
click at [288, 321] on img "" at bounding box center [284, 319] width 14 height 14
checkbox input "true"
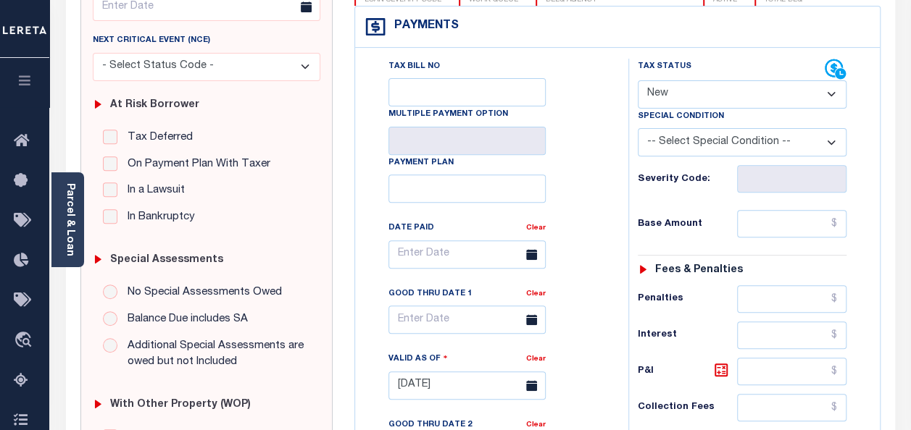
scroll to position [217, 0]
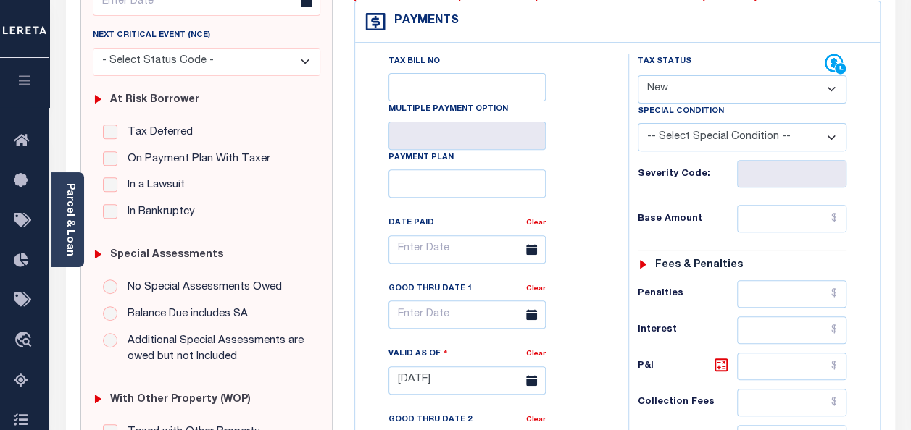
click at [675, 94] on select "- Select Status Code - Open Due/Unpaid Paid Incomplete No Tax Due Internal Refu…" at bounding box center [742, 89] width 209 height 28
select select "PYD"
click at [638, 75] on select "- Select Status Code - Open Due/Unpaid Paid Incomplete No Tax Due Internal Refu…" at bounding box center [742, 89] width 209 height 28
type input "[DATE]"
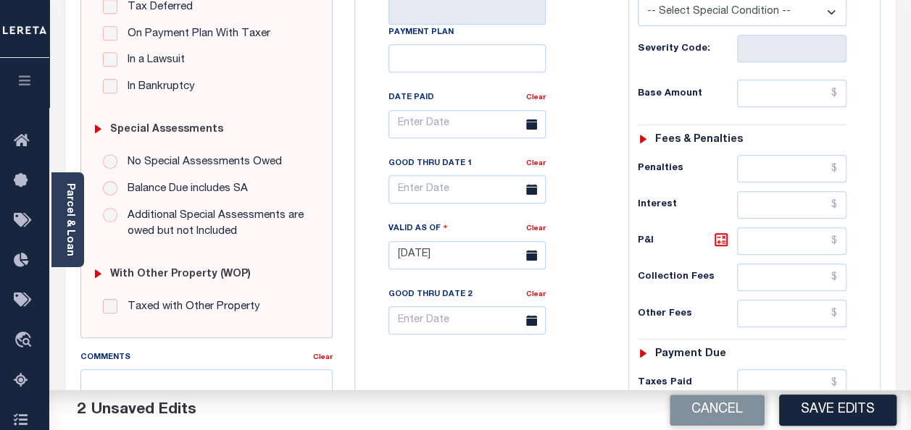
scroll to position [435, 0]
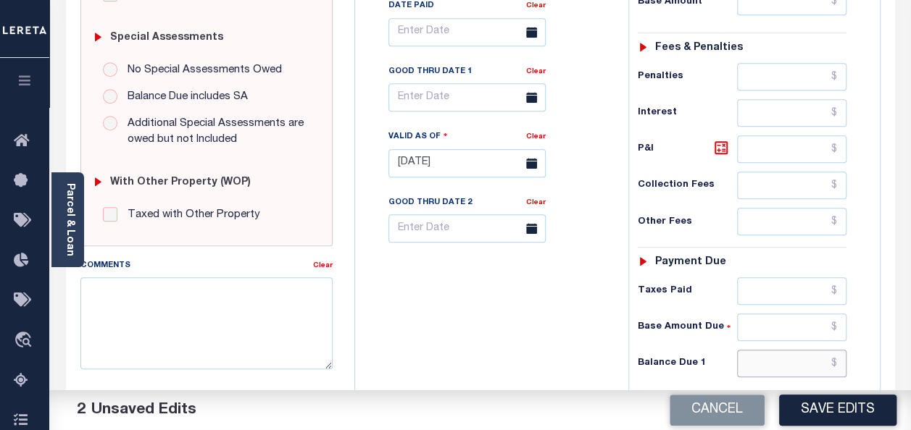
click at [774, 360] on input "text" at bounding box center [791, 364] width 109 height 28
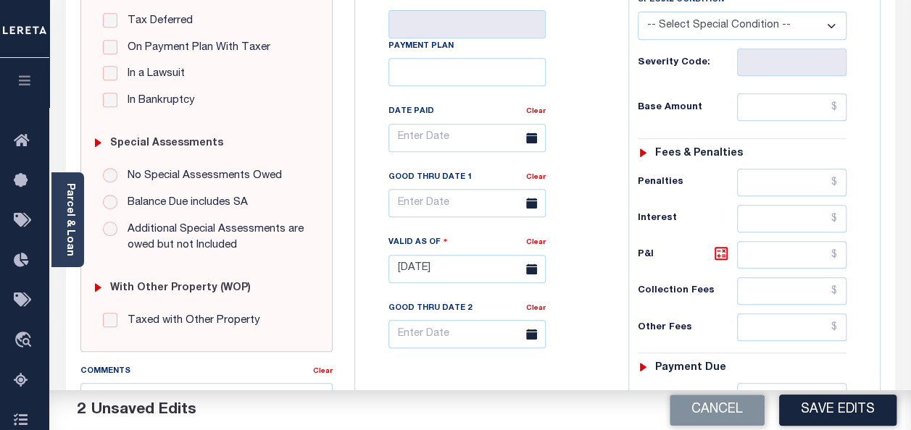
scroll to position [290, 0]
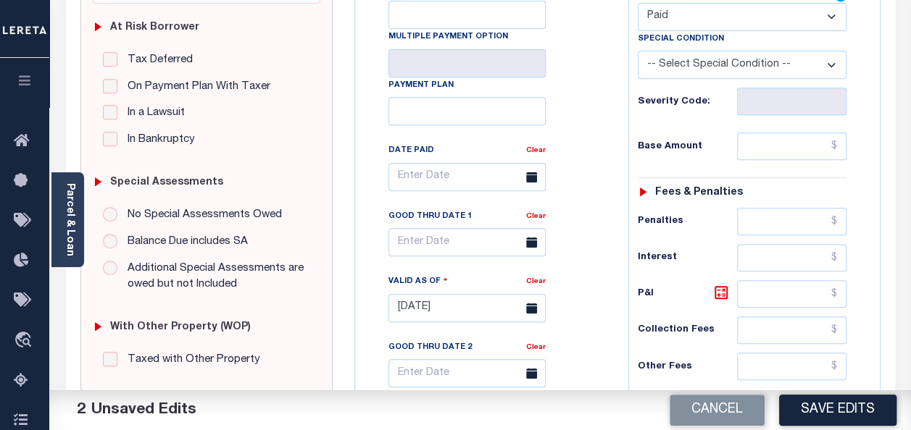
type input "$0.00"
click at [792, 143] on input "text" at bounding box center [791, 147] width 109 height 28
type input "$0.00"
click at [818, 404] on button "Save Edits" at bounding box center [837, 410] width 117 height 31
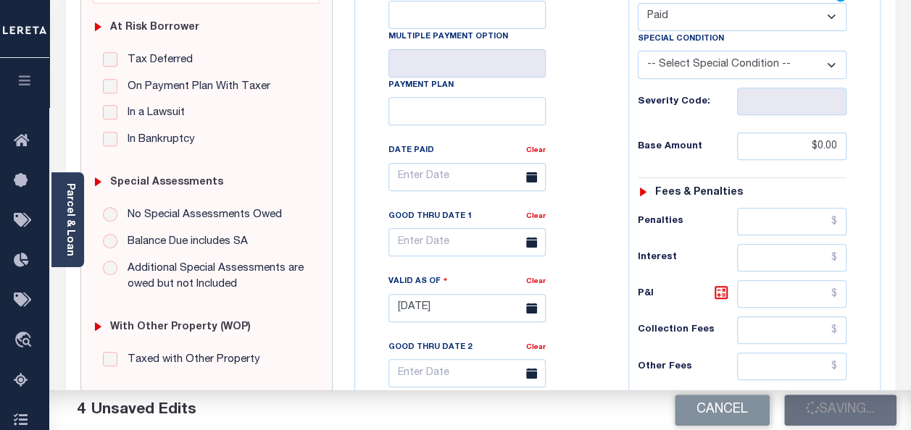
checkbox input "false"
type input "$0"
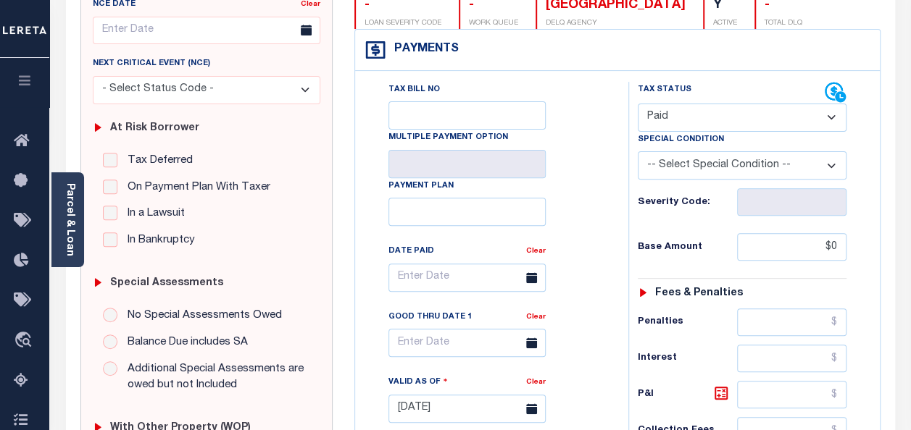
scroll to position [0, 0]
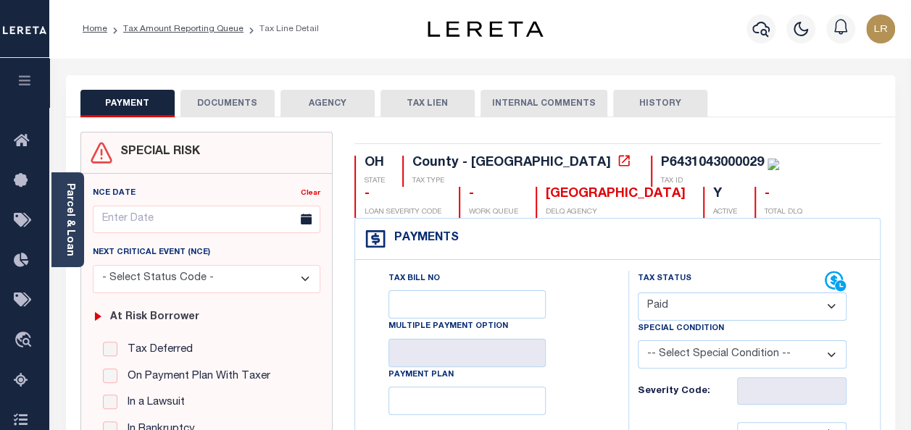
click at [212, 109] on button "DOCUMENTS" at bounding box center [227, 104] width 94 height 28
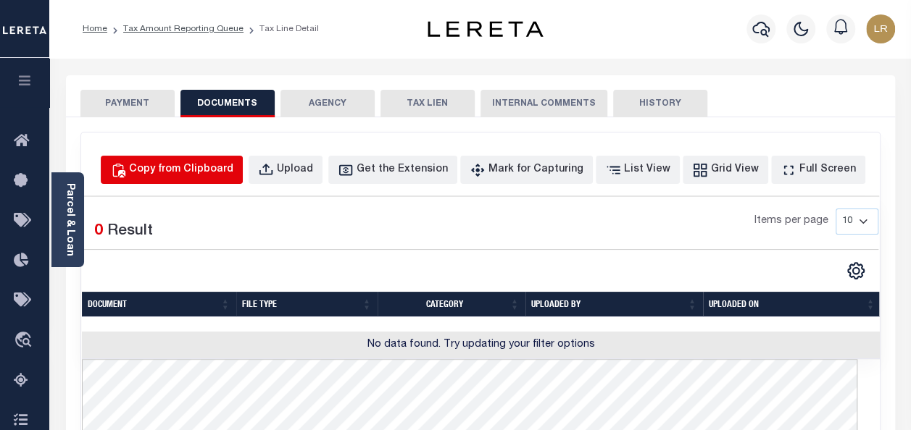
click at [214, 162] on div "Copy from Clipboard" at bounding box center [181, 170] width 104 height 16
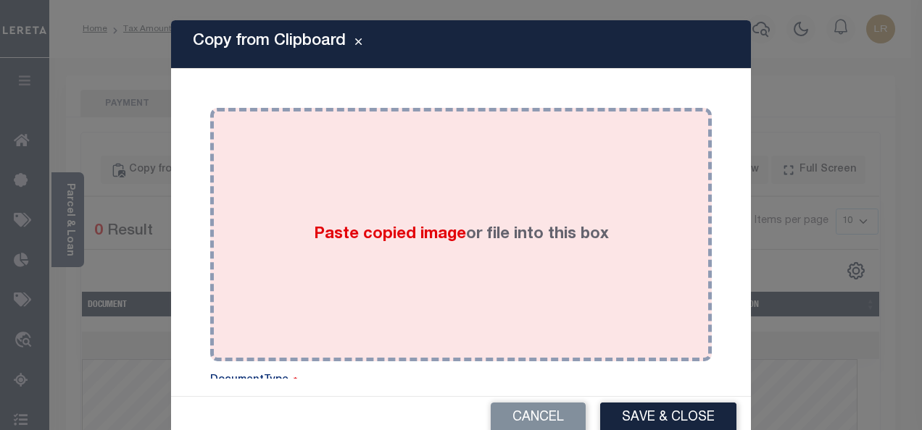
click at [451, 204] on div "Paste copied image or file into this box" at bounding box center [461, 235] width 480 height 232
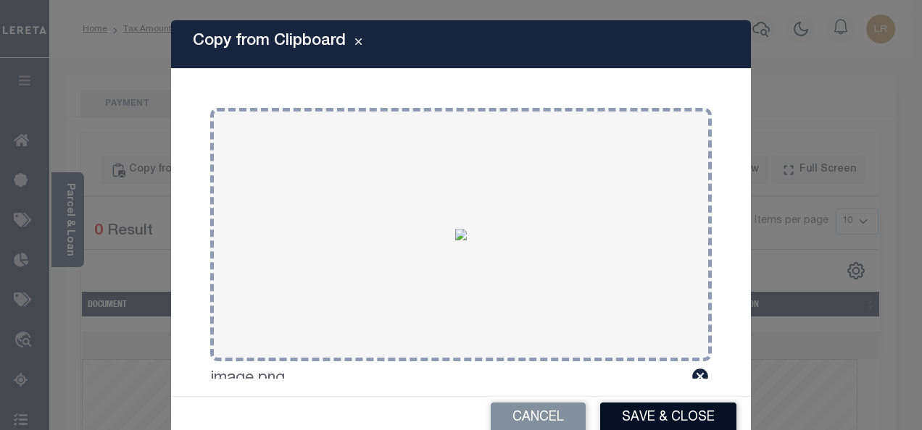
click at [660, 413] on button "Save & Close" at bounding box center [668, 418] width 136 height 31
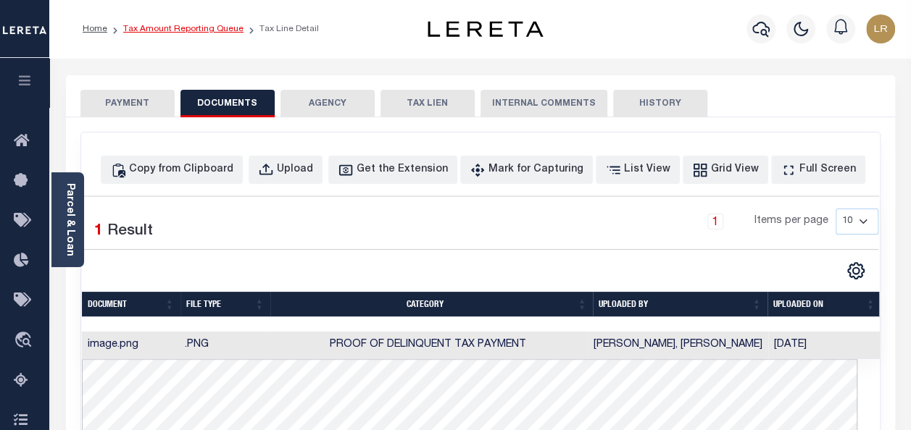
click at [180, 25] on link "Tax Amount Reporting Queue" at bounding box center [183, 29] width 120 height 9
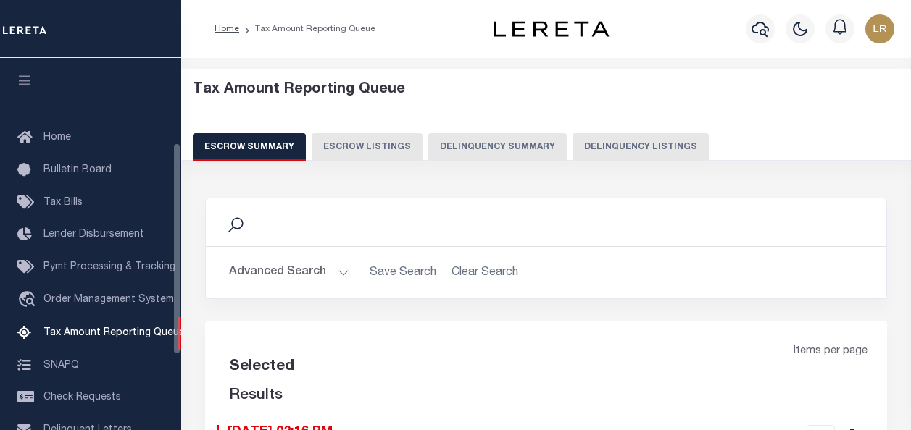
select select "100"
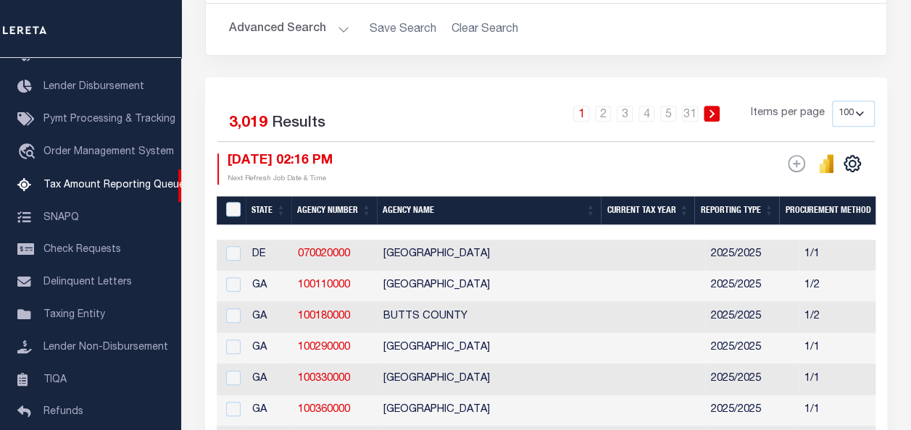
scroll to position [26, 0]
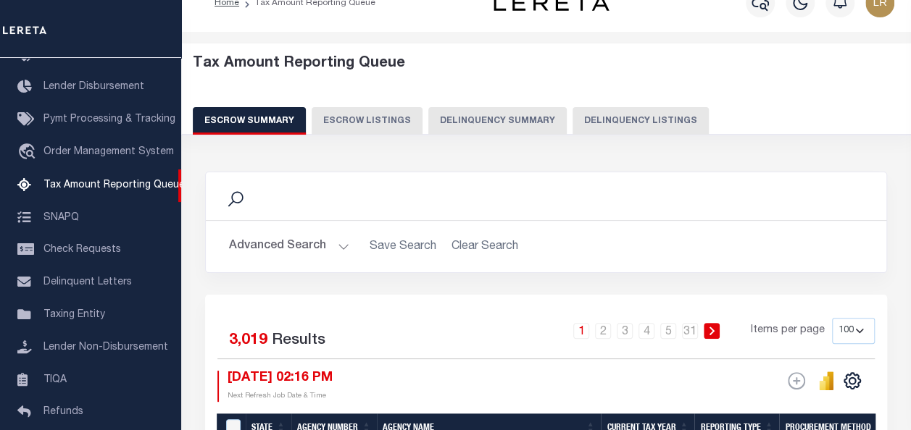
click at [612, 117] on button "Delinquency Listings" at bounding box center [640, 121] width 136 height 28
select select "100"
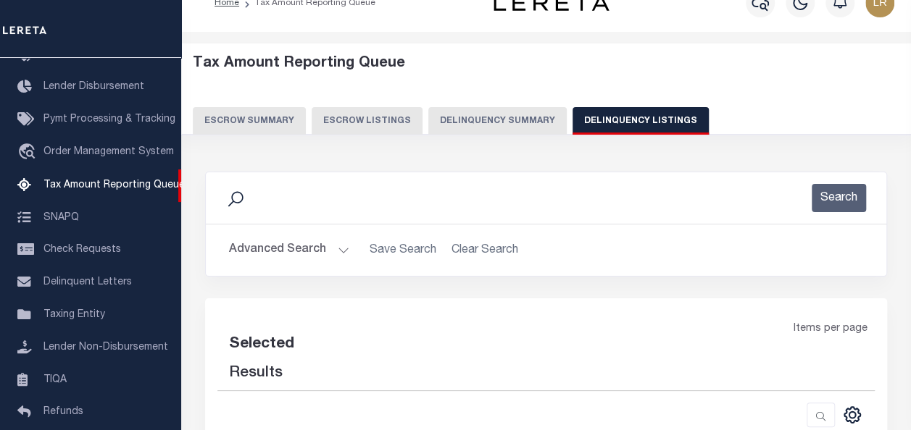
select select "100"
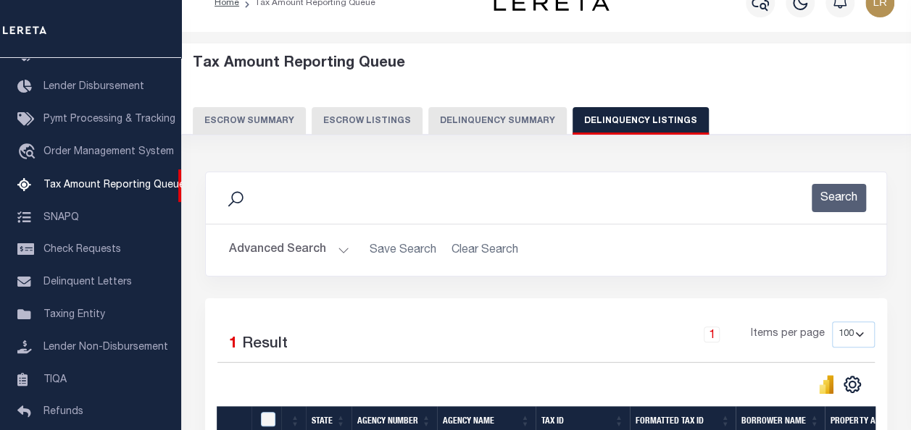
scroll to position [223, 0]
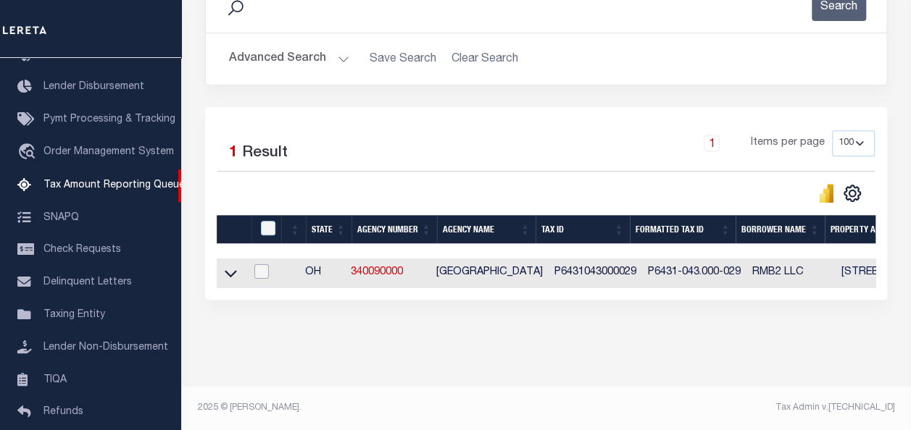
click at [268, 267] on input "checkbox" at bounding box center [261, 271] width 14 height 14
checkbox input "true"
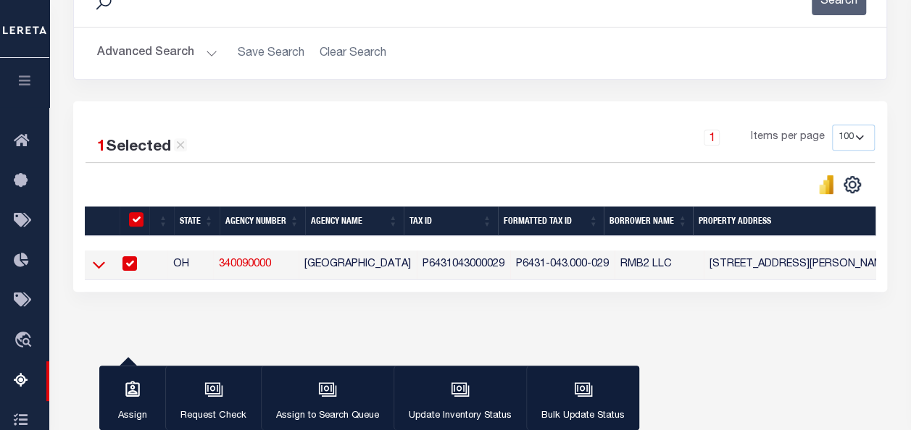
click at [101, 268] on icon at bounding box center [99, 264] width 12 height 15
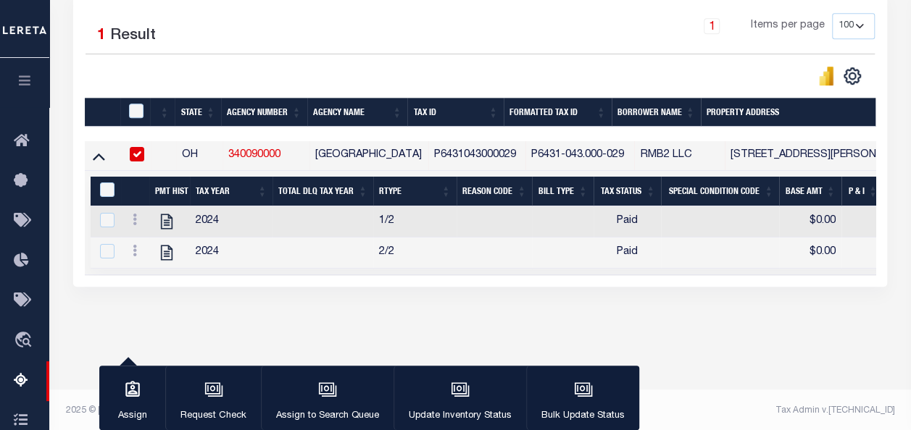
scroll to position [338, 0]
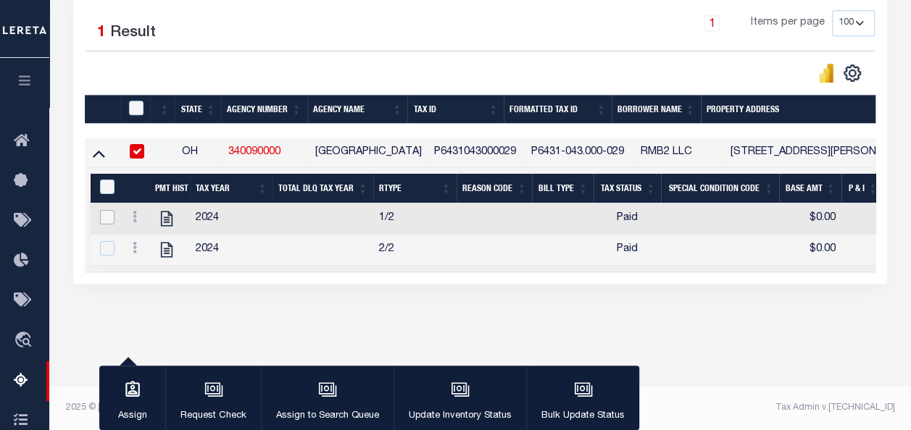
click at [106, 217] on input "checkbox" at bounding box center [107, 217] width 14 height 14
checkbox input "true"
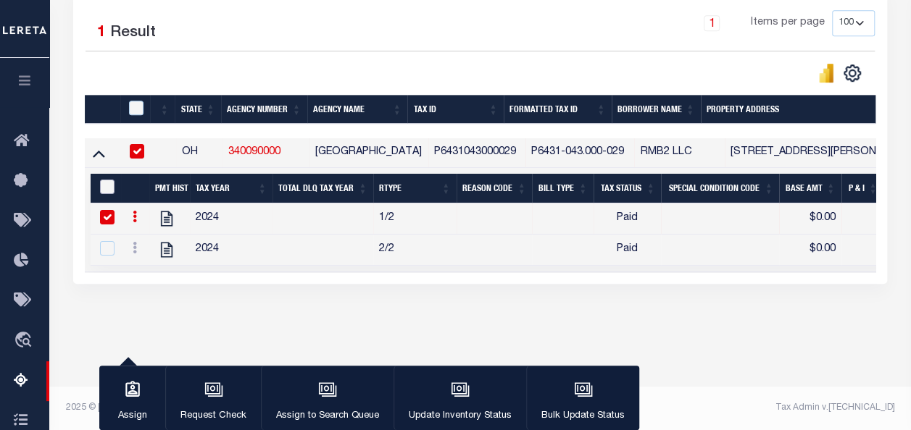
click at [107, 189] on input "&nbsp;" at bounding box center [107, 187] width 14 height 14
checkbox input "true"
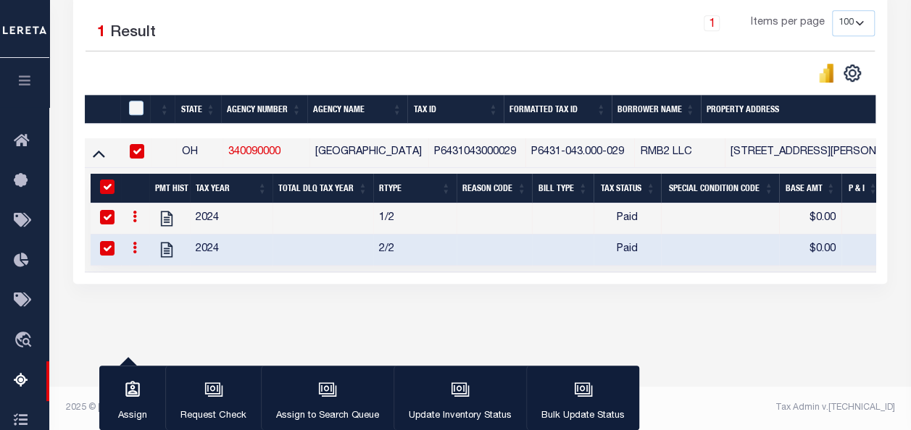
click at [104, 249] on input "checkbox" at bounding box center [107, 248] width 14 height 14
checkbox input "false"
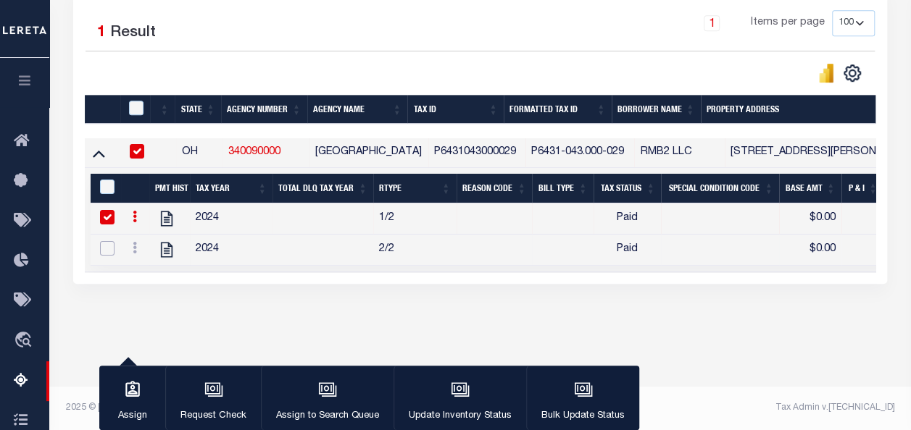
click at [109, 251] on input "checkbox" at bounding box center [107, 248] width 14 height 14
checkbox input "true"
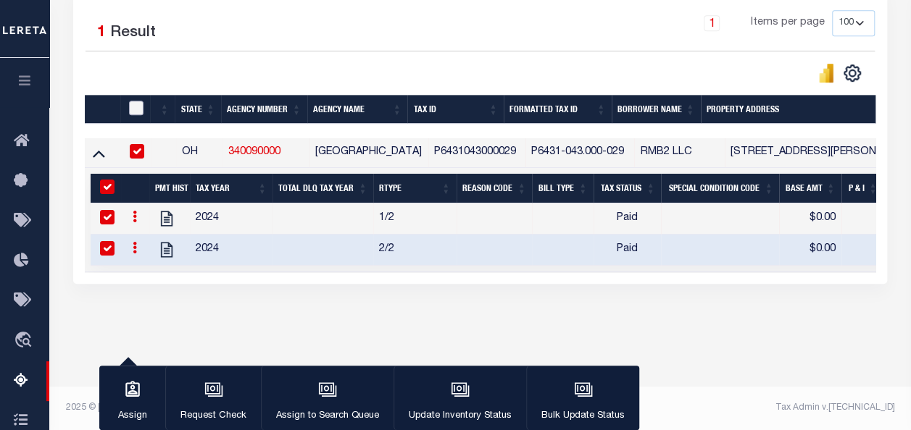
click at [138, 106] on input "checkbox" at bounding box center [136, 108] width 14 height 14
checkbox input "true"
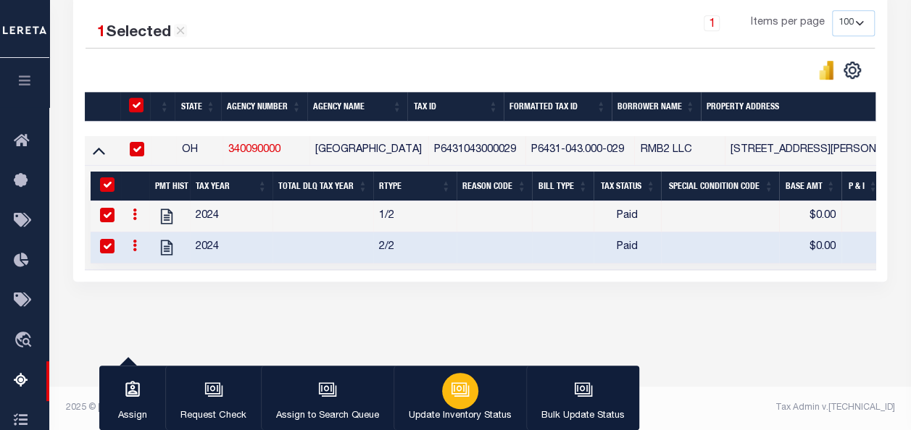
click at [464, 396] on icon "button" at bounding box center [461, 390] width 14 height 11
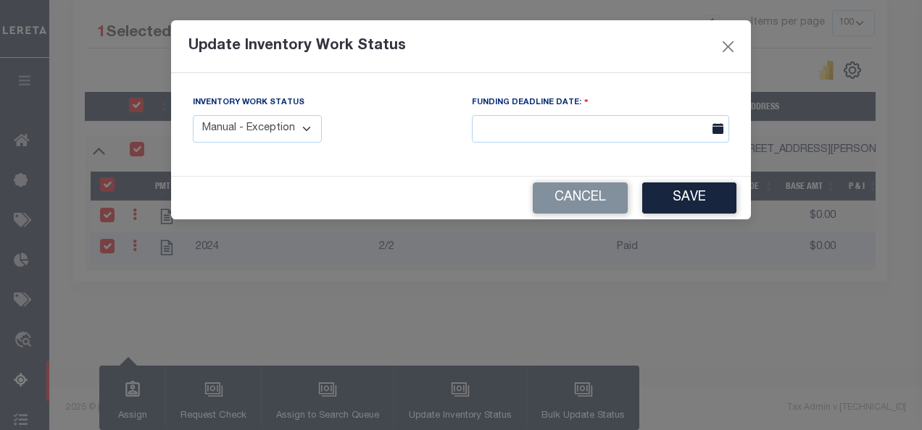
click at [264, 125] on select "Manual - Exception Pended - Awaiting Search Late Add Exception Completed" at bounding box center [257, 129] width 129 height 28
select select "4"
click at [193, 115] on select "Manual - Exception Pended - Awaiting Search Late Add Exception Completed" at bounding box center [257, 129] width 129 height 28
click at [698, 191] on button "Save" at bounding box center [689, 198] width 94 height 31
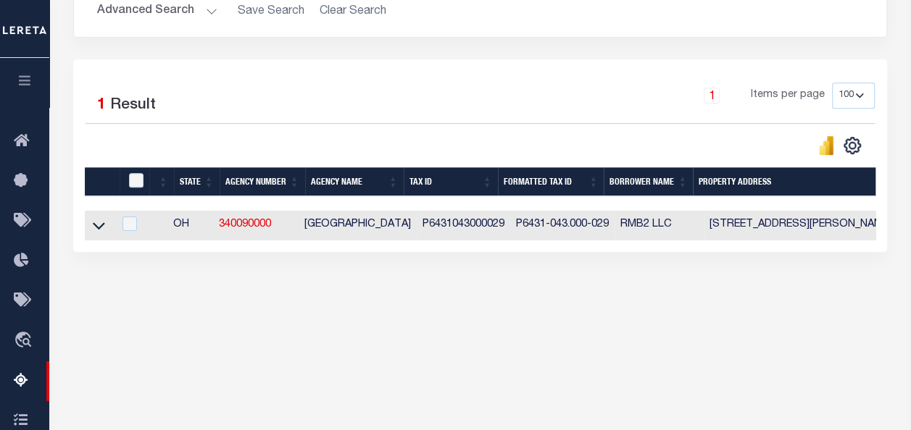
scroll to position [265, 0]
